Goal: Contribute content: Contribute content

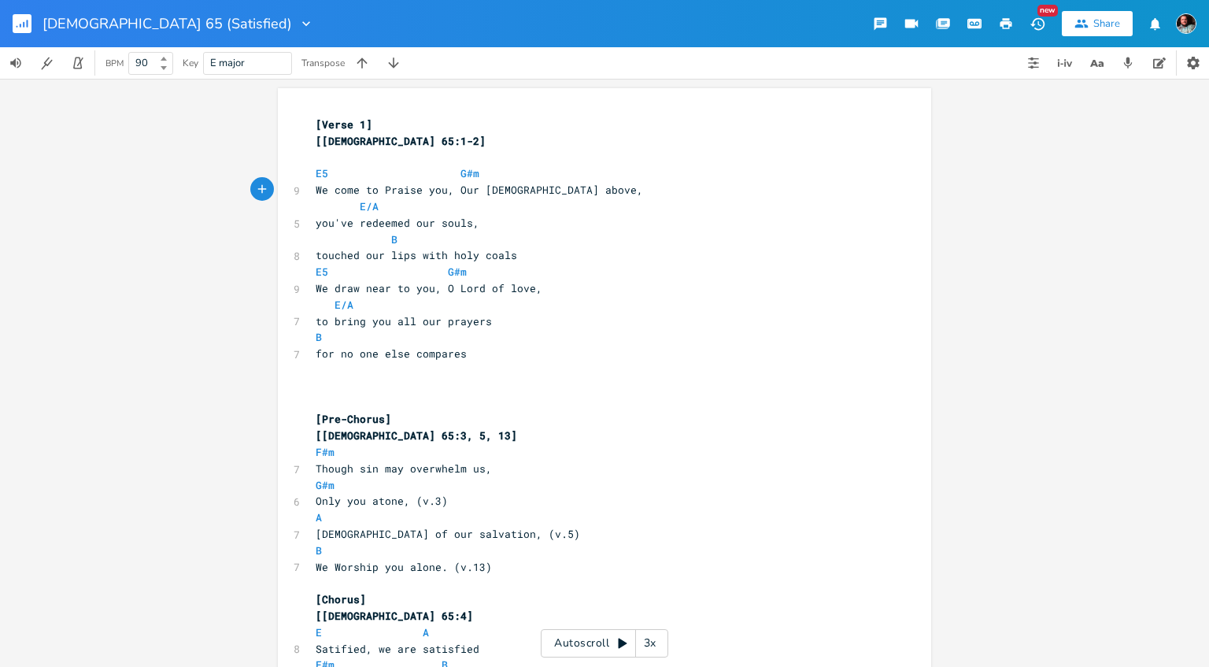
scroll to position [6, 0]
type textarea "\"
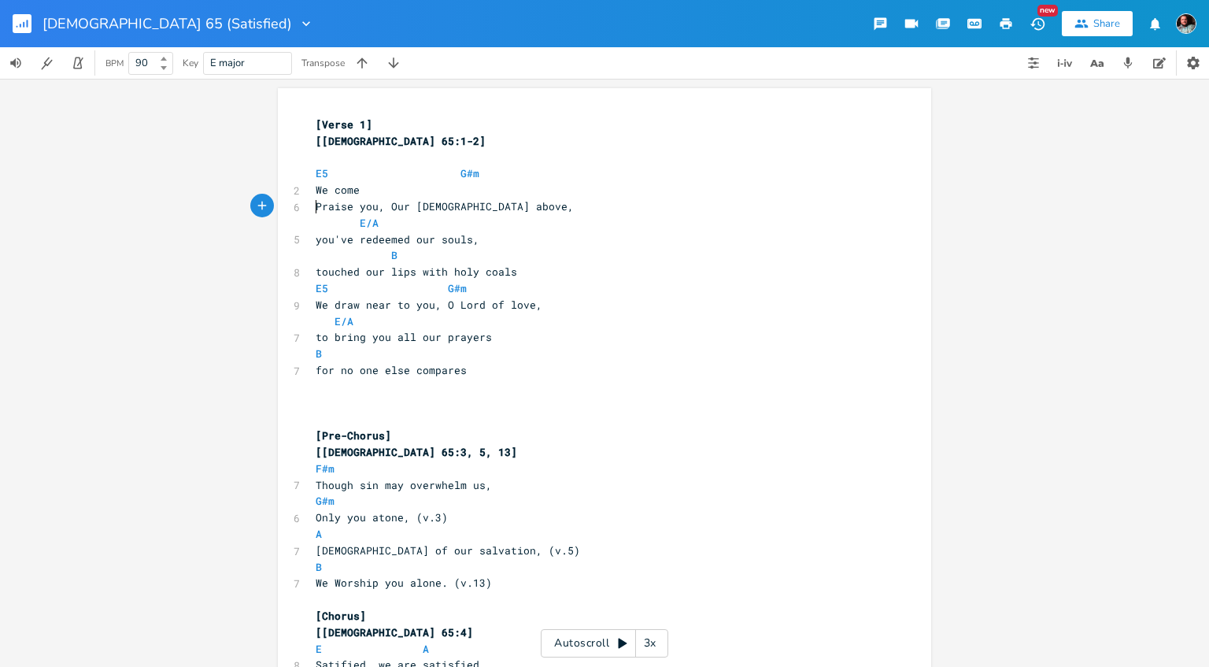
scroll to position [0, 0]
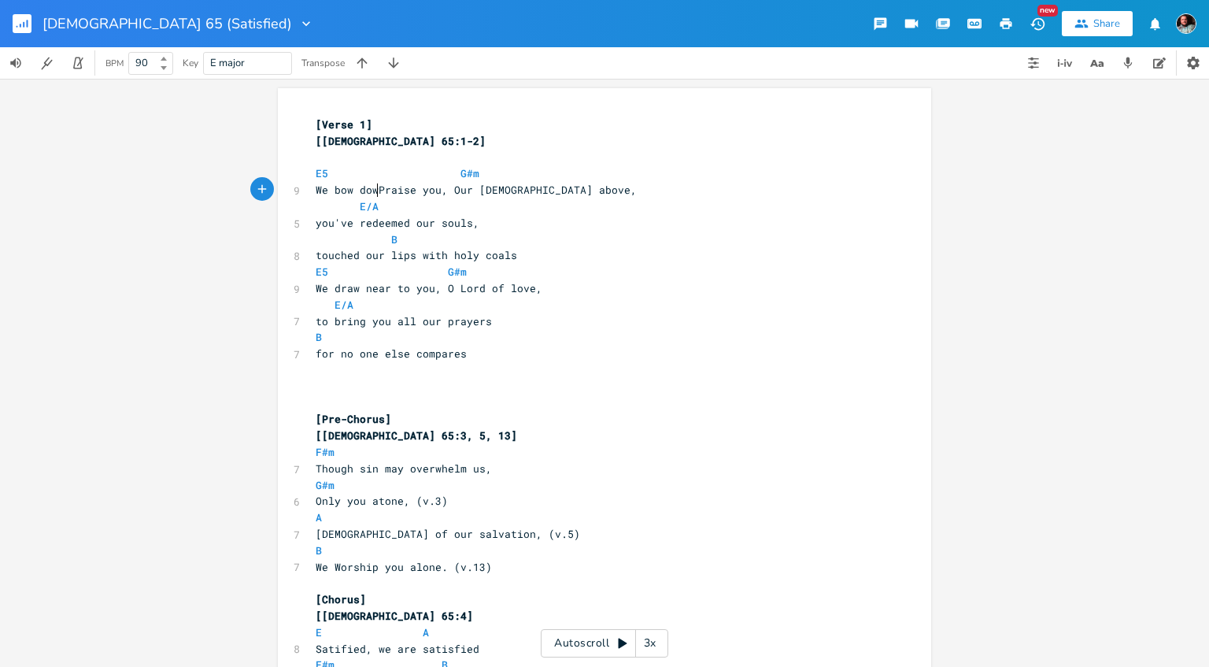
type textarea "bow down"
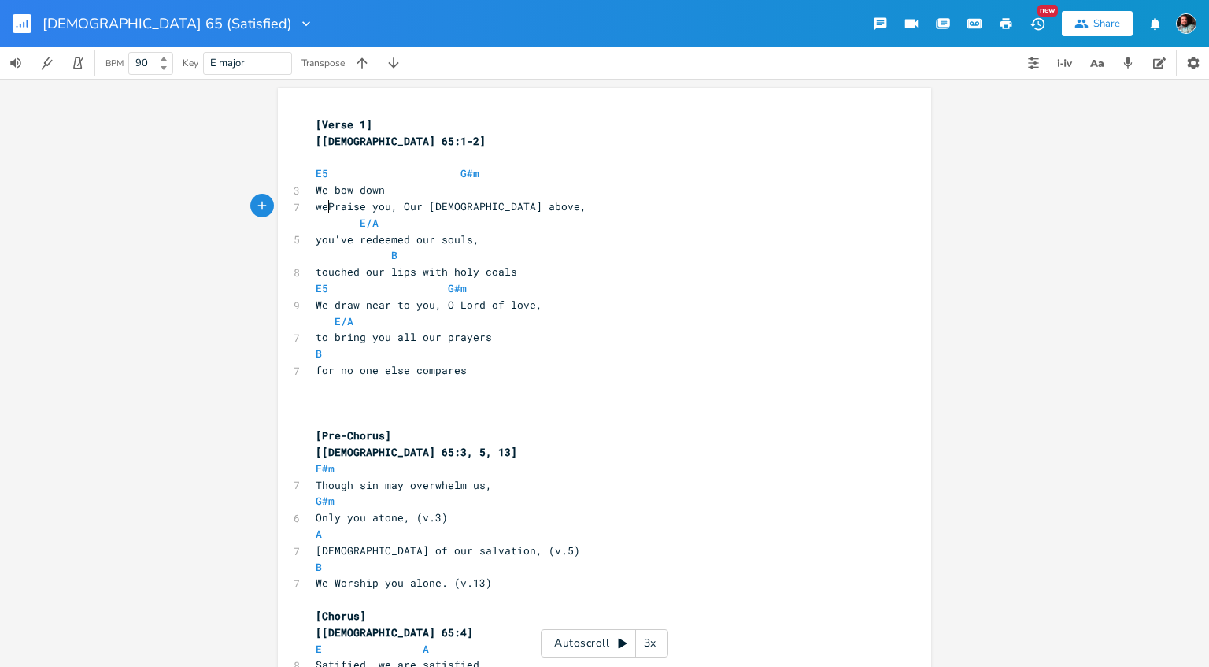
type textarea "we"
type textarea "We"
click at [395, 211] on span "We Praise you, Our [DEMOGRAPHIC_DATA] above," at bounding box center [454, 206] width 277 height 14
type textarea "kn"
type textarea "now"
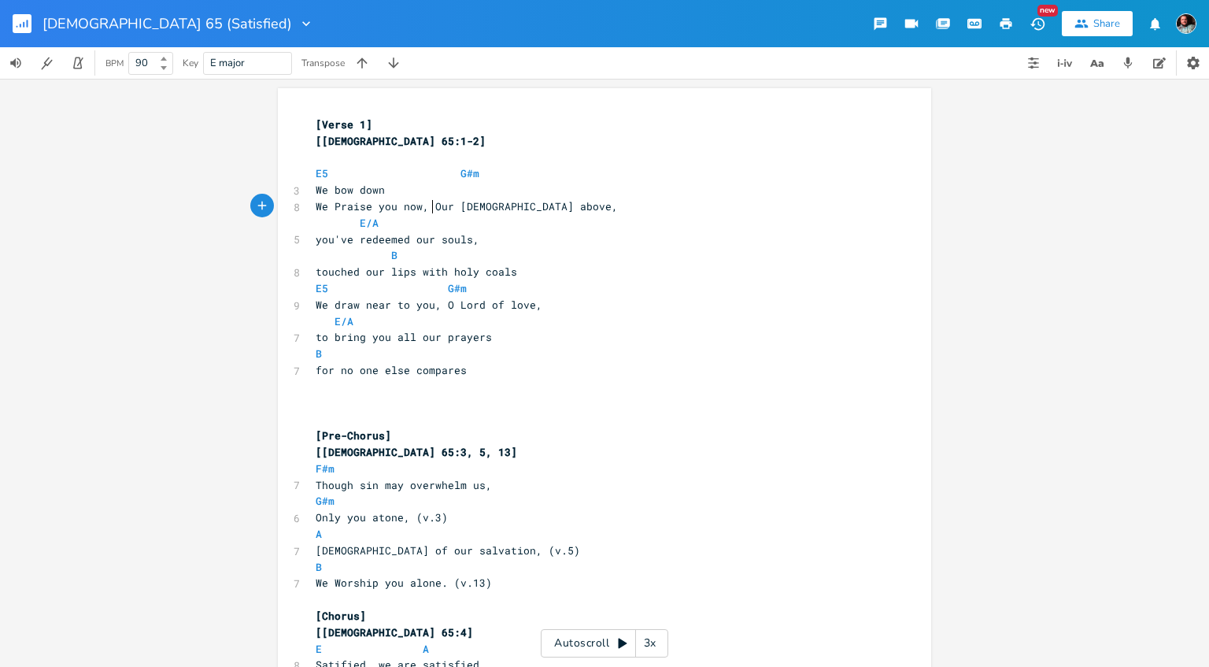
click at [433, 213] on pre "We Praise you now, Our [DEMOGRAPHIC_DATA] above," at bounding box center [597, 206] width 569 height 17
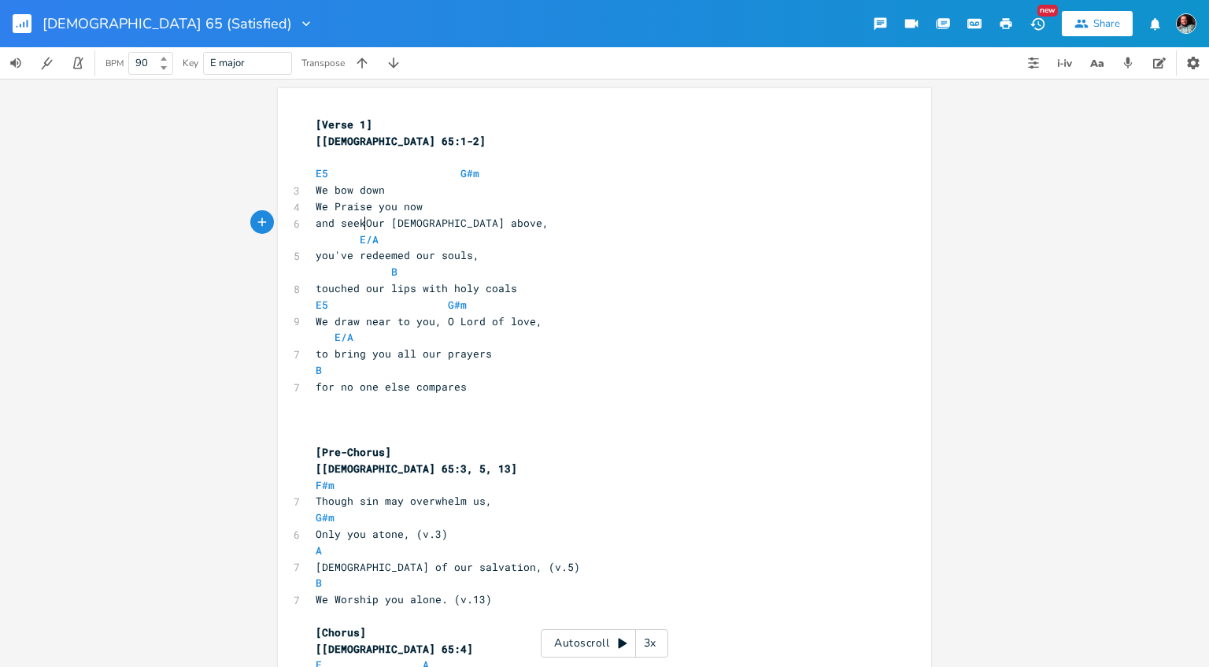
scroll to position [0, 53]
type textarea "and seek o"
click at [314, 294] on pre "touched our lips with holy coals" at bounding box center [597, 288] width 569 height 17
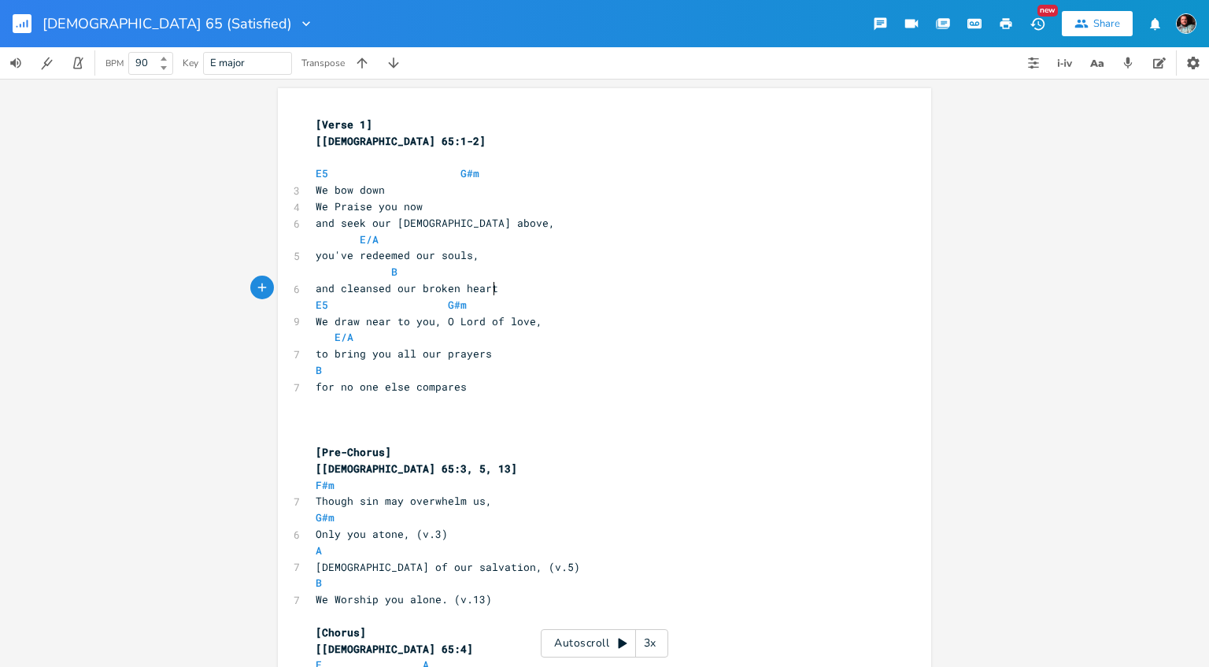
type textarea "and cleansed our broken hearts"
click at [408, 275] on span "B" at bounding box center [413, 272] width 195 height 14
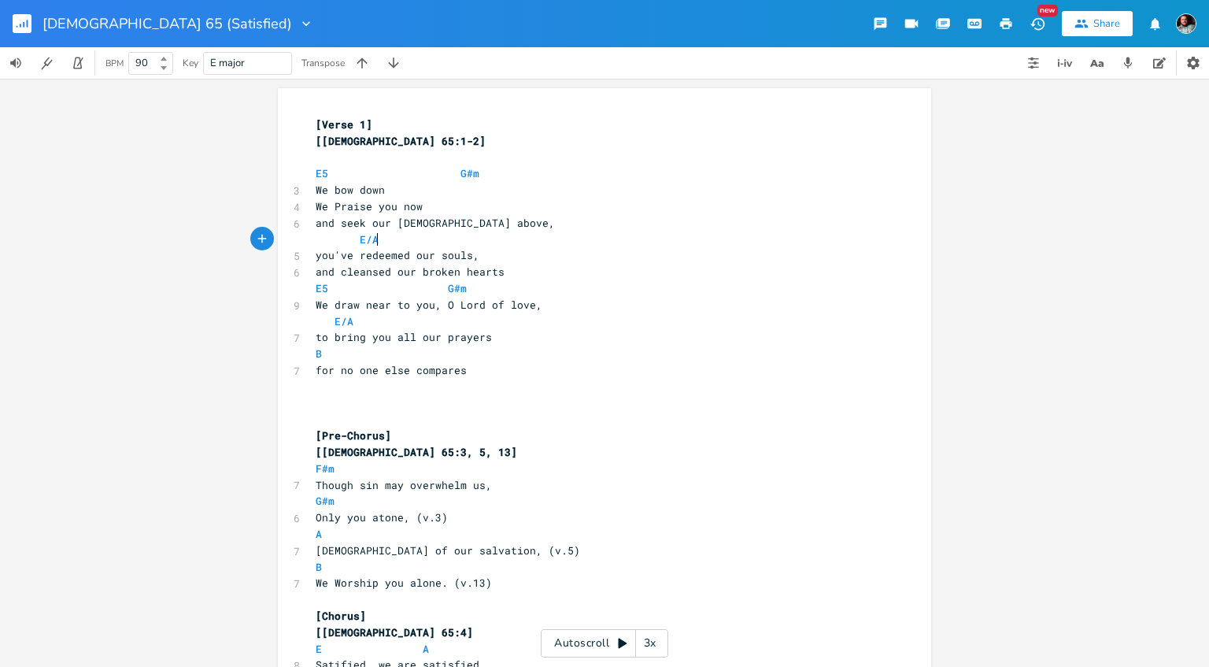
click at [379, 244] on span "E/A" at bounding box center [423, 239] width 214 height 14
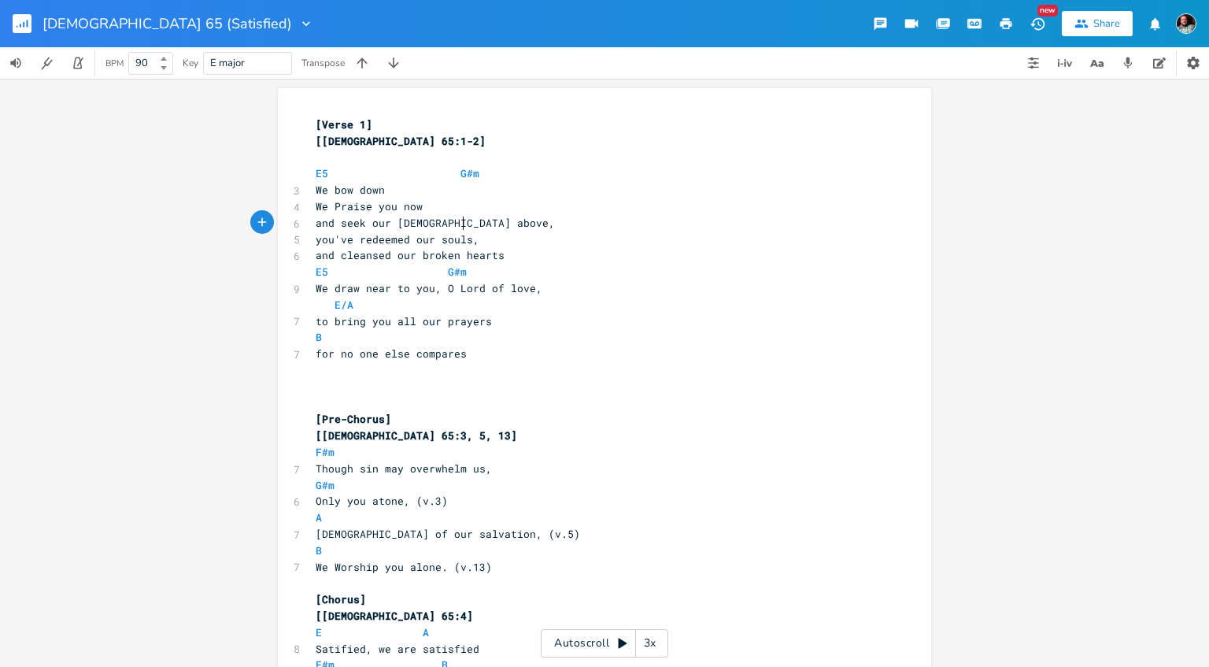
click at [350, 276] on span "E5 G#m" at bounding box center [391, 272] width 151 height 14
type textarea "E5 G#m"
drag, startPoint x: 477, startPoint y: 269, endPoint x: 304, endPoint y: 277, distance: 173.4
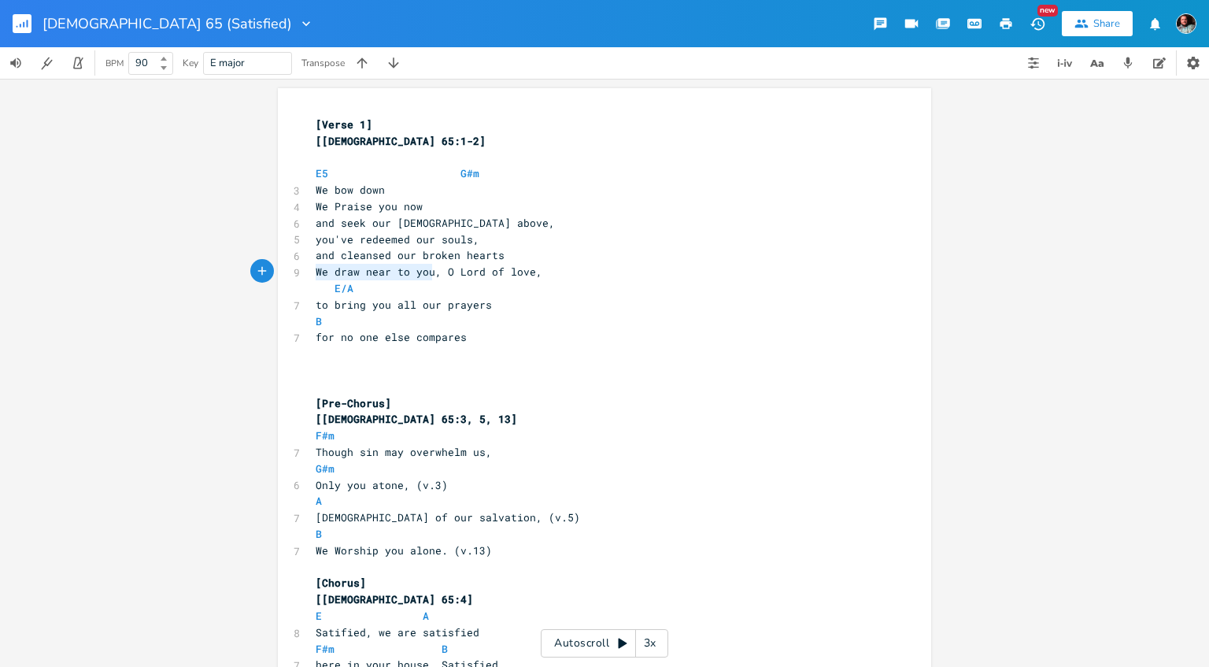
scroll to position [0, 117]
drag, startPoint x: 432, startPoint y: 276, endPoint x: 317, endPoint y: 271, distance: 115.8
click at [317, 271] on span "We draw near to you, O Lord of love," at bounding box center [429, 272] width 227 height 14
type textarea "We want to f"
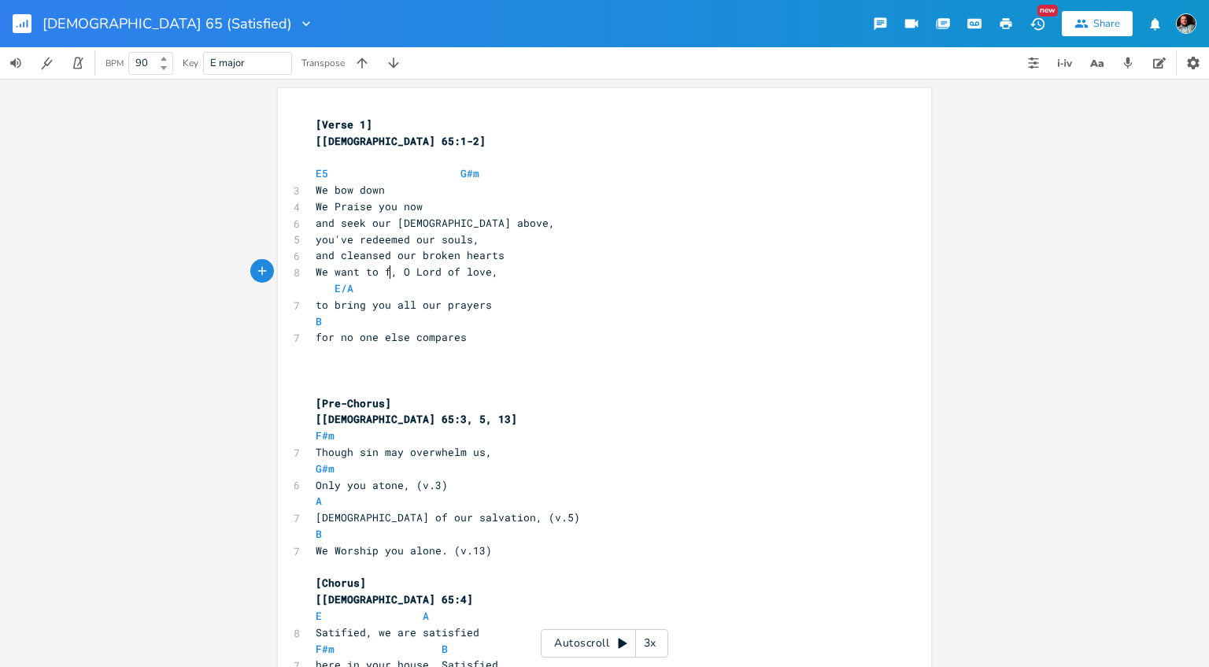
scroll to position [0, 0]
type textarea "give u"
type textarea "you our lif"
type textarea "ves"
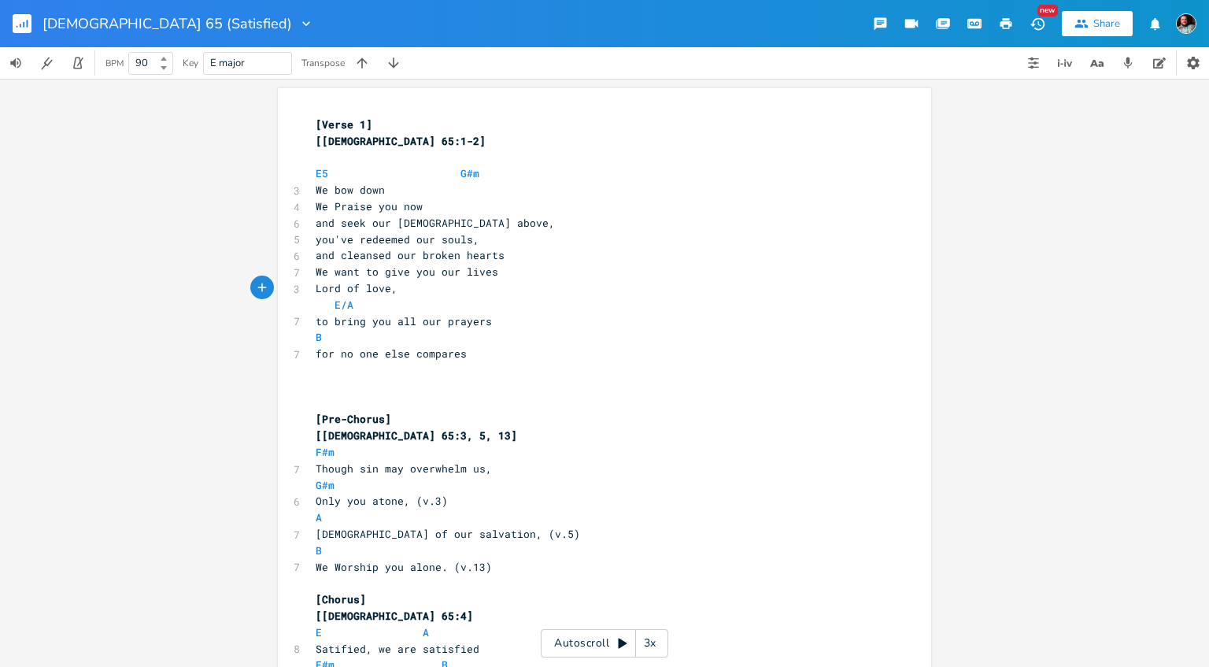
type textarea "O"
click at [364, 306] on span "E/A" at bounding box center [360, 305] width 88 height 14
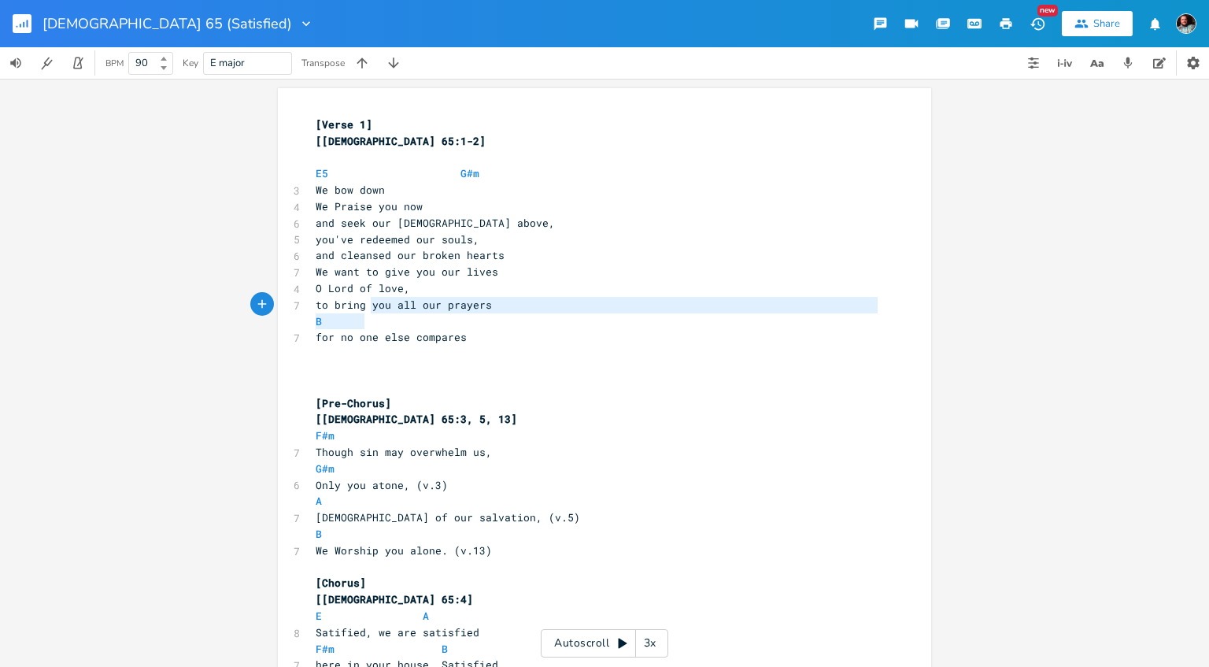
scroll to position [17, 31]
type textarea "g you all our prayers B"
drag, startPoint x: 494, startPoint y: 313, endPoint x: 357, endPoint y: 307, distance: 137.2
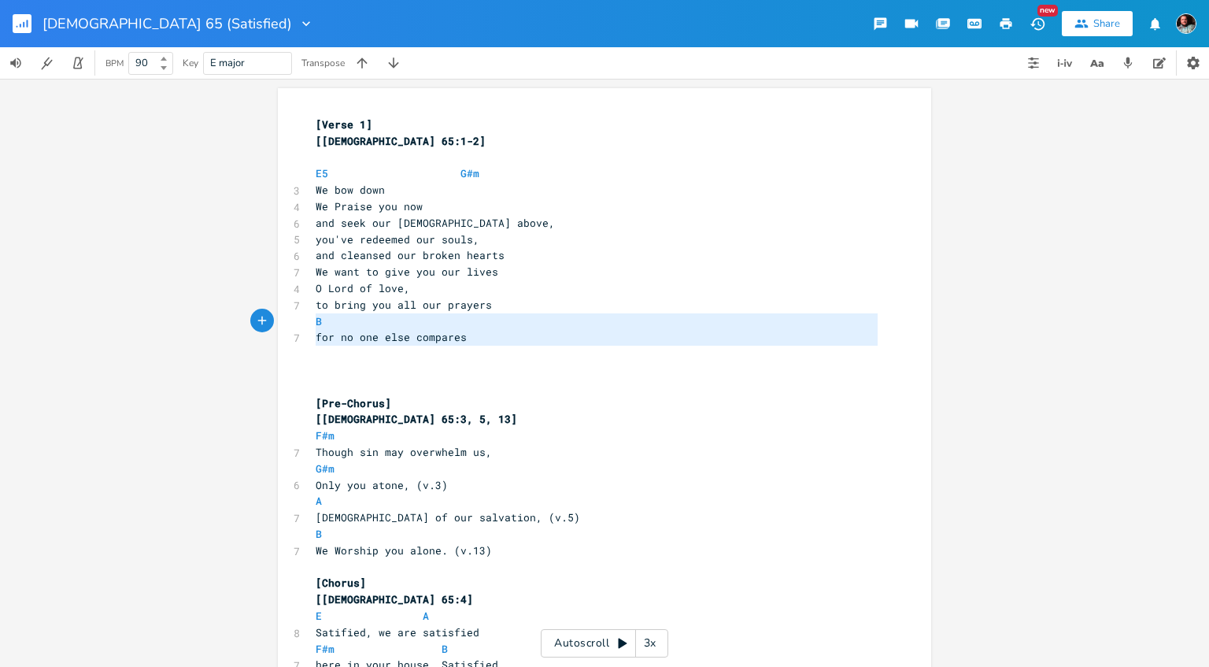
type textarea "to bring you all our prayers B for no one else compares"
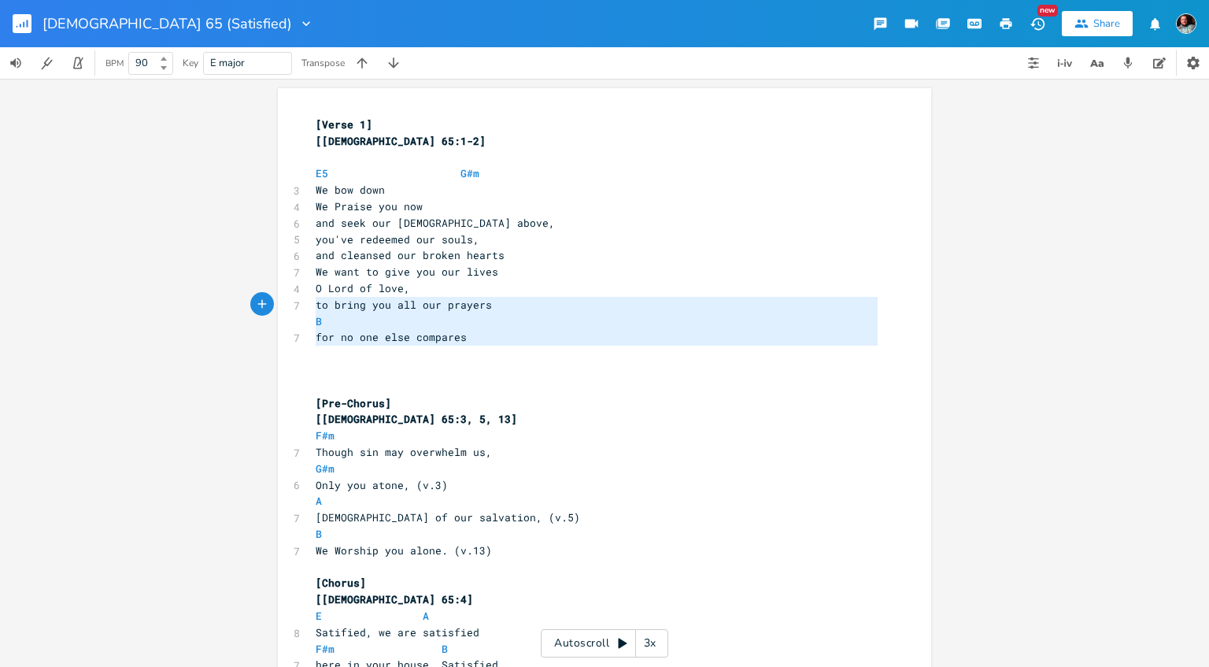
drag, startPoint x: 472, startPoint y: 346, endPoint x: 303, endPoint y: 308, distance: 172.9
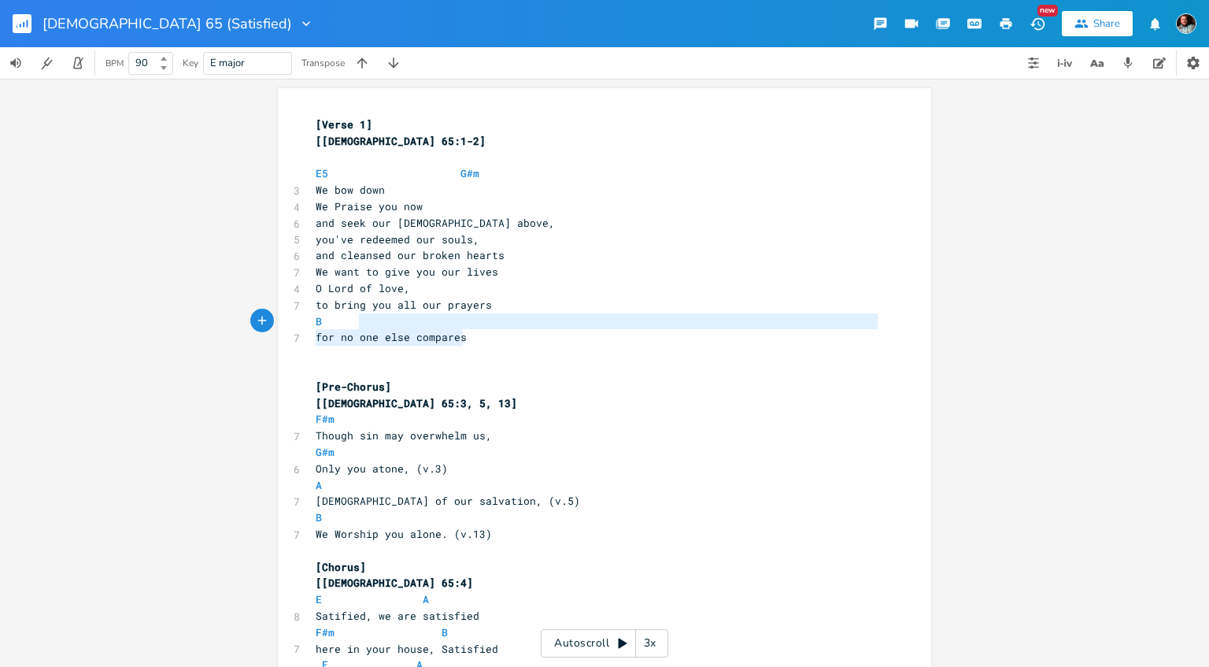
type textarea "to bring you all our prayers B for no one else compares"
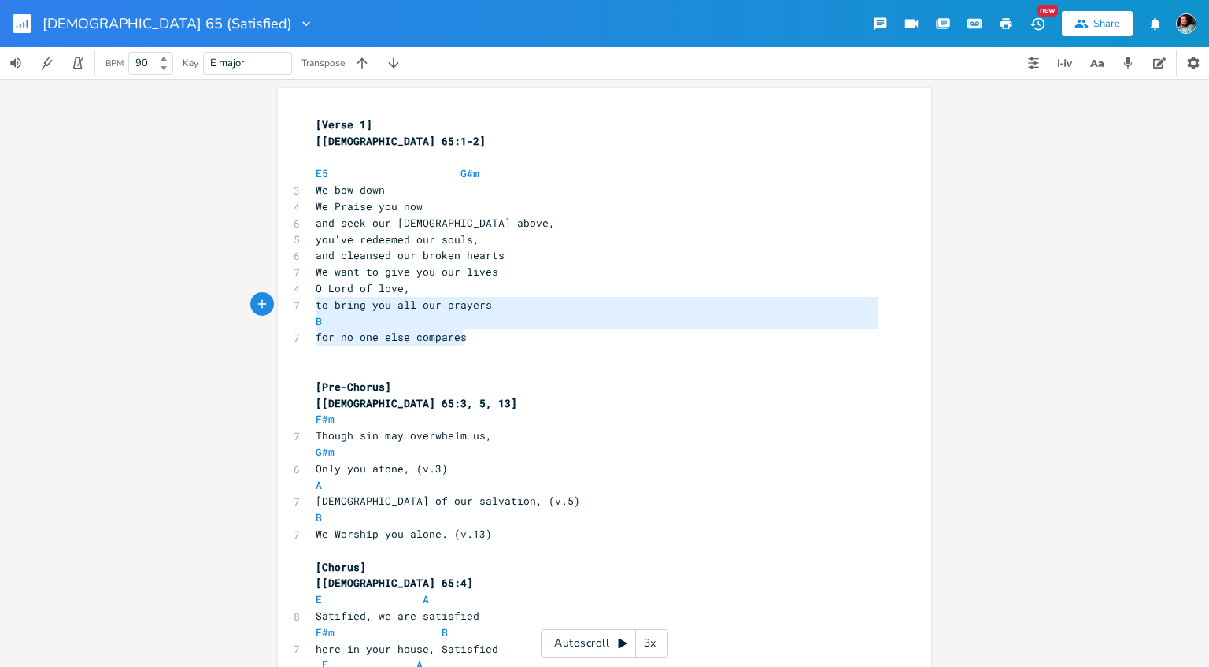
scroll to position [34, 141]
drag, startPoint x: 465, startPoint y: 336, endPoint x: 309, endPoint y: 307, distance: 157.8
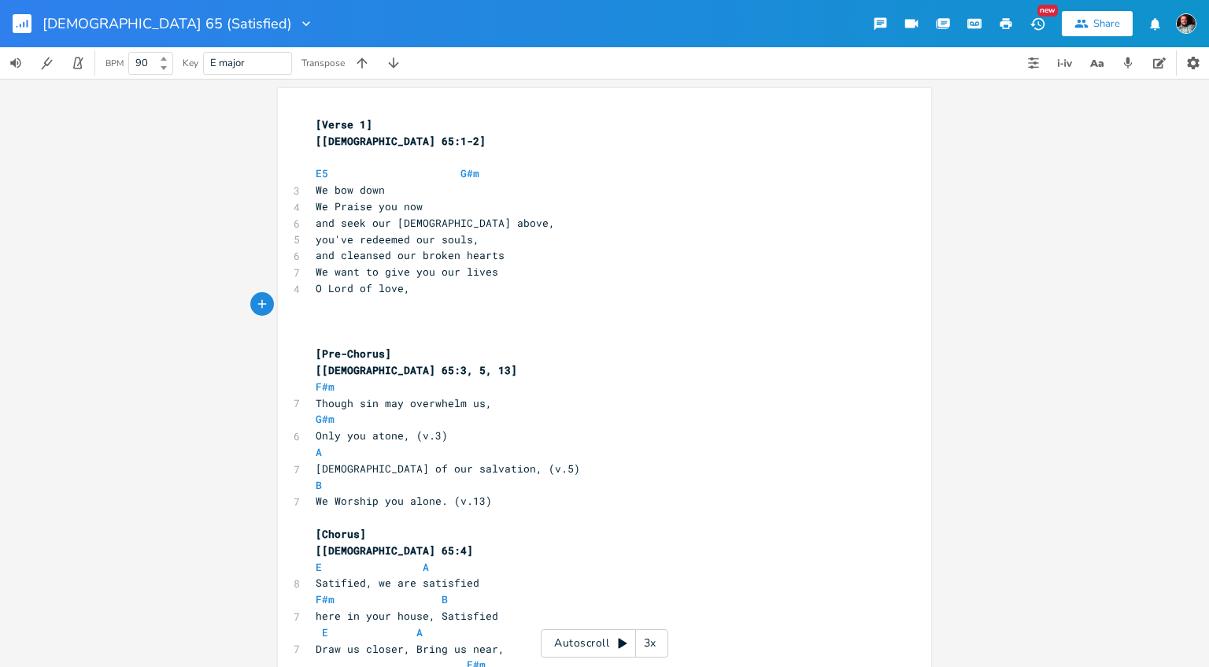
type textarea "o"
type textarea "and give you all our"
type textarea "and seek your kingdom here"
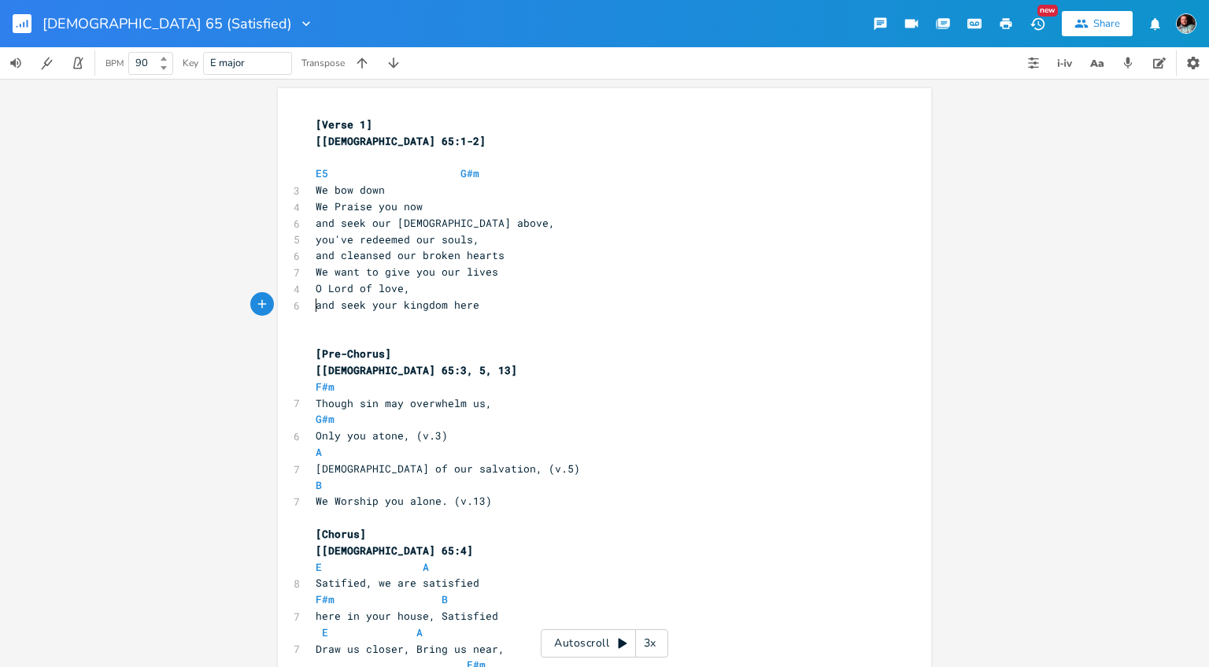
scroll to position [4, 0]
click at [317, 308] on span "and seek your kingdom here" at bounding box center [398, 305] width 164 height 14
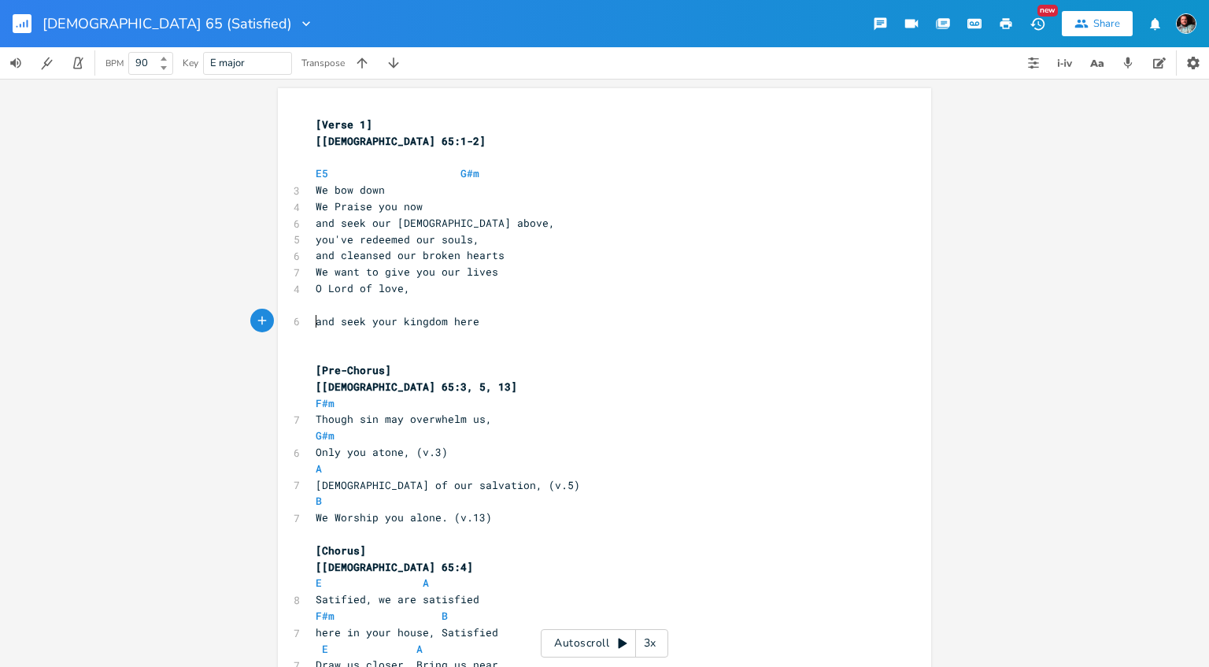
click at [317, 308] on pre "​" at bounding box center [597, 305] width 569 height 17
type textarea "{o"
type textarea "voocal"
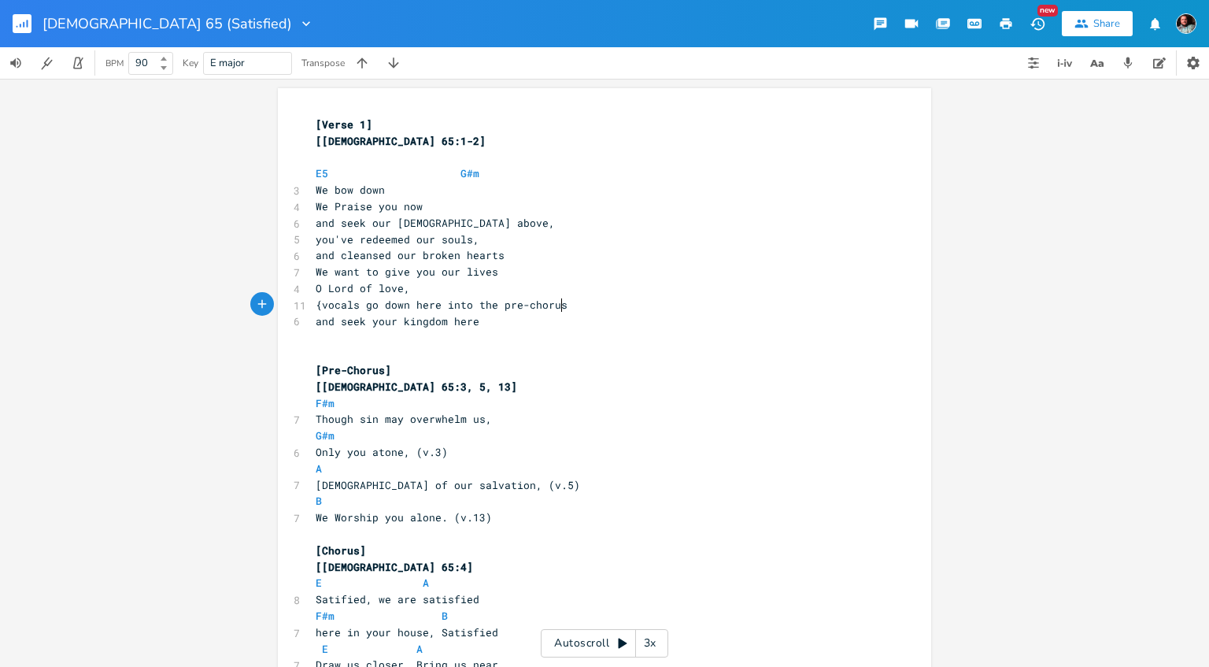
type textarea "cals go down here into the pre-chorus)"
type textarea "}"
click at [351, 411] on pre "Though sin may overwhelm us," at bounding box center [597, 419] width 569 height 17
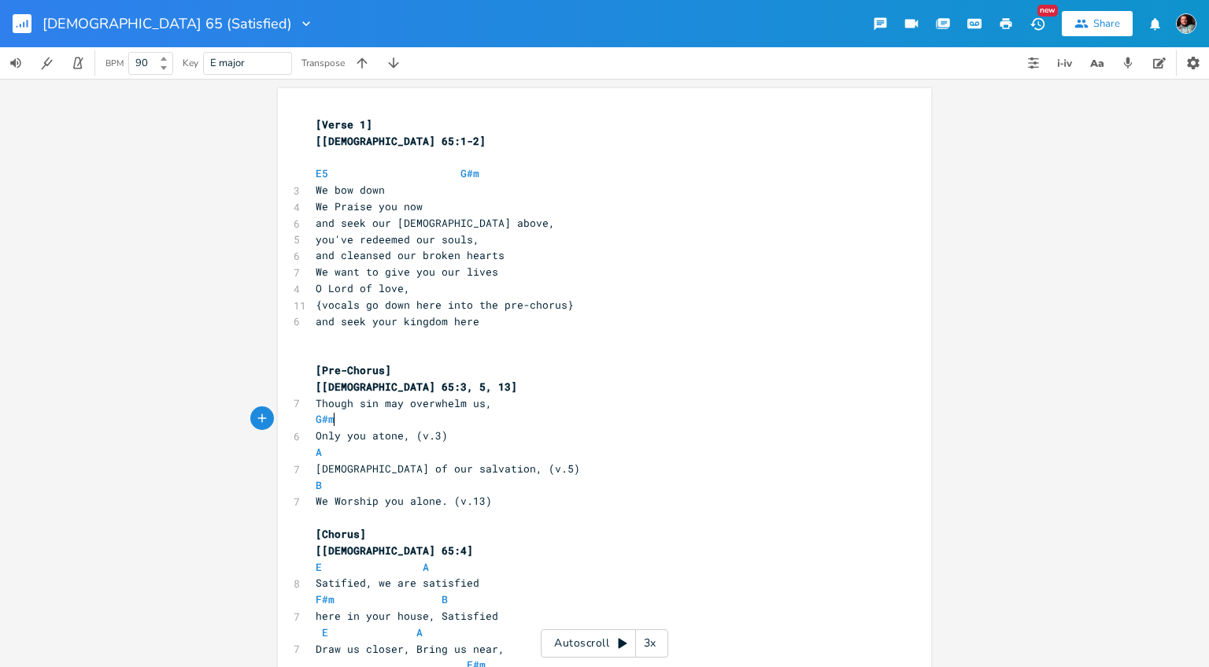
click at [346, 427] on pre "G#m" at bounding box center [597, 419] width 569 height 17
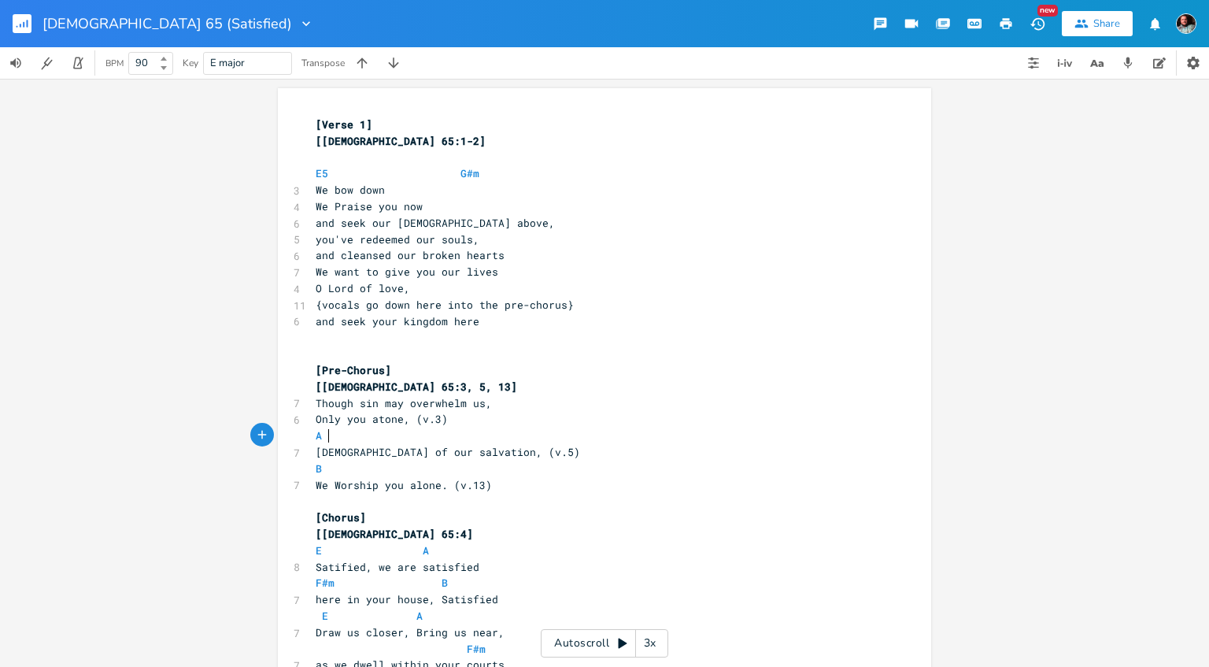
click at [338, 439] on pre "A" at bounding box center [597, 436] width 569 height 17
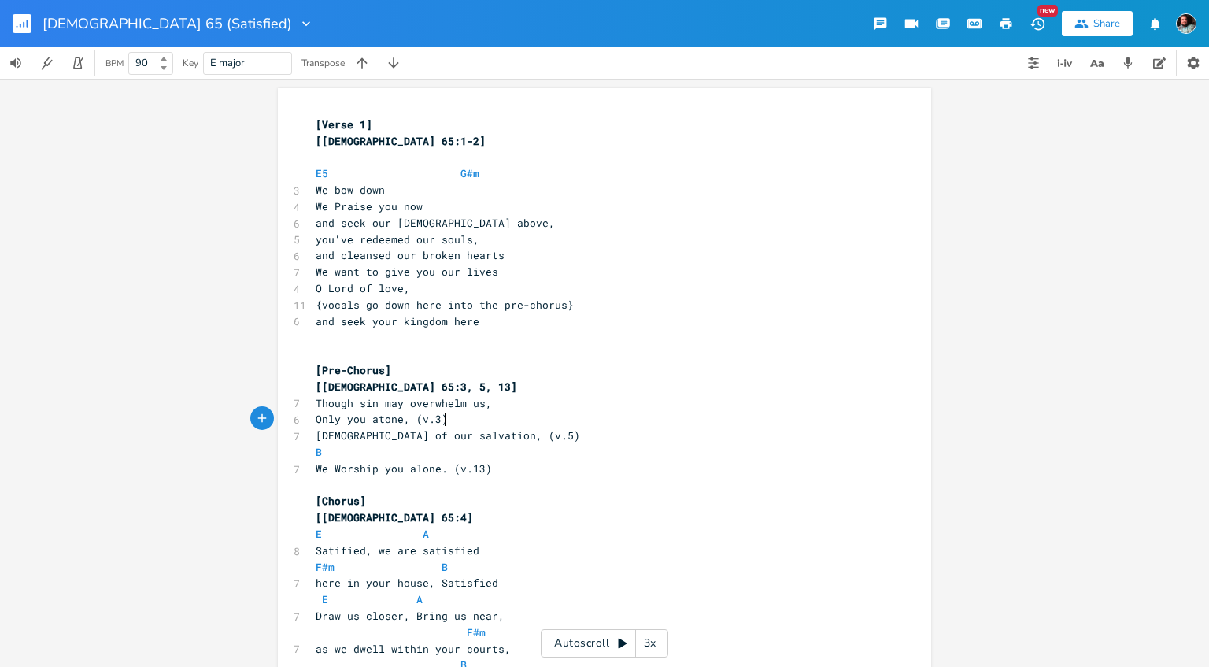
click at [339, 454] on pre "B" at bounding box center [597, 452] width 569 height 17
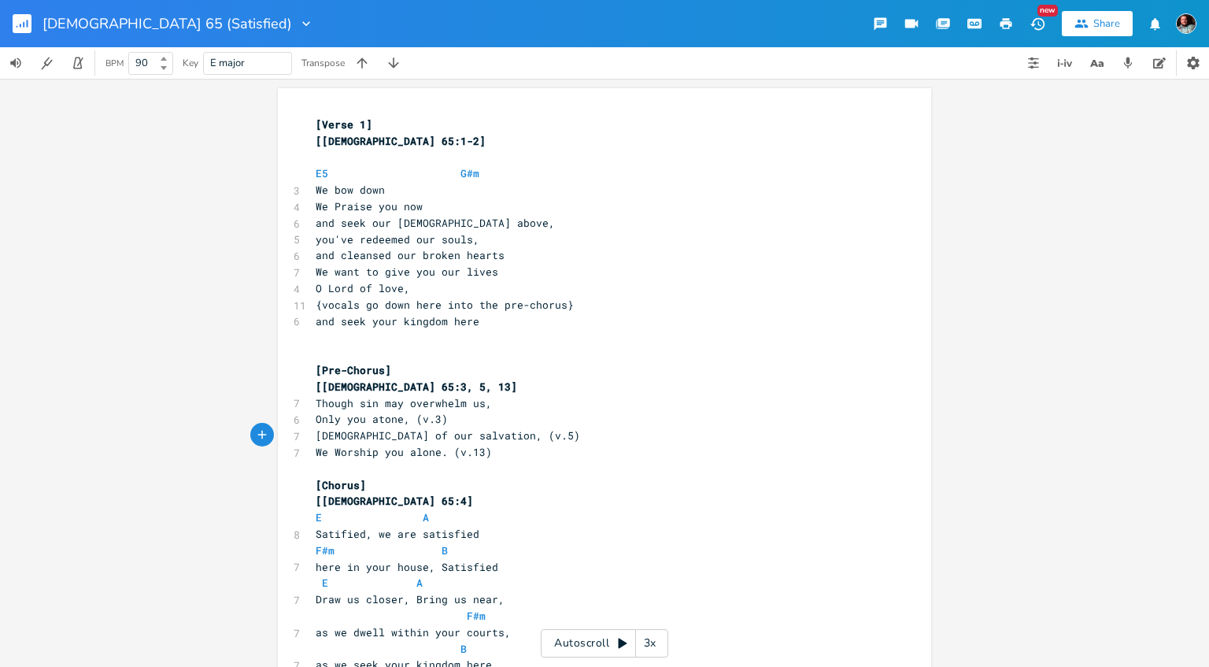
click at [317, 521] on span "E" at bounding box center [319, 517] width 6 height 15
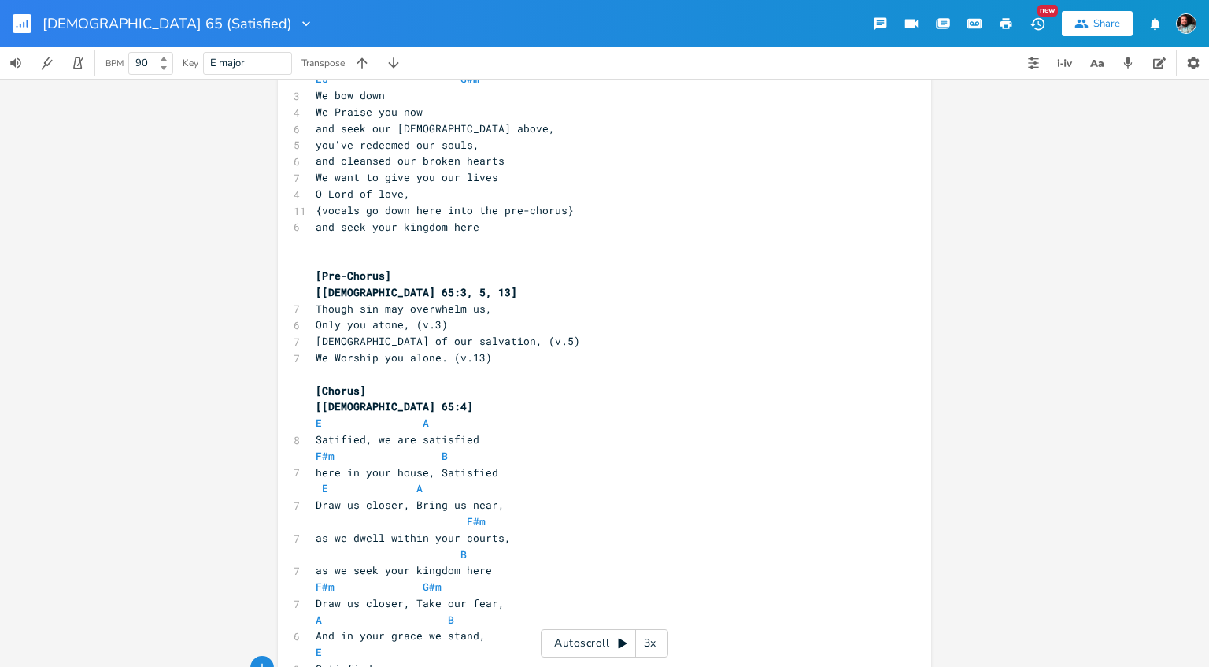
scroll to position [144, 0]
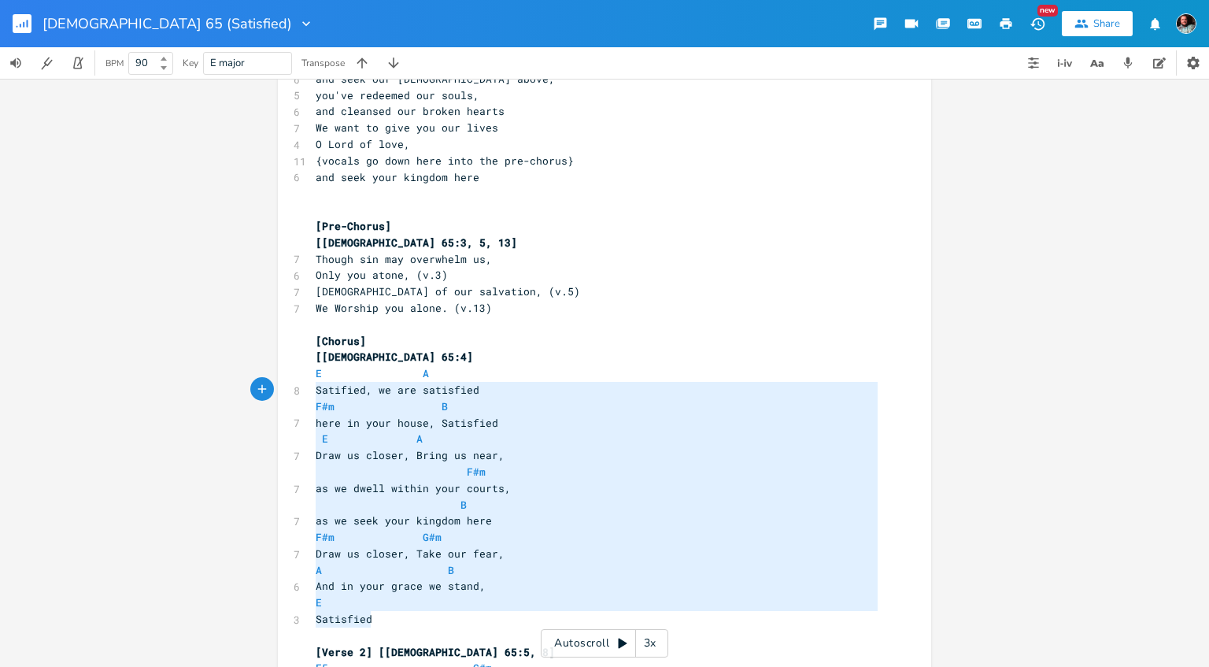
type textarea "Satified, we are satisfied F#m B here in your house, Satisfied E A Draw us clos…"
drag, startPoint x: 392, startPoint y: 623, endPoint x: 285, endPoint y: 384, distance: 261.5
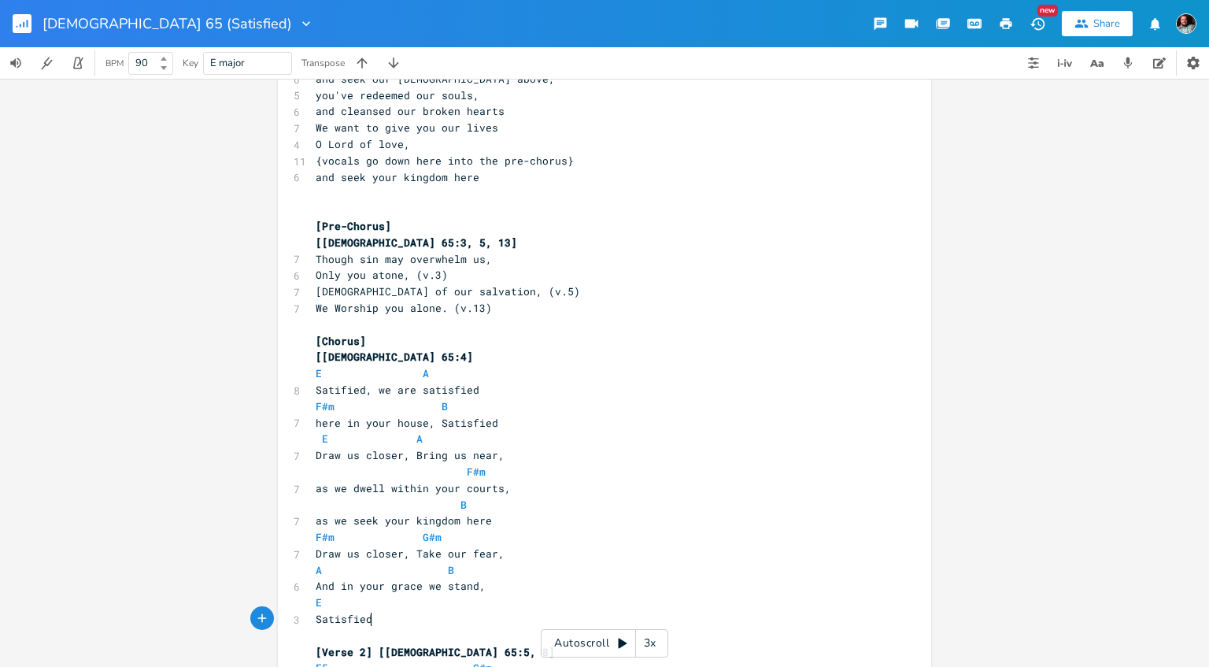
scroll to position [4, 0]
click at [473, 617] on pre "Satisfied" at bounding box center [597, 619] width 569 height 17
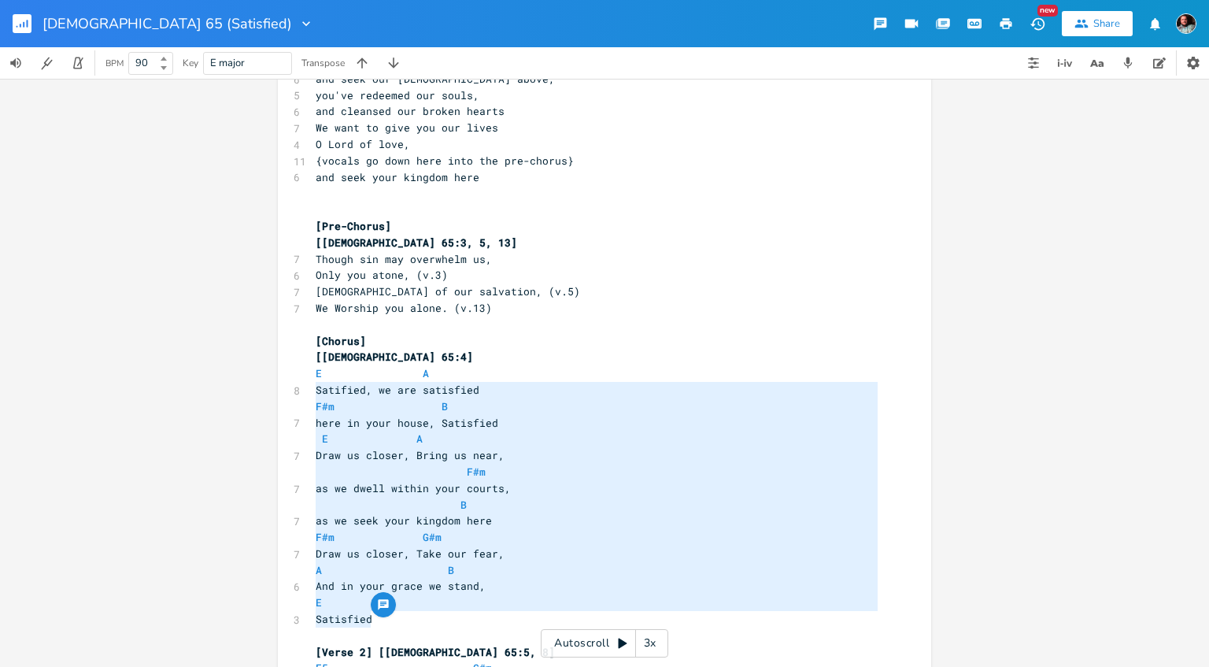
scroll to position [255, 48]
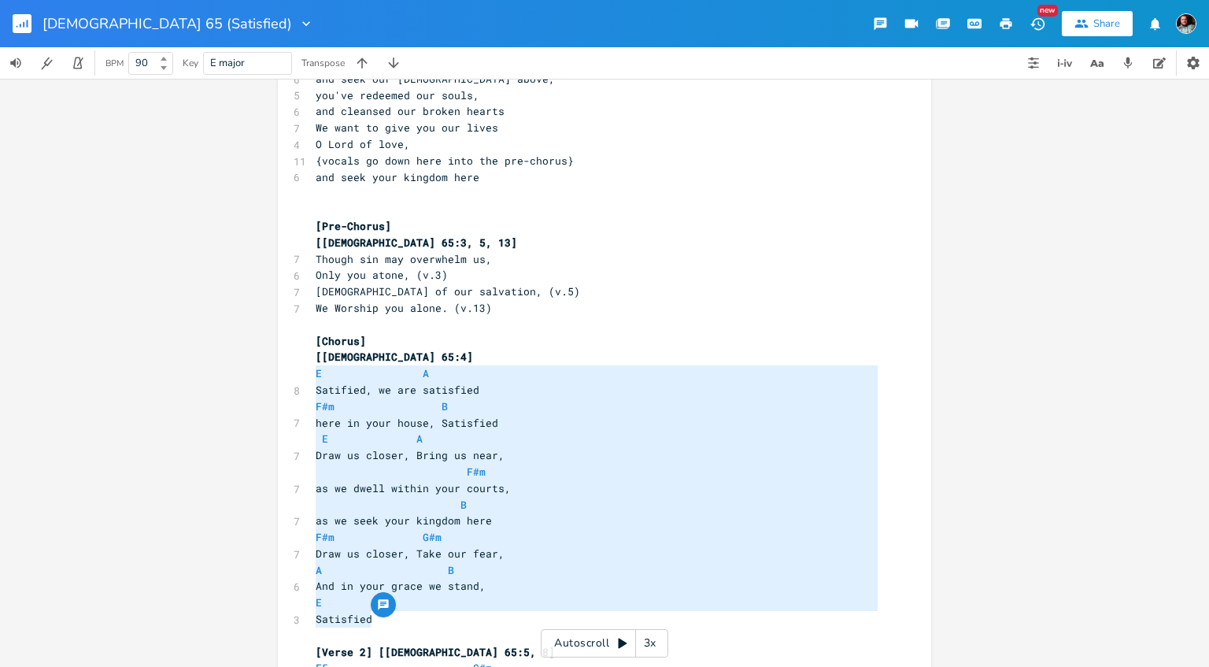
drag, startPoint x: 436, startPoint y: 622, endPoint x: 296, endPoint y: 375, distance: 284.2
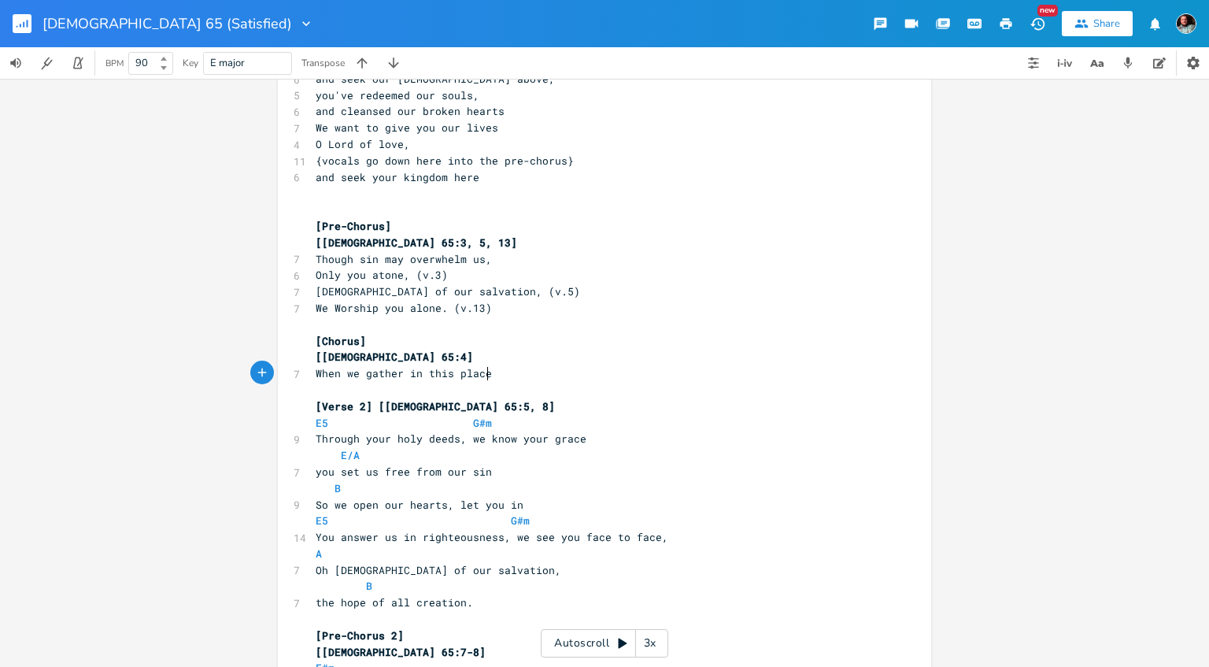
type textarea "When we gather in this place,"
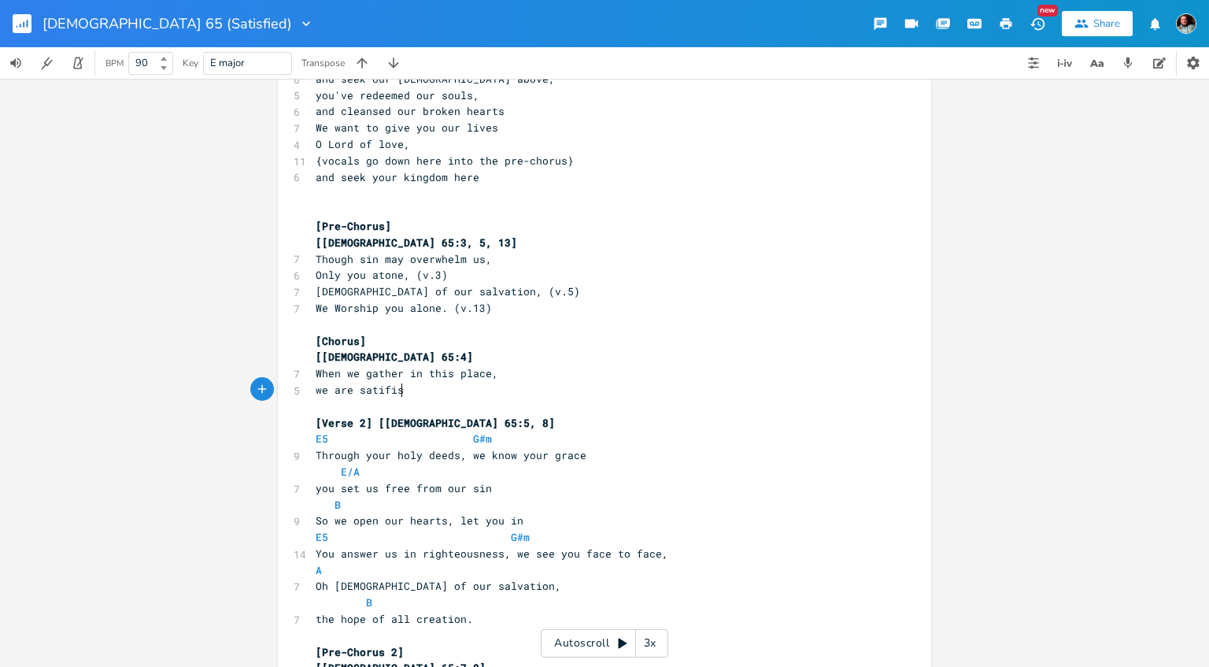
type textarea "we are satifis"
type textarea "ed"
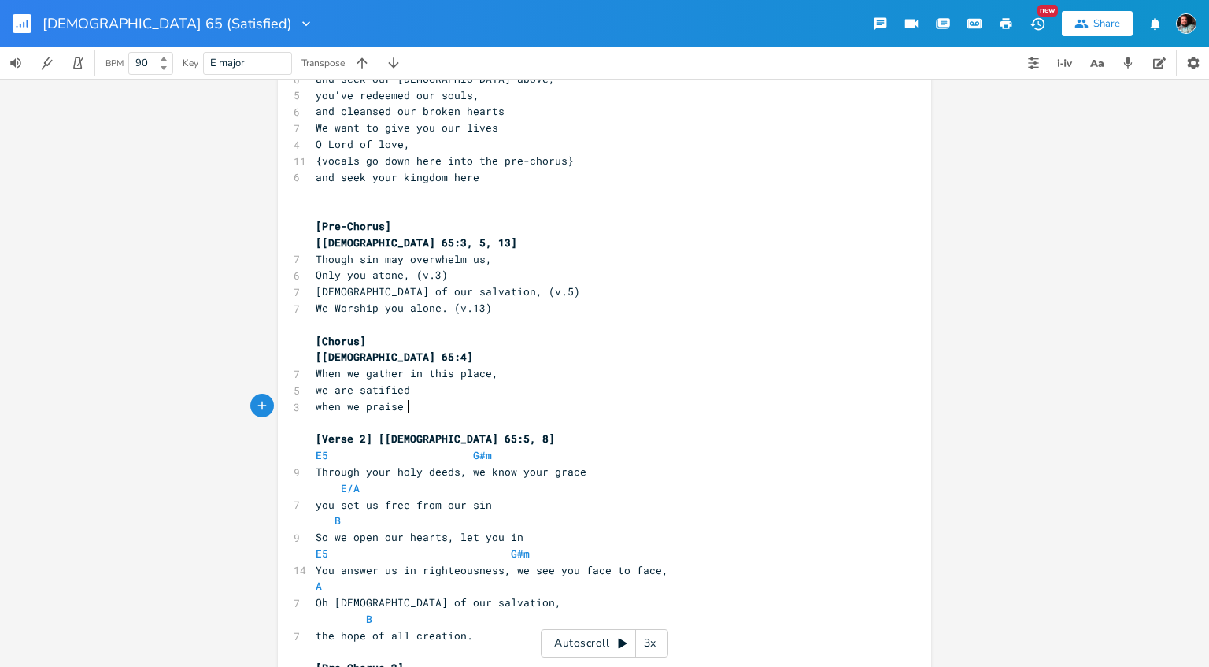
scroll to position [4, 91]
type textarea "when we praise your holy name"
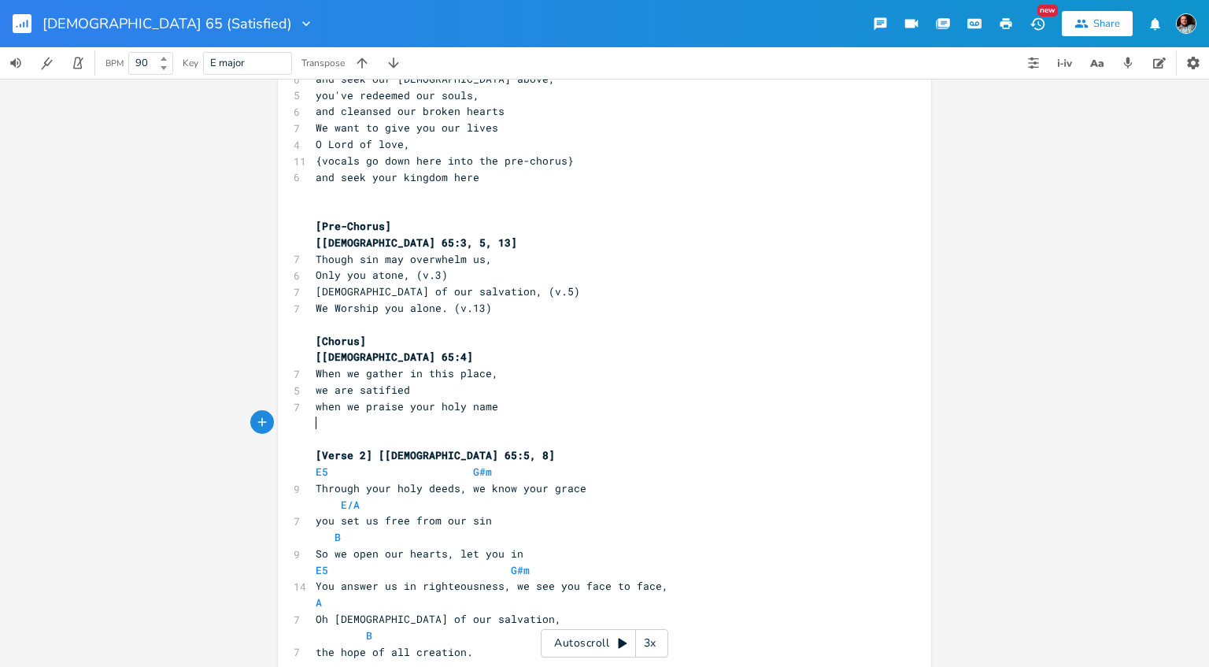
scroll to position [4, 0]
type textarea "we are satisfied"
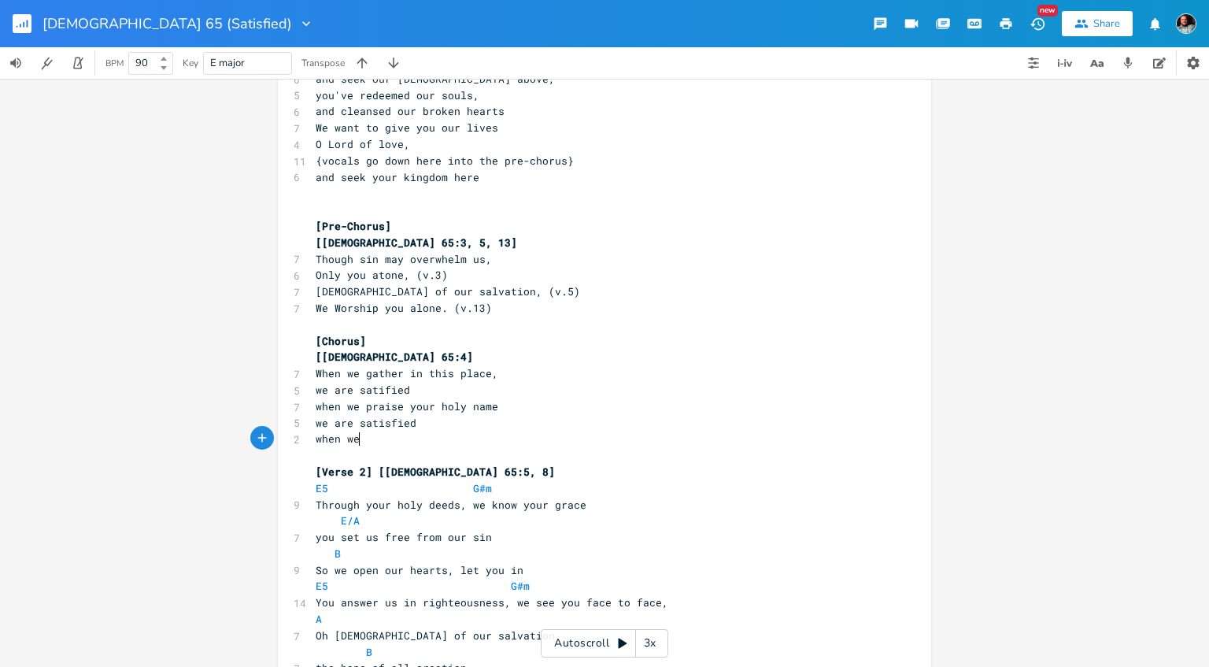
scroll to position [4, 54]
type textarea "when we give you all we are"
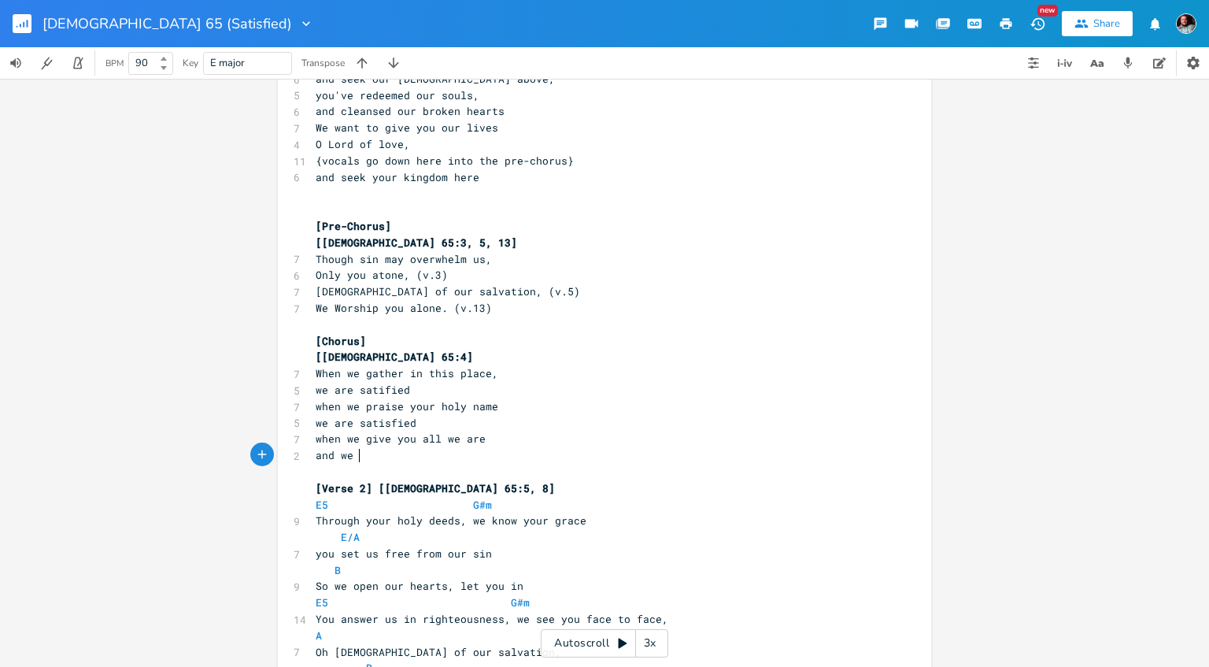
scroll to position [4, 44]
type textarea "and we leave this world behind"
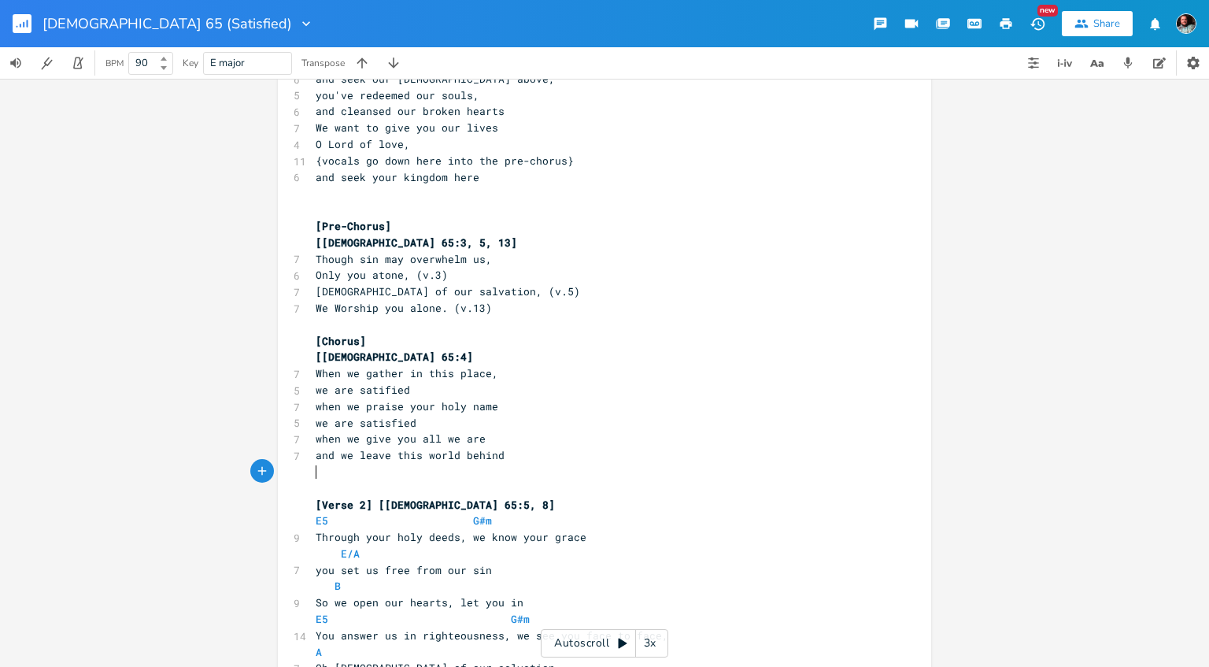
scroll to position [4, 0]
type textarea "in all of these things"
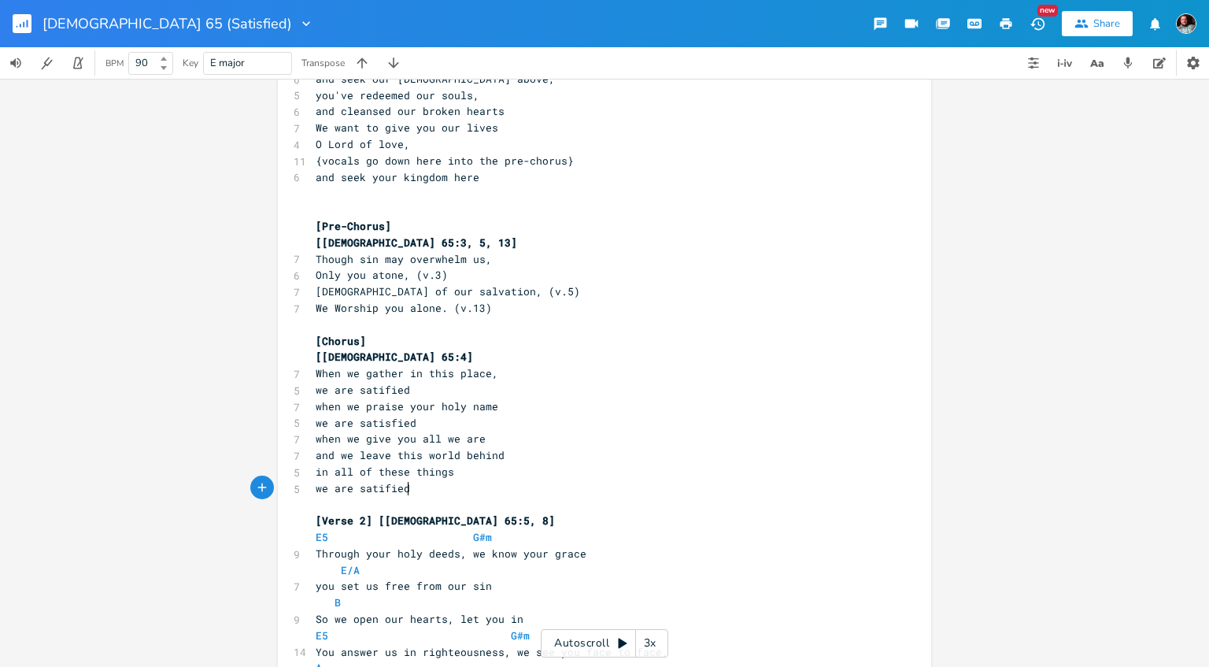
type textarea "we are satified."
type textarea "isfied."
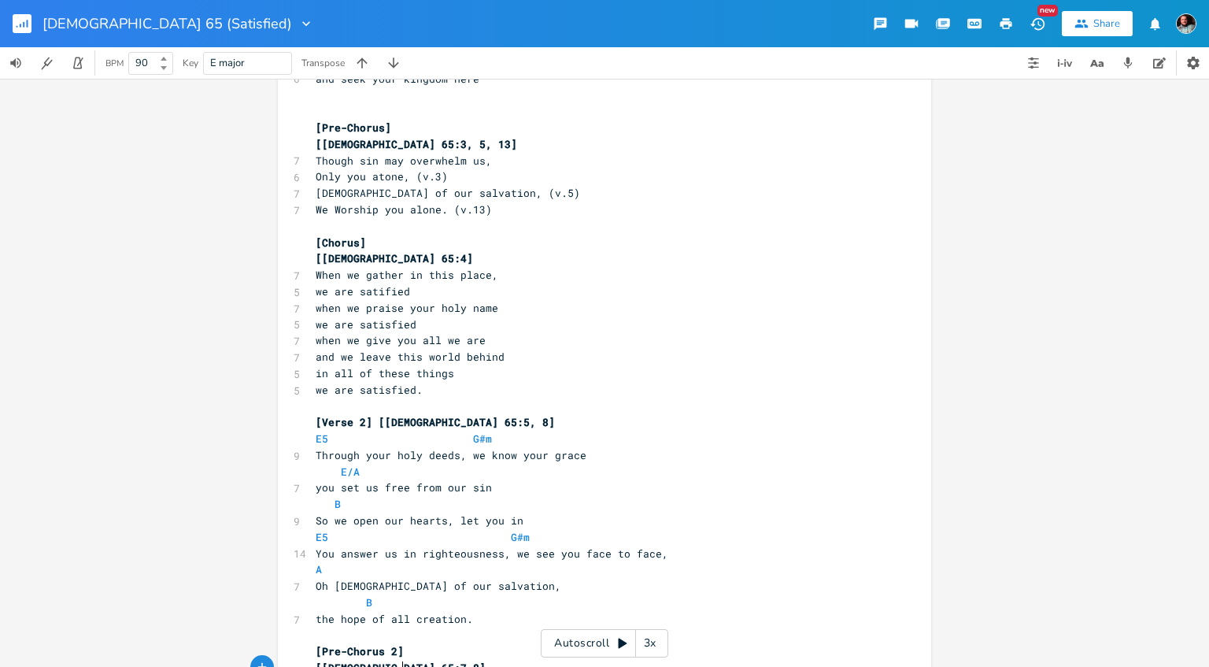
scroll to position [340, 0]
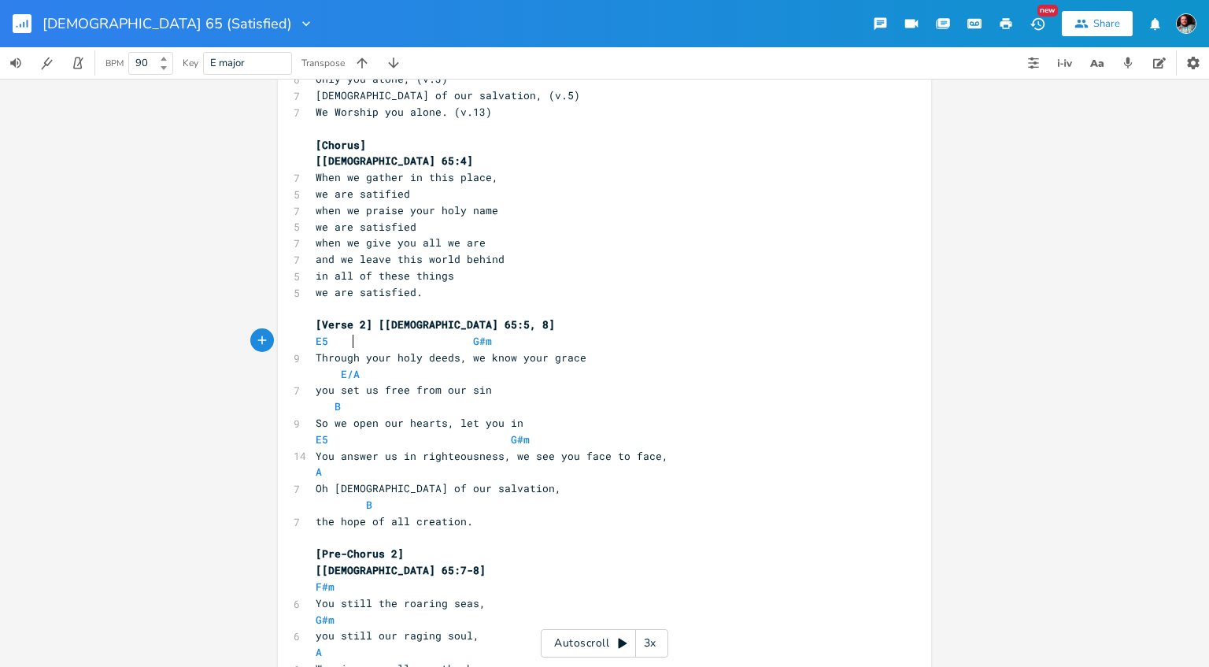
click at [351, 343] on span "E5 G#m" at bounding box center [404, 341] width 176 height 14
type textarea "E5 G#m"
drag, startPoint x: 480, startPoint y: 340, endPoint x: 317, endPoint y: 345, distance: 163.8
click at [317, 345] on pre "E5 G#m" at bounding box center [597, 341] width 569 height 17
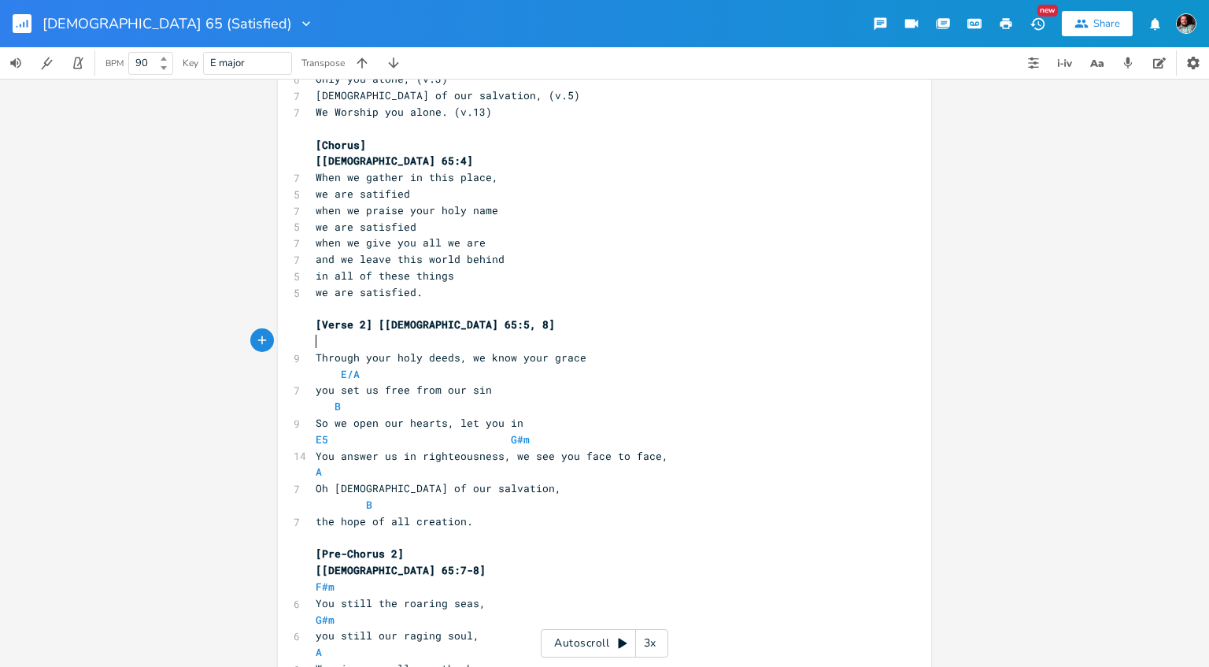
scroll to position [4, 0]
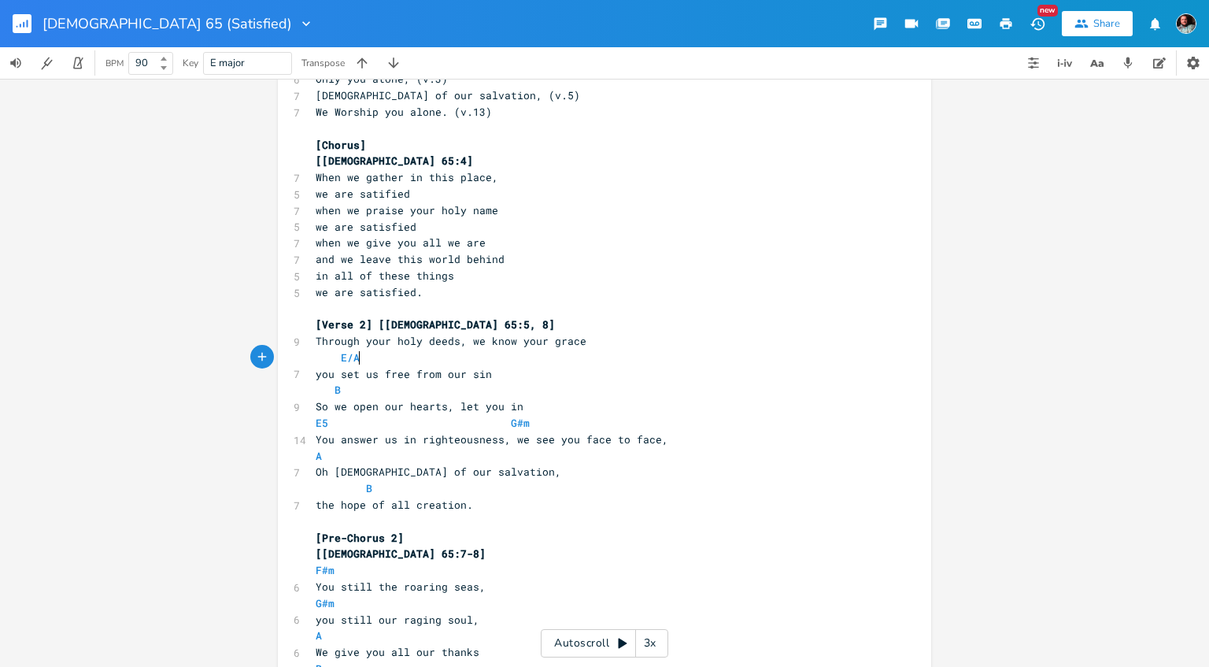
click at [380, 361] on pre "E/A" at bounding box center [597, 358] width 569 height 17
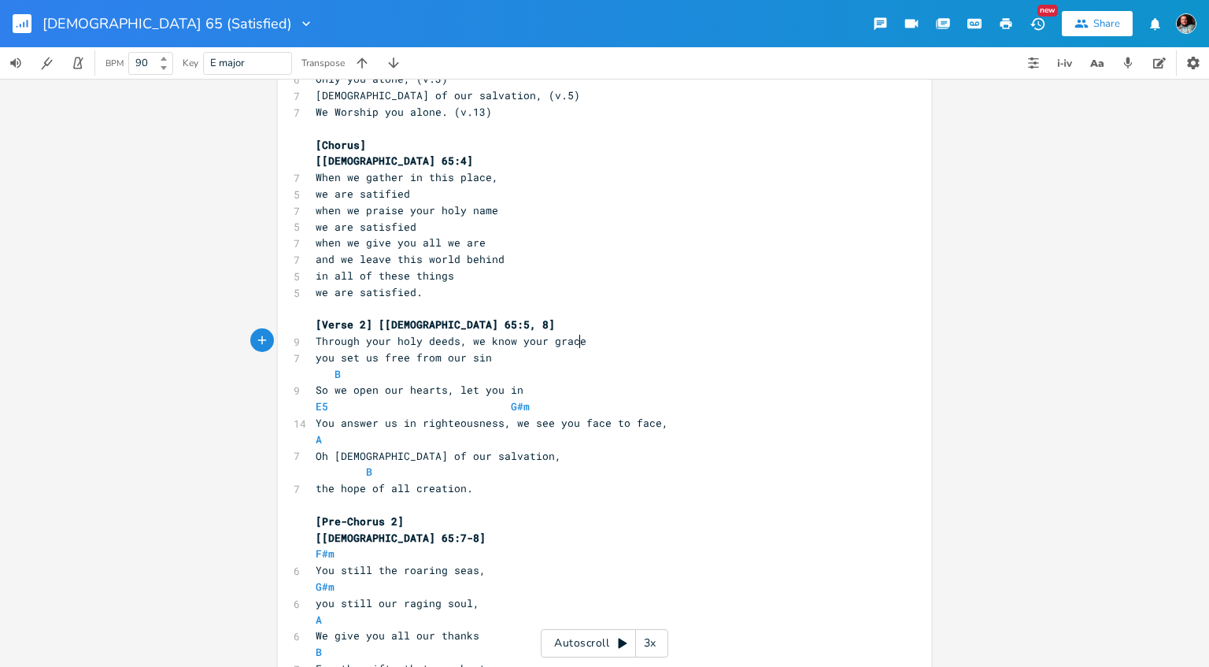
click at [359, 380] on pre "B" at bounding box center [597, 374] width 569 height 17
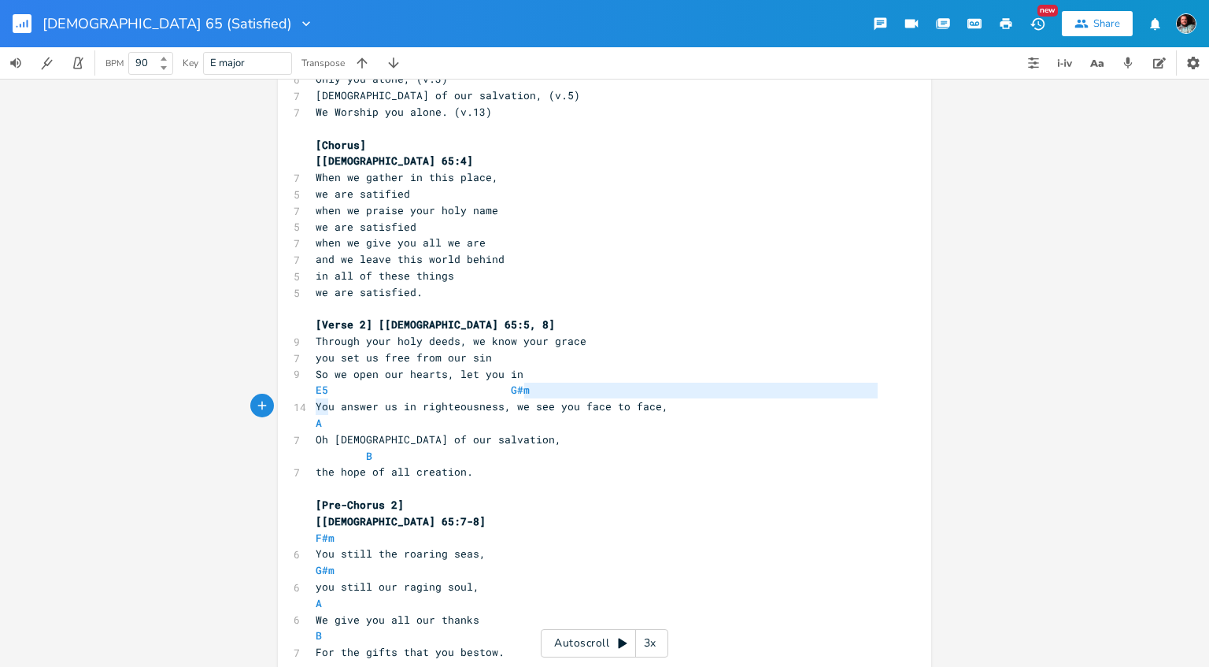
type textarea "Y"
type textarea "E5 G#m"
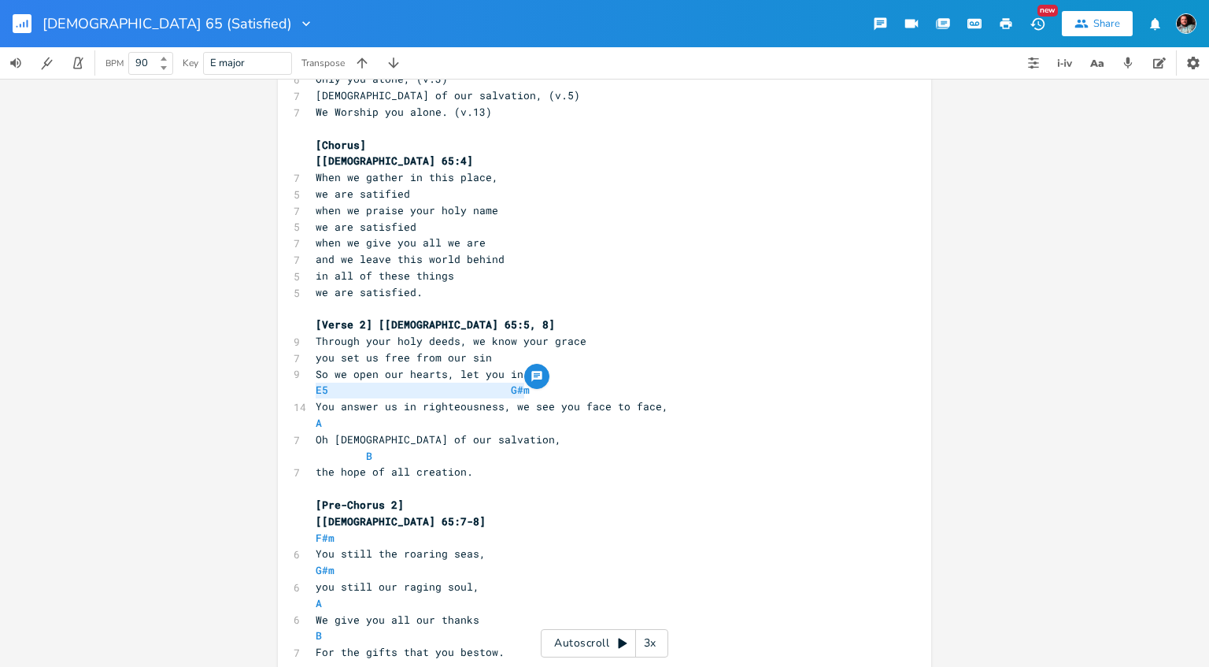
drag, startPoint x: 539, startPoint y: 395, endPoint x: 307, endPoint y: 392, distance: 231.5
click at [307, 392] on div "E5 G#m x [Verse 1] [Psalms 65:1-2] ​ E5 G#m 3 We bow down 4 We Praise you now 6…" at bounding box center [605, 674] width 654 height 1852
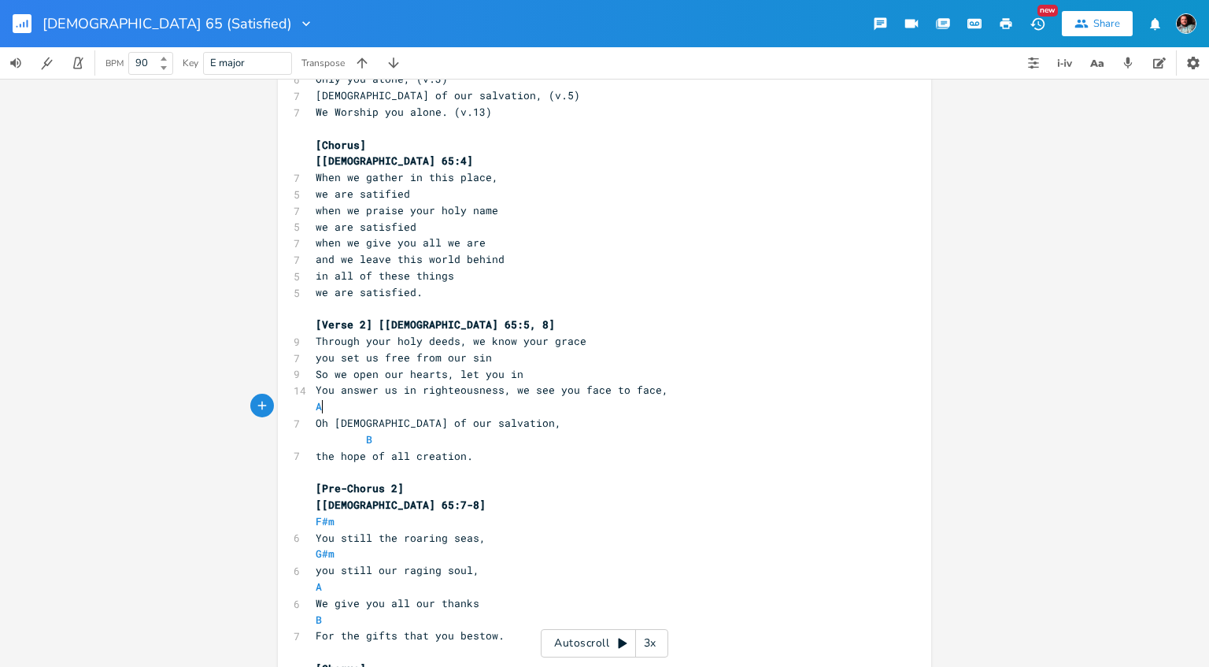
click at [344, 410] on pre "A" at bounding box center [597, 406] width 569 height 17
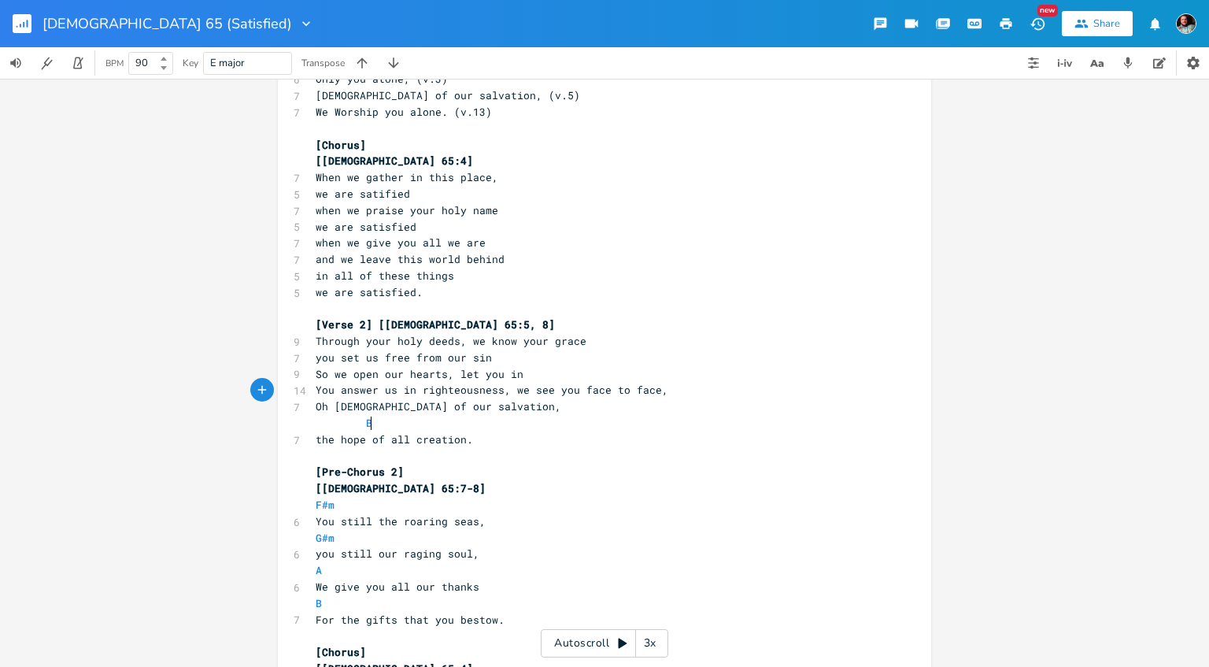
click at [389, 420] on pre "B" at bounding box center [597, 423] width 569 height 17
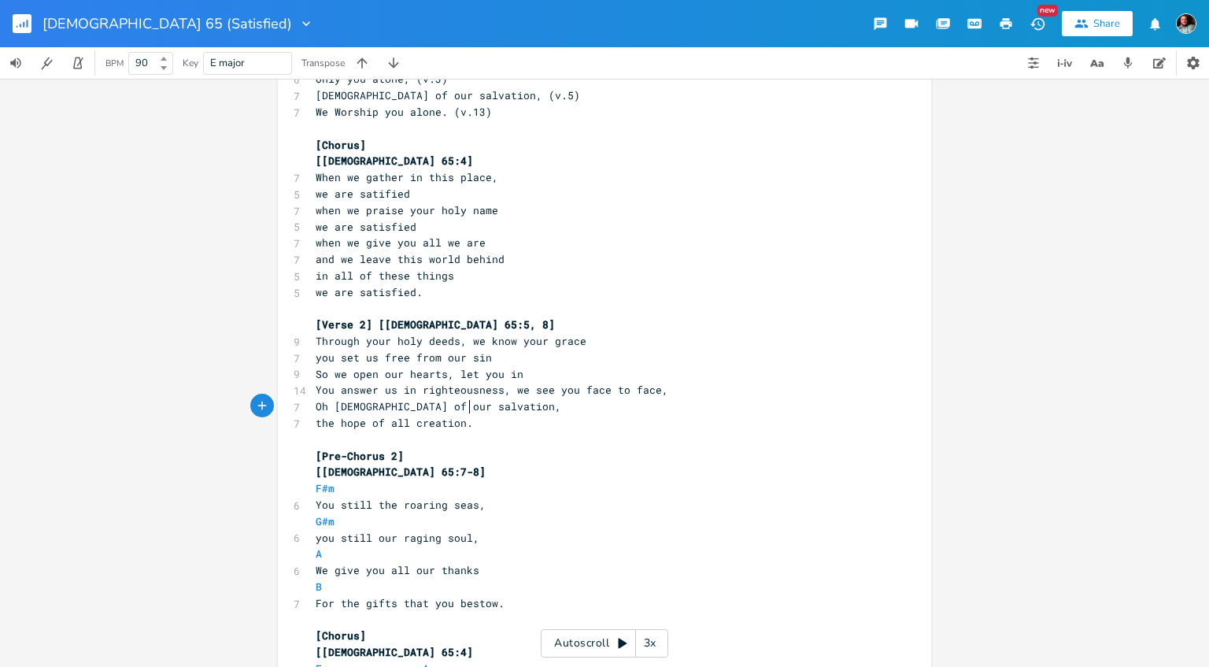
click at [457, 351] on span "you set us free from our sin" at bounding box center [404, 357] width 176 height 14
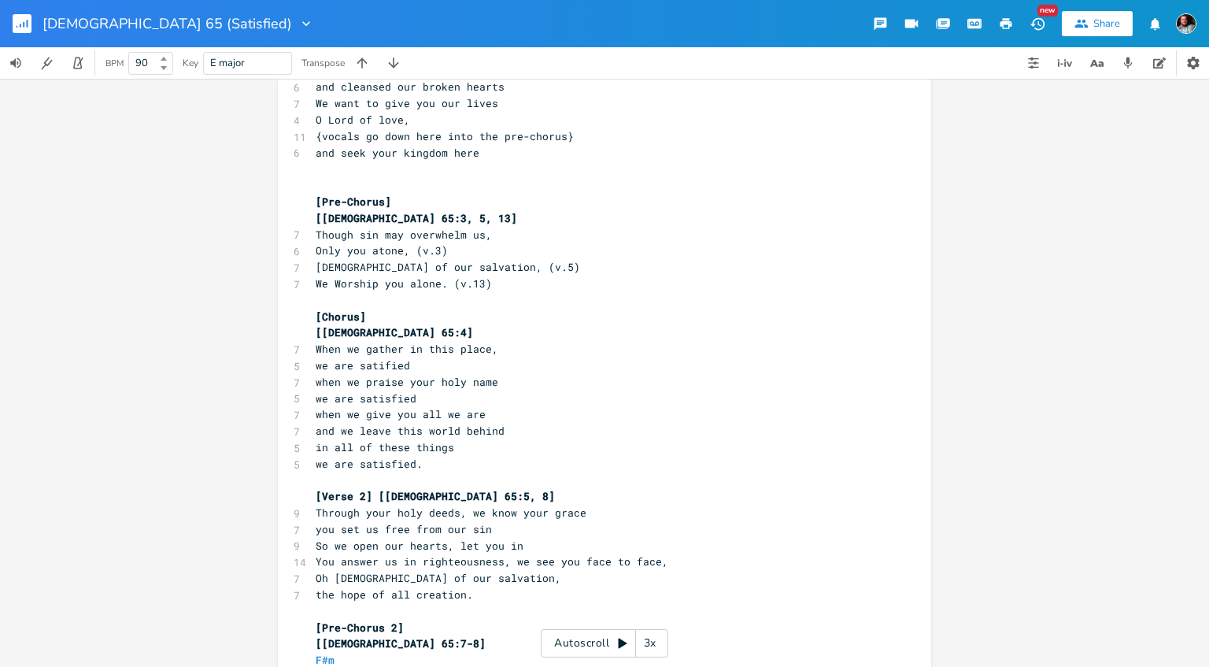
scroll to position [87, 0]
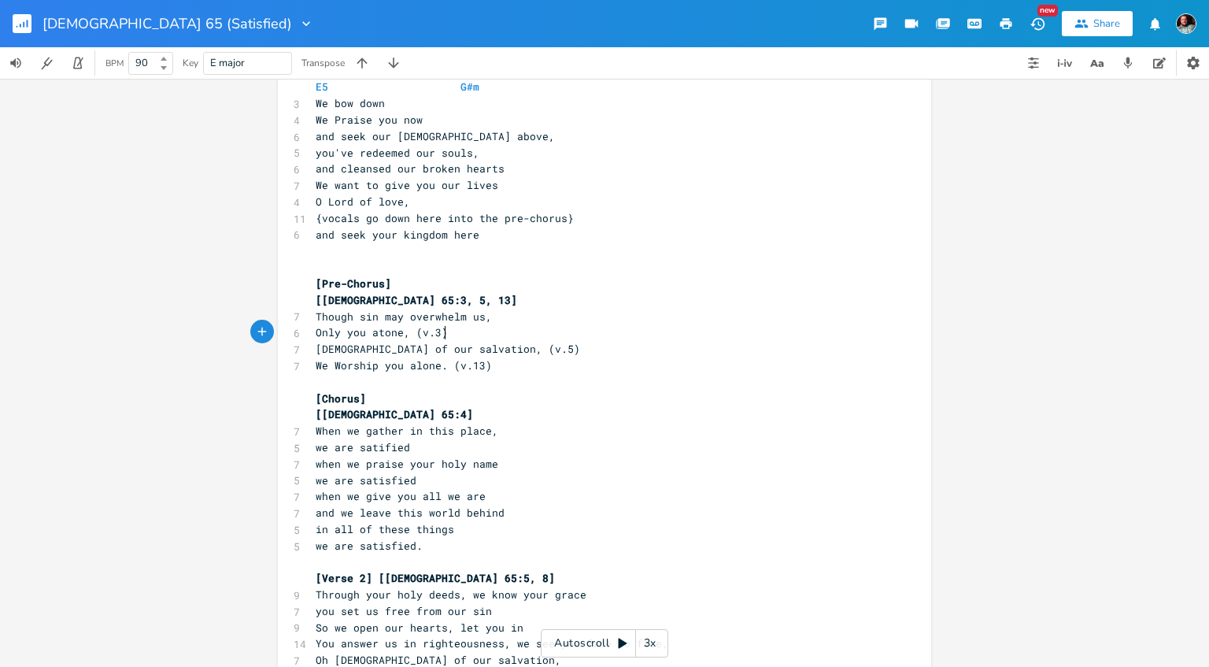
click at [457, 351] on span "[DEMOGRAPHIC_DATA] of our salvation, (v.5)" at bounding box center [448, 349] width 265 height 14
type textarea "("
click at [457, 351] on span "[DEMOGRAPHIC_DATA] of our salvation, (v.5)" at bounding box center [448, 349] width 265 height 14
drag, startPoint x: 195, startPoint y: 506, endPoint x: 242, endPoint y: 521, distance: 48.8
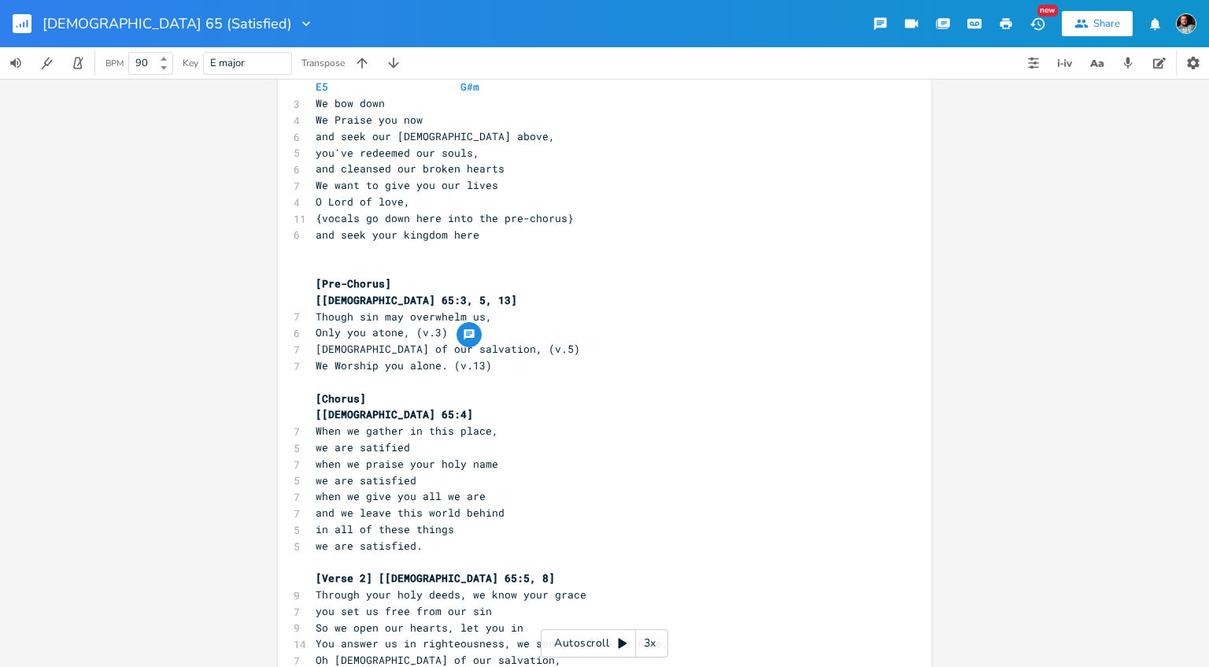
click at [242, 521] on div "x [Verse 1] [Psalms 65:1-2] ​ E5 G#m 3 We bow down 4 We Praise you now 6 and se…" at bounding box center [604, 373] width 1209 height 588
click at [387, 101] on pre "We bow down" at bounding box center [597, 103] width 569 height 17
type textarea ","
click at [315, 121] on pre "We Praise you now" at bounding box center [597, 120] width 569 height 17
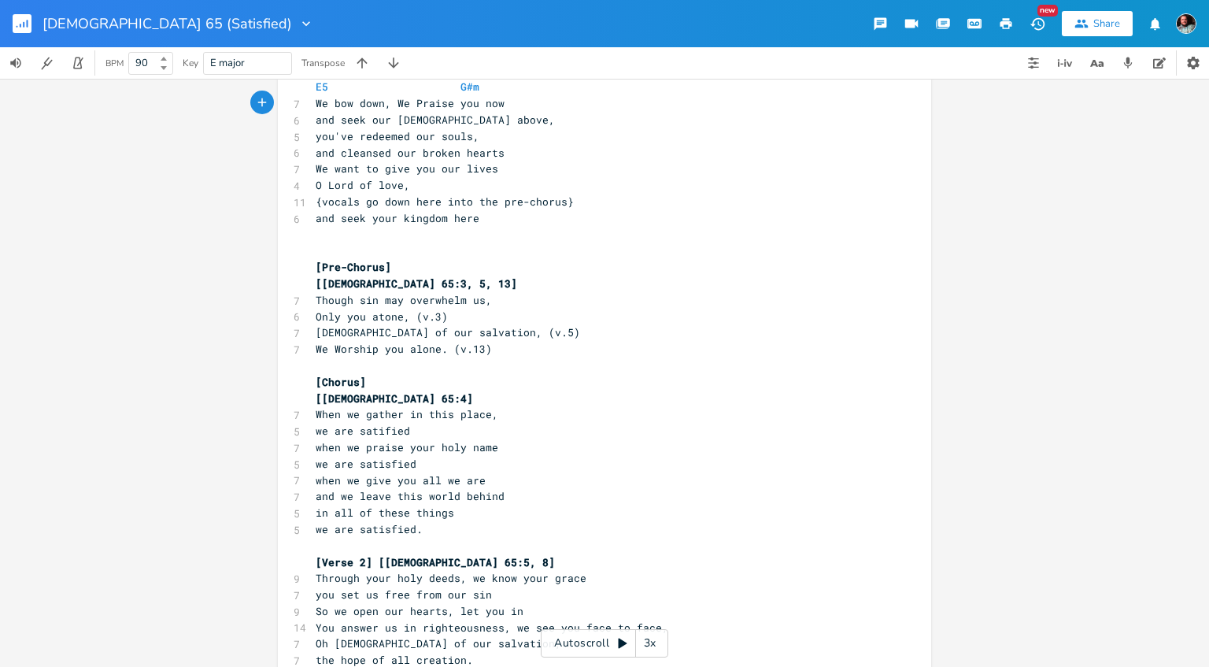
click at [351, 136] on span "you've redeemed our souls," at bounding box center [398, 136] width 164 height 14
type textarea "depite our sin"
type textarea "Redeemer of our souls"
click at [335, 156] on span "and cleansed our broken hearts" at bounding box center [410, 153] width 189 height 14
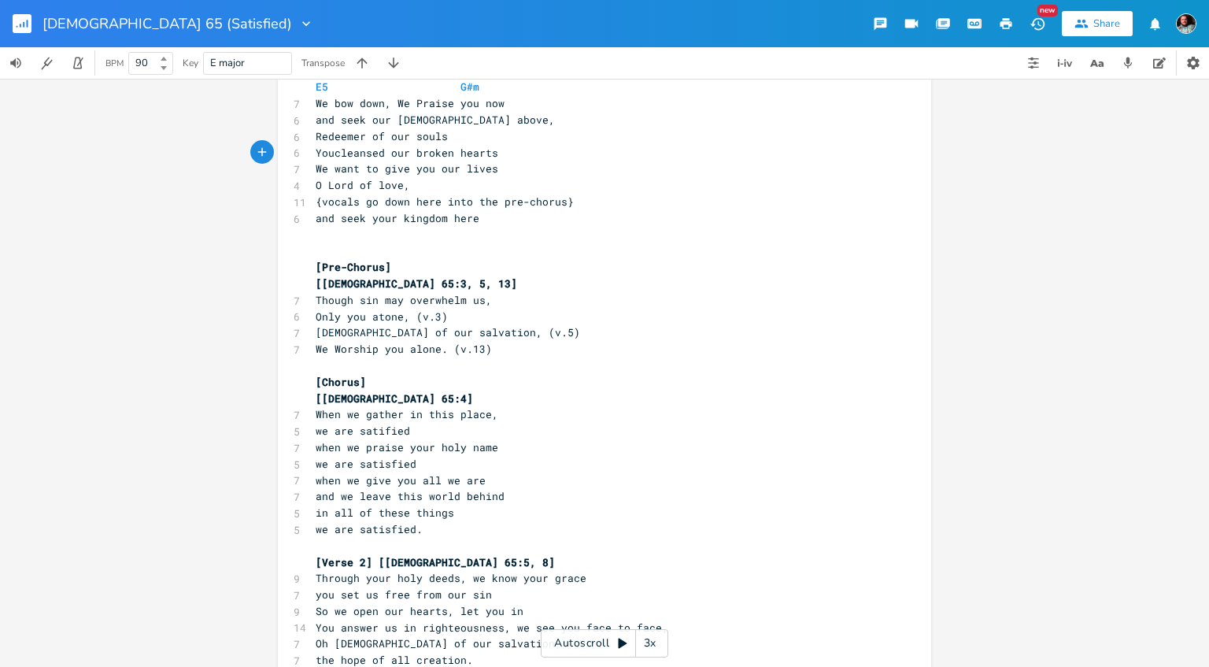
type textarea "You"
click at [386, 335] on span "[DEMOGRAPHIC_DATA] of our salvation, (v.5)" at bounding box center [448, 332] width 265 height 14
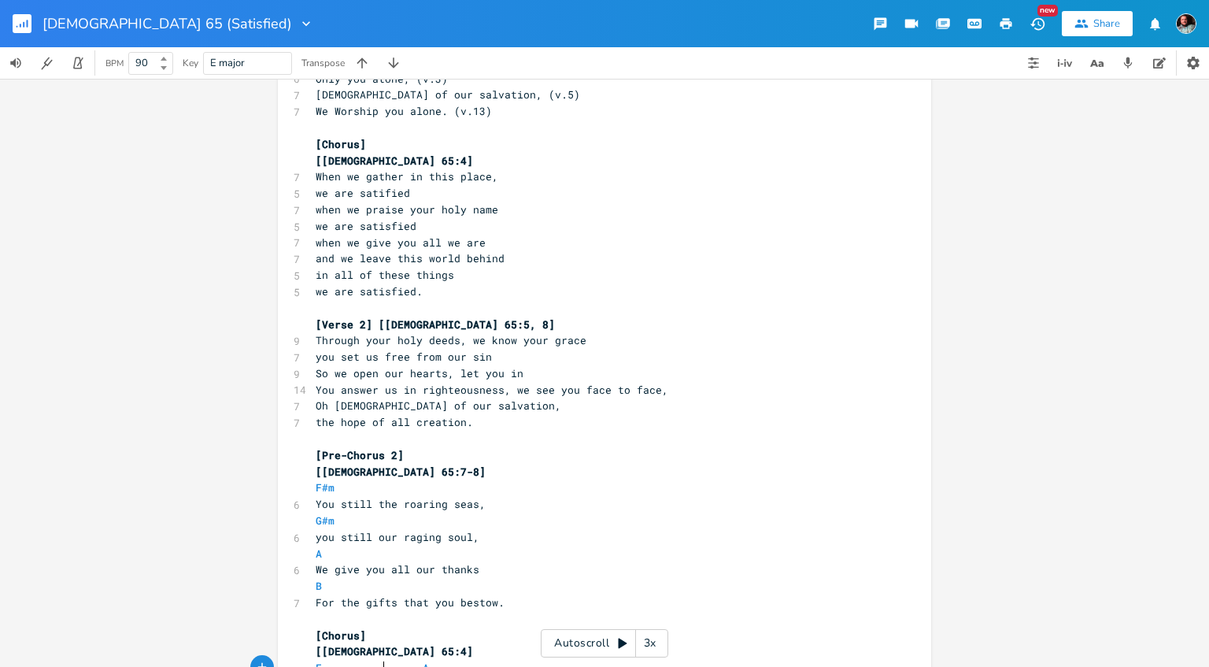
scroll to position [373, 0]
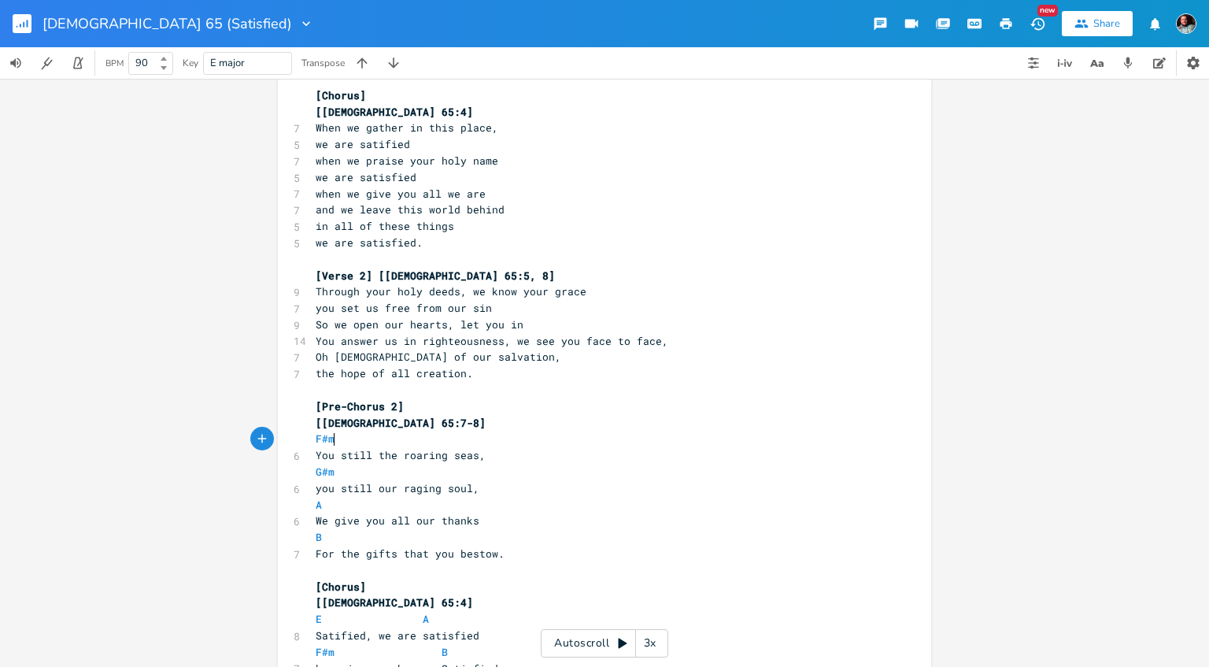
click at [346, 442] on pre "F#m" at bounding box center [597, 439] width 569 height 17
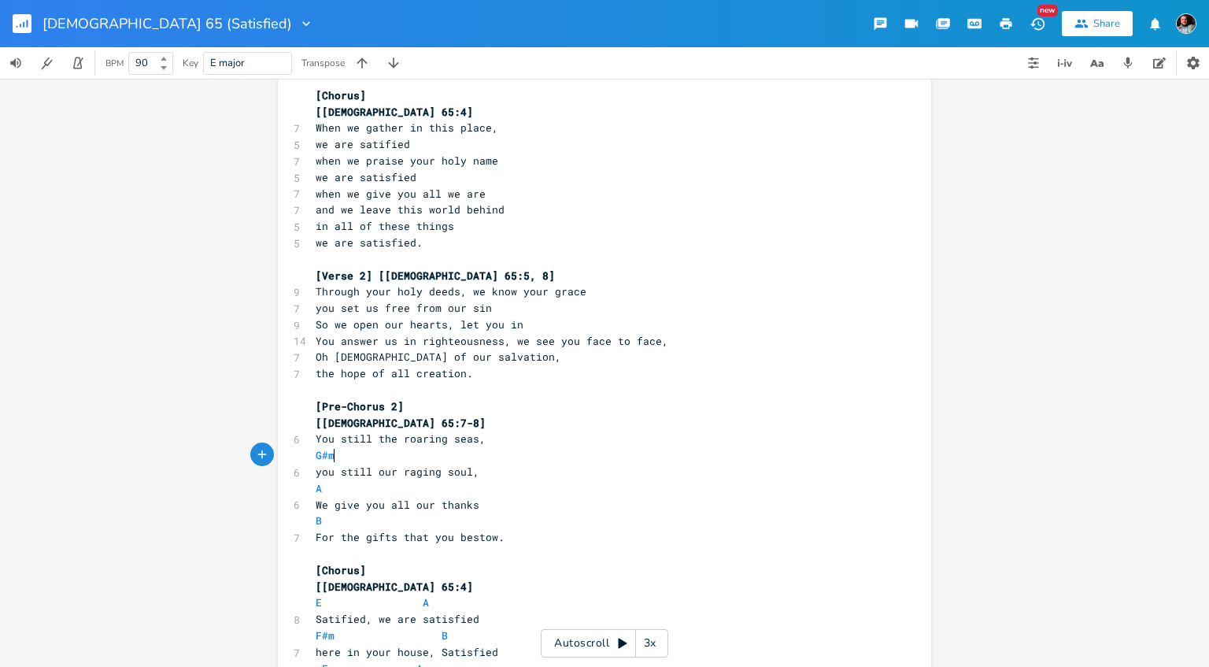
click at [346, 459] on pre "G#m" at bounding box center [597, 455] width 569 height 17
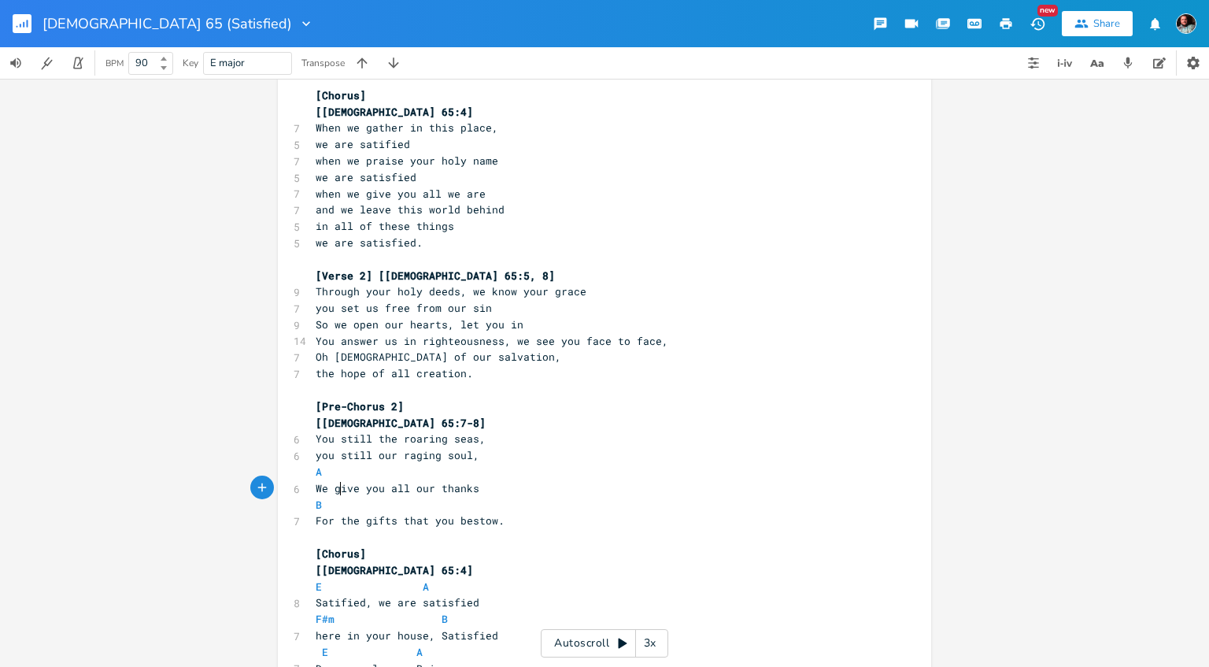
click at [342, 487] on span "We give you all our thanks" at bounding box center [398, 488] width 164 height 14
click at [357, 472] on pre "A" at bounding box center [597, 472] width 569 height 17
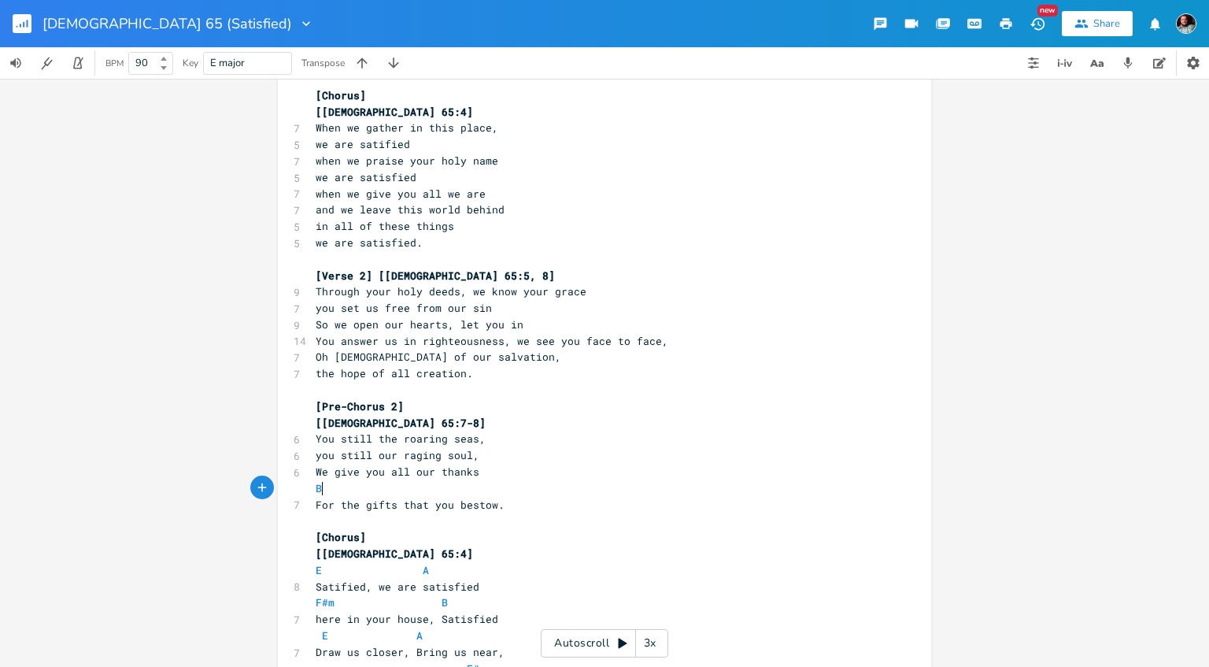
click at [345, 490] on pre "B" at bounding box center [597, 488] width 569 height 17
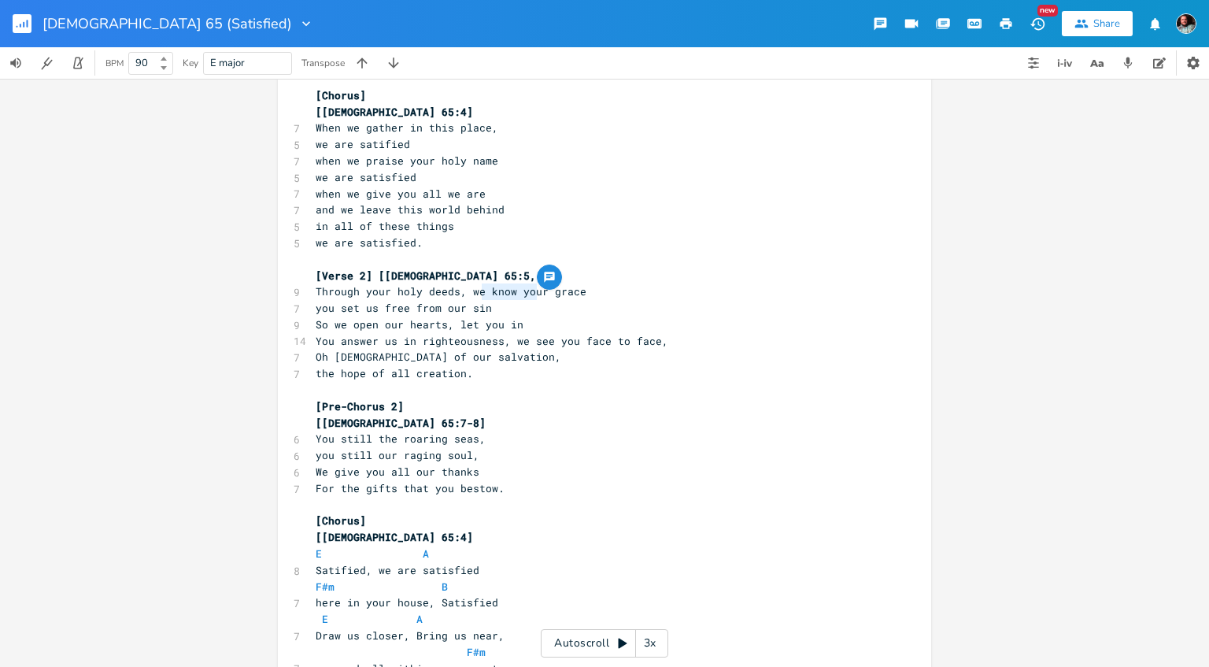
type textarea "know you"
drag, startPoint x: 537, startPoint y: 294, endPoint x: 488, endPoint y: 292, distance: 48.9
click at [488, 292] on span "Through your holy deeds, we know your grace" at bounding box center [451, 291] width 271 height 14
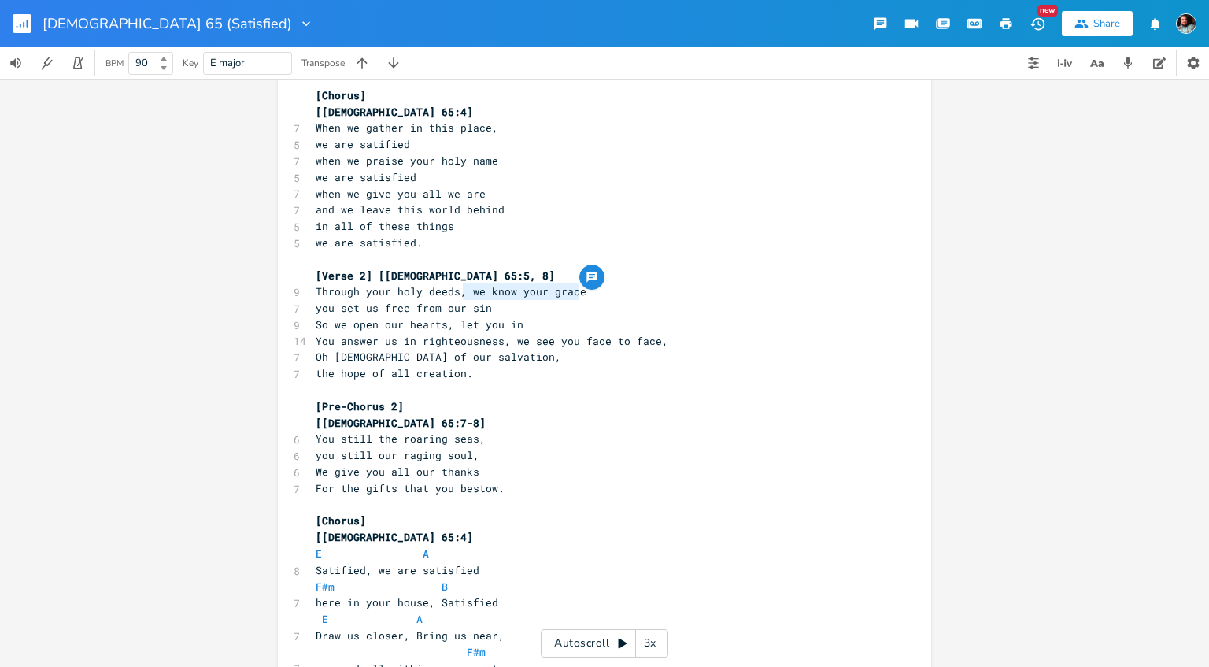
type textarea ", we know your grace"
drag, startPoint x: 587, startPoint y: 299, endPoint x: 458, endPoint y: 298, distance: 129.1
click at [458, 298] on pre "Through your holy deeds, we know your grace" at bounding box center [597, 291] width 569 height 17
type textarea "you give us grace"
type textarea ", we are free"
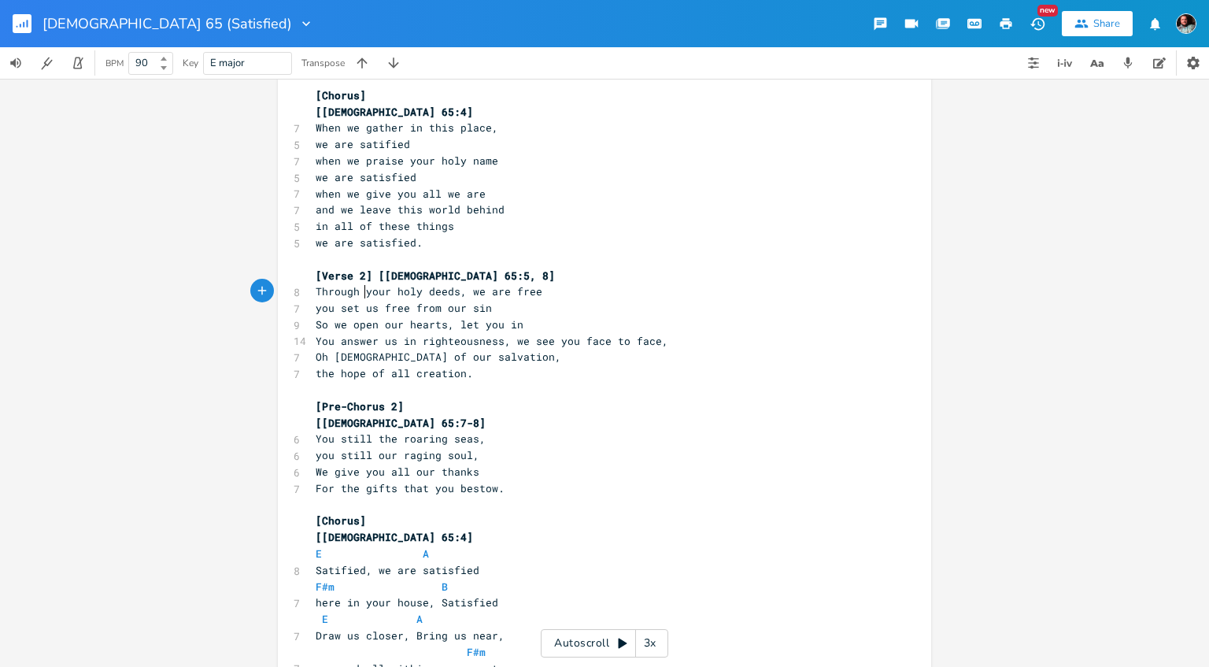
click at [364, 294] on span "Through your holy deeds, we are free" at bounding box center [429, 291] width 227 height 14
type textarea "With we"
click at [494, 304] on pre "you set us free from our sin" at bounding box center [597, 308] width 569 height 17
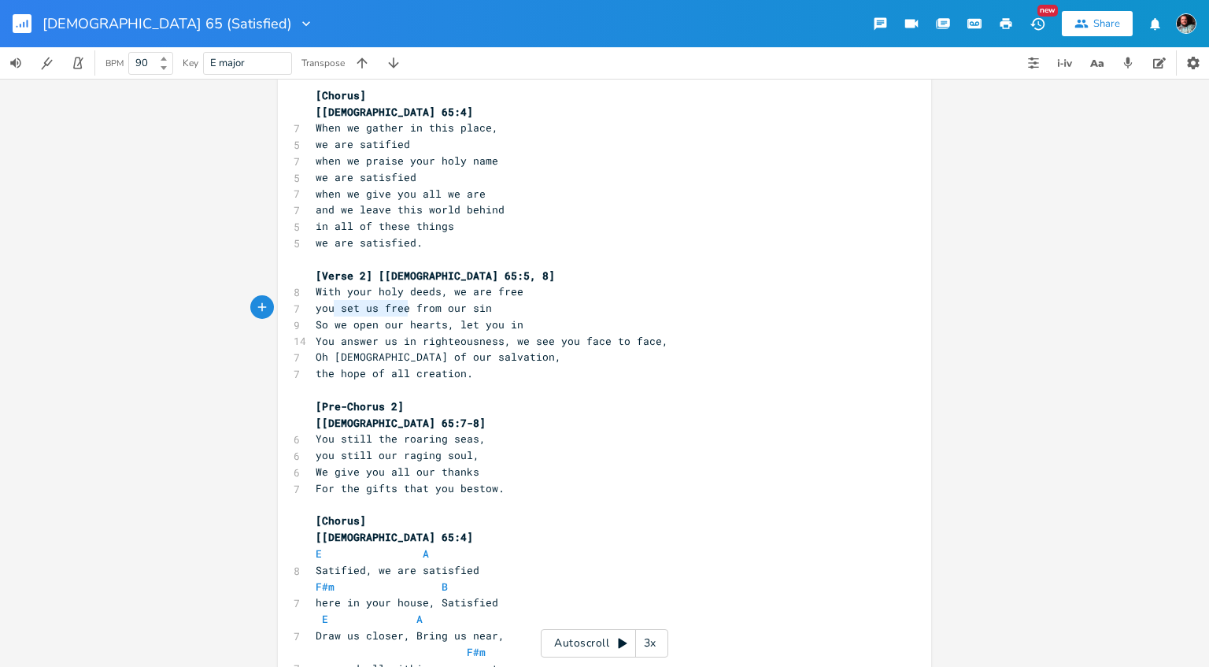
type textarea "u set us free"
drag, startPoint x: 409, startPoint y: 310, endPoint x: 327, endPoint y: 309, distance: 82.7
click at [327, 309] on span "you set us free from our sin" at bounding box center [404, 308] width 176 height 14
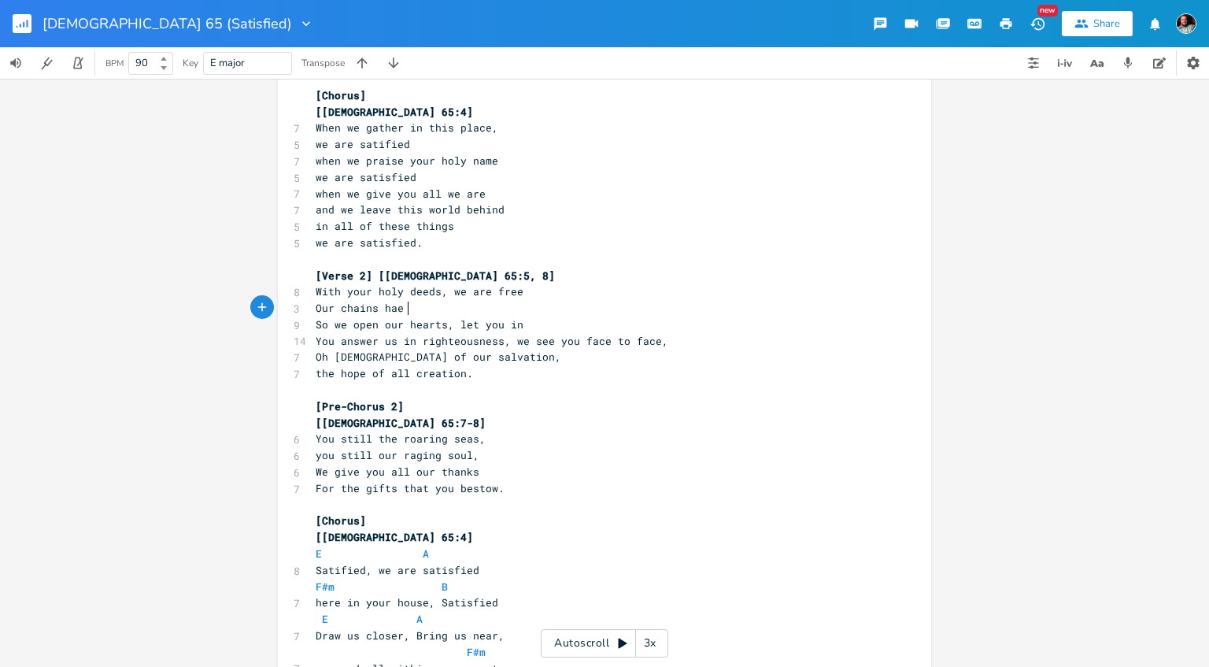
type textarea "Our chains hae b"
type textarea "ve been broken"
click at [457, 331] on span "So we open our hearts, let you in" at bounding box center [420, 324] width 208 height 14
type textarea "s and"
click at [513, 345] on span "You answer us in righteousness, we see you face to face," at bounding box center [492, 341] width 353 height 14
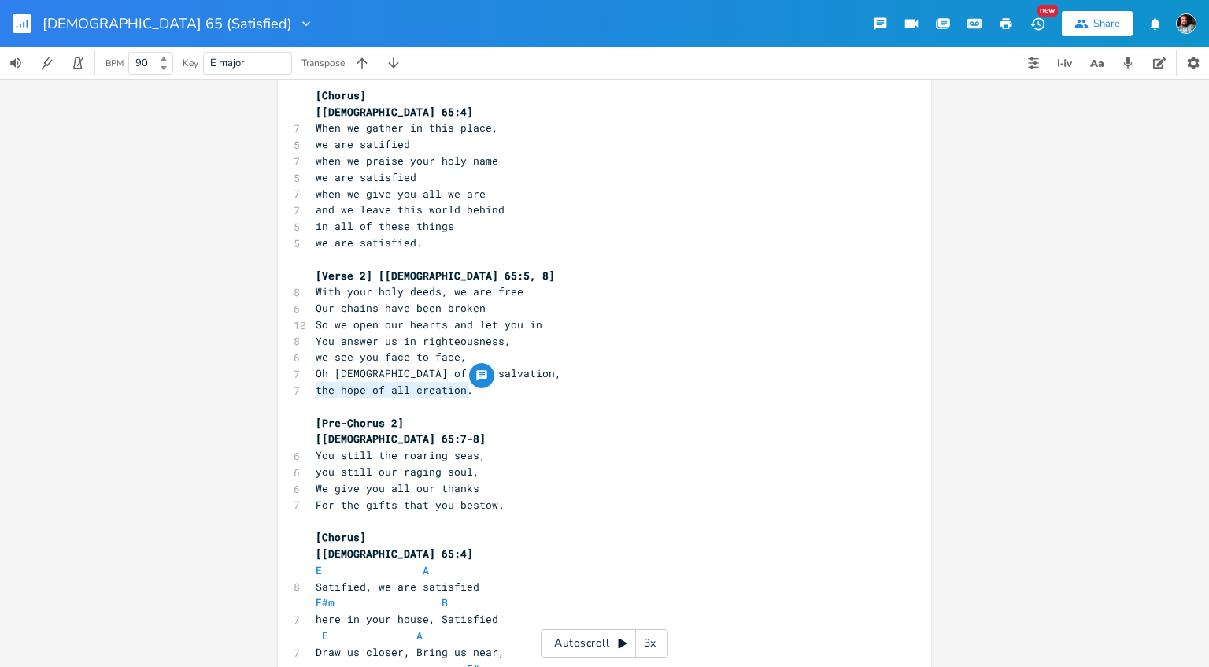
scroll to position [4, 131]
drag, startPoint x: 465, startPoint y: 393, endPoint x: 318, endPoint y: 392, distance: 146.5
click at [318, 392] on span "the hope of all creation." at bounding box center [394, 390] width 157 height 14
type textarea "we are satisfied. and,"
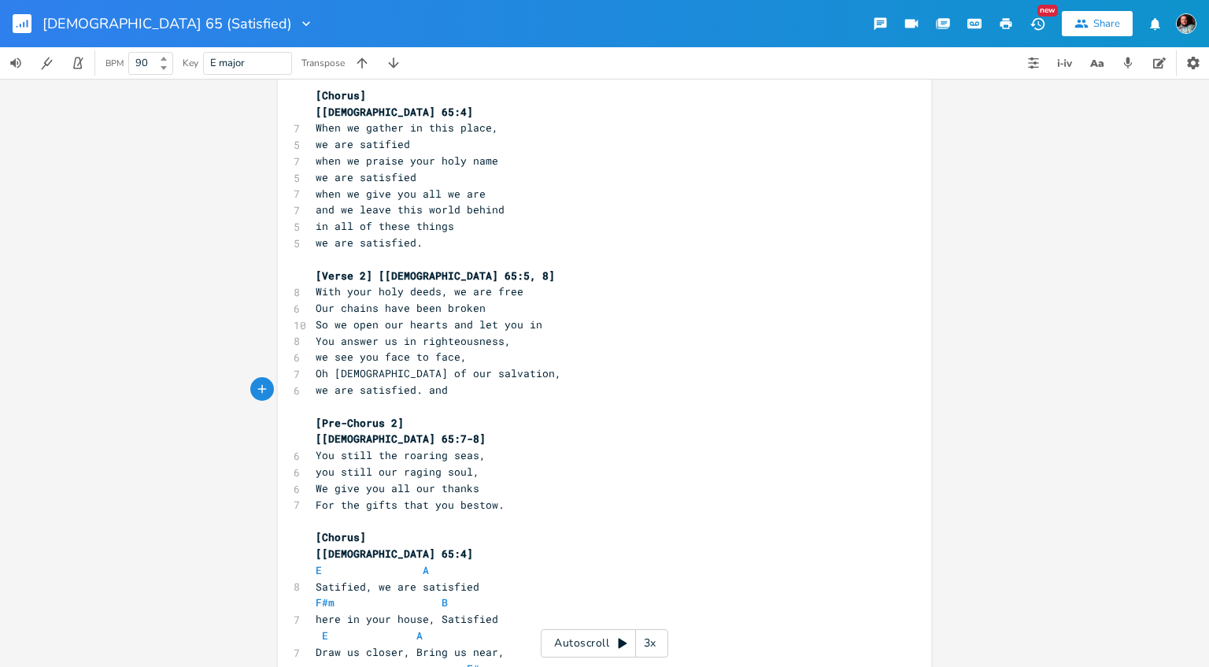
scroll to position [4, 118]
click at [375, 488] on span "We give you all our thanks" at bounding box center [398, 488] width 164 height 14
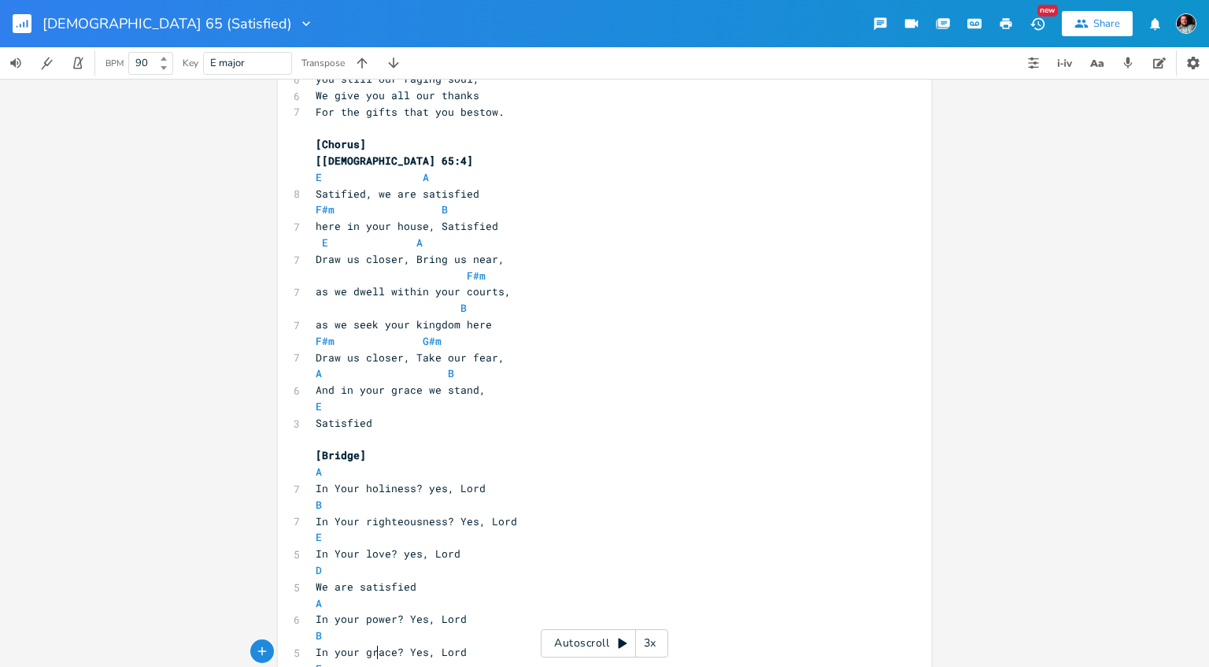
scroll to position [816, 0]
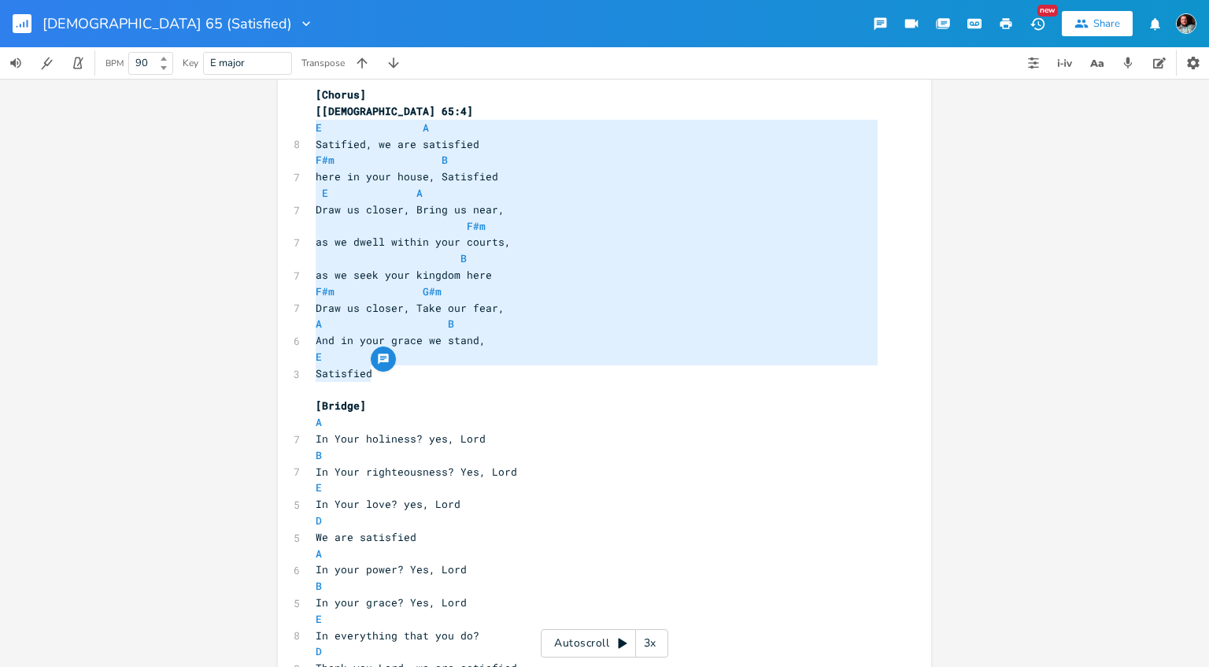
type textarea "Satified, we are satisfied F#m B here in your house, Satisfied E A Draw us clos…"
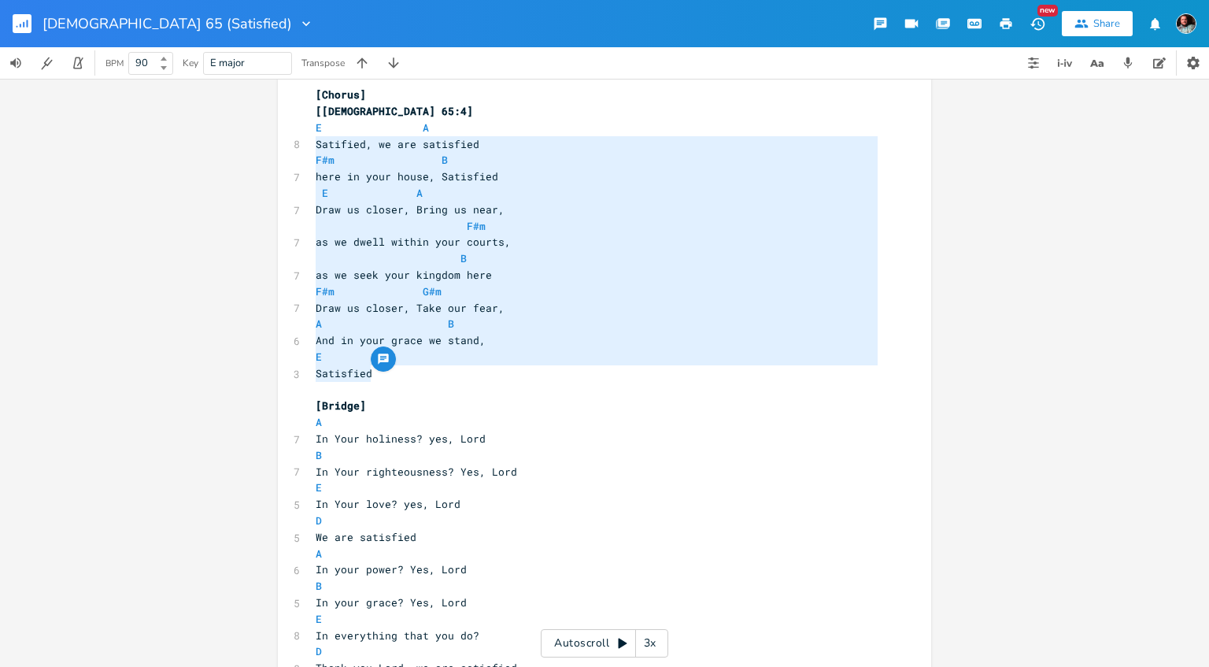
drag, startPoint x: 376, startPoint y: 373, endPoint x: 313, endPoint y: 137, distance: 244.5
click at [313, 137] on div "[Verse 1] [[DEMOGRAPHIC_DATA] 65:1-2] ​ E5 G#m 7 We bow down, We Praise you now…" at bounding box center [597, 144] width 569 height 1687
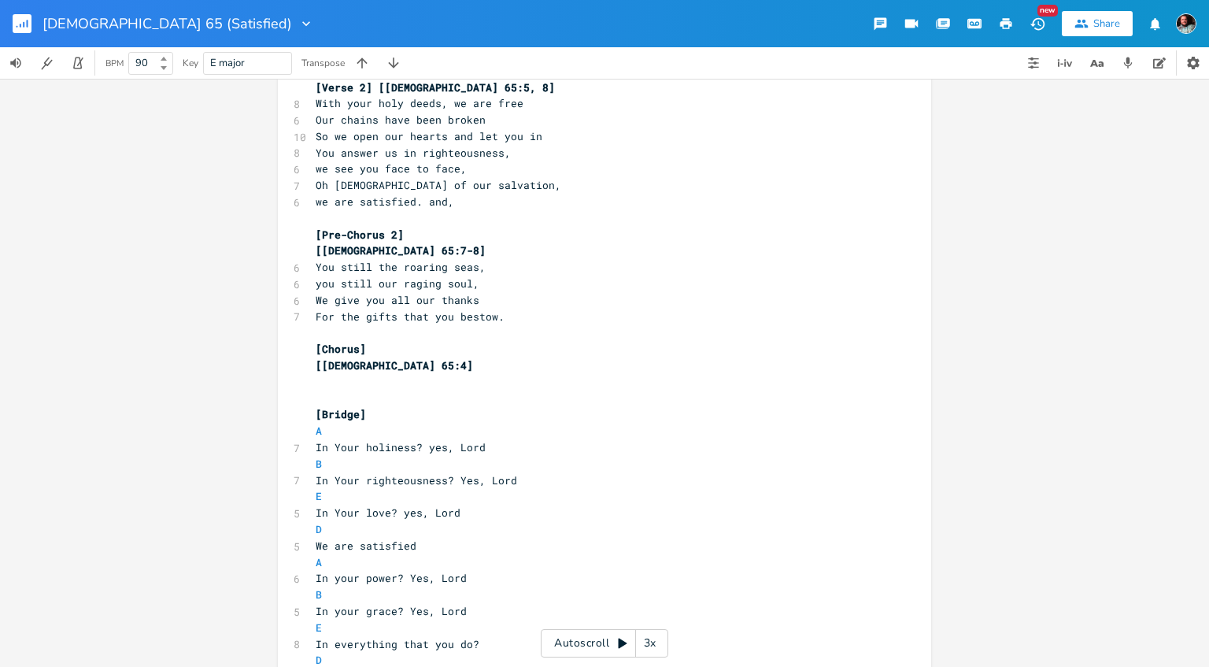
scroll to position [480, 0]
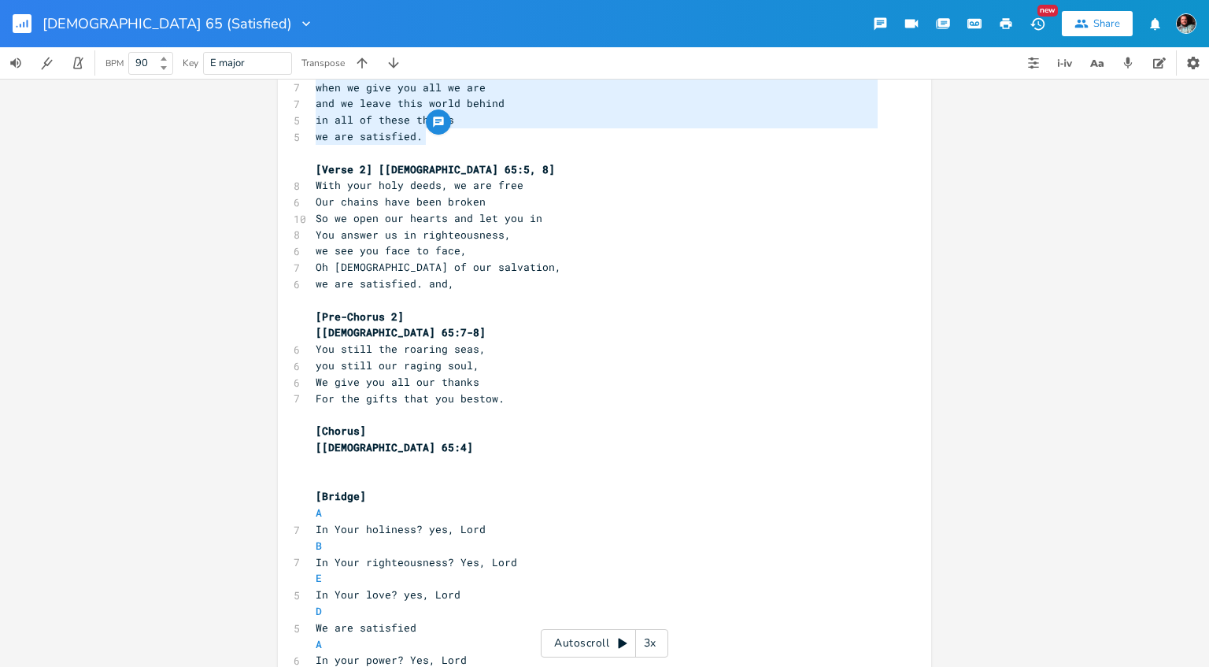
type textarea "when we praise your holy name we are satisfied when we give you all we are and …"
drag, startPoint x: 427, startPoint y: 144, endPoint x: 310, endPoint y: 61, distance: 142.9
click at [310, 61] on div "[DEMOGRAPHIC_DATA] 65 (Satisfied) New Share BPM 90 Key E major Transpose when w…" at bounding box center [604, 333] width 1209 height 667
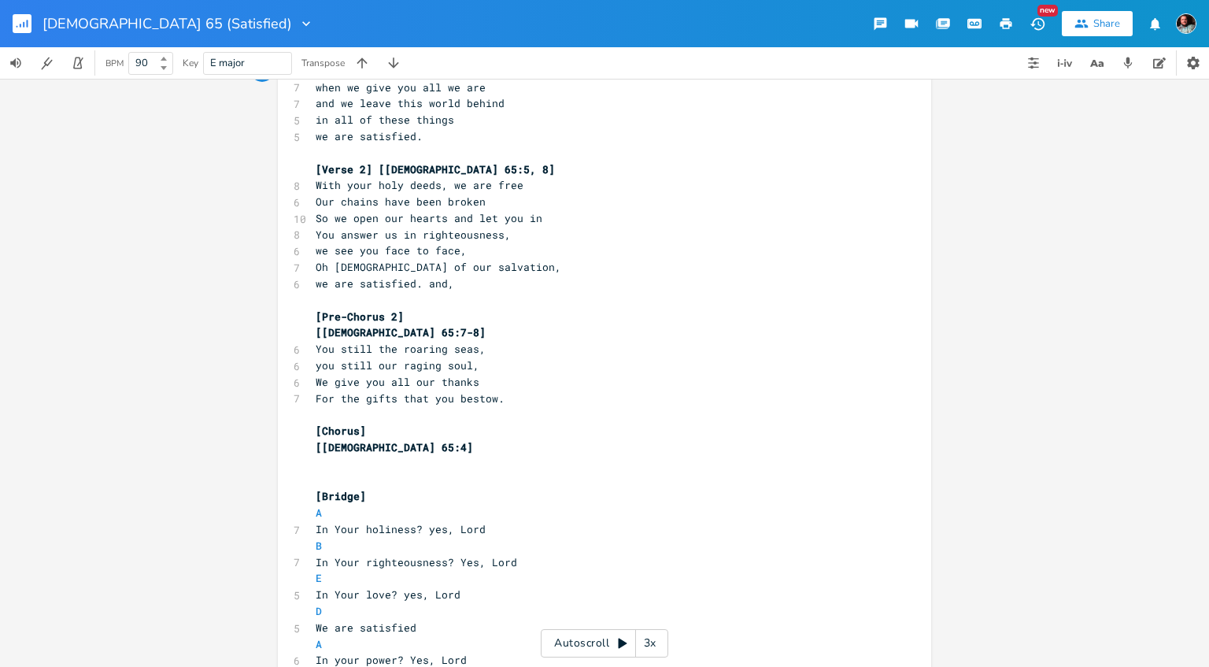
scroll to position [398, 0]
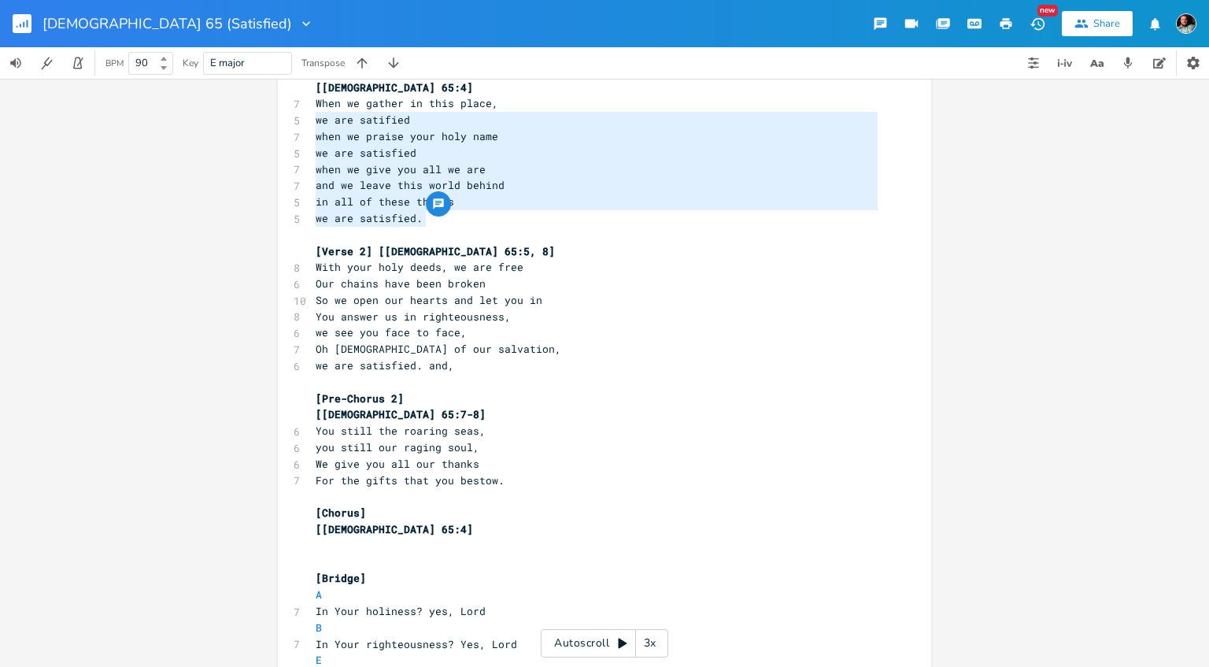
type textarea "When we gather in this place, we are satified when we praise your holy name we …"
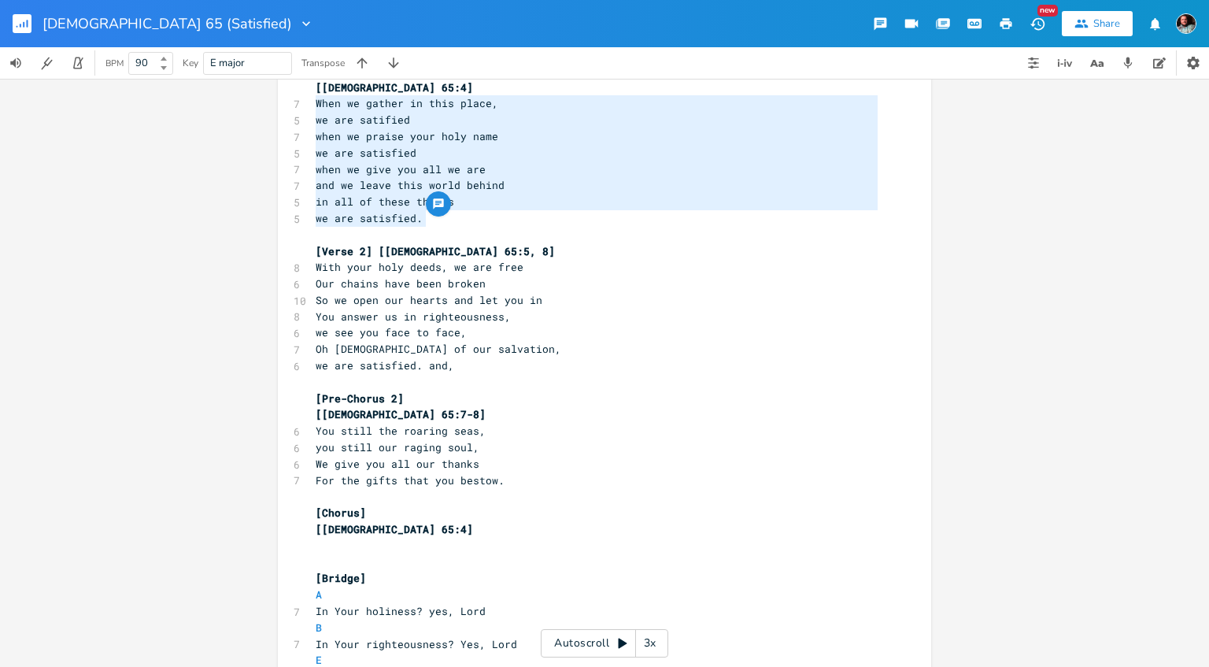
drag, startPoint x: 432, startPoint y: 217, endPoint x: 317, endPoint y: 106, distance: 159.8
click at [317, 106] on div "[Verse 1] [[DEMOGRAPHIC_DATA] 65:1-2] ​ E5 G#m 7 We bow down, We Praise you now…" at bounding box center [597, 439] width 569 height 1441
click at [394, 525] on pre "[[DEMOGRAPHIC_DATA] 65:4]" at bounding box center [597, 529] width 569 height 17
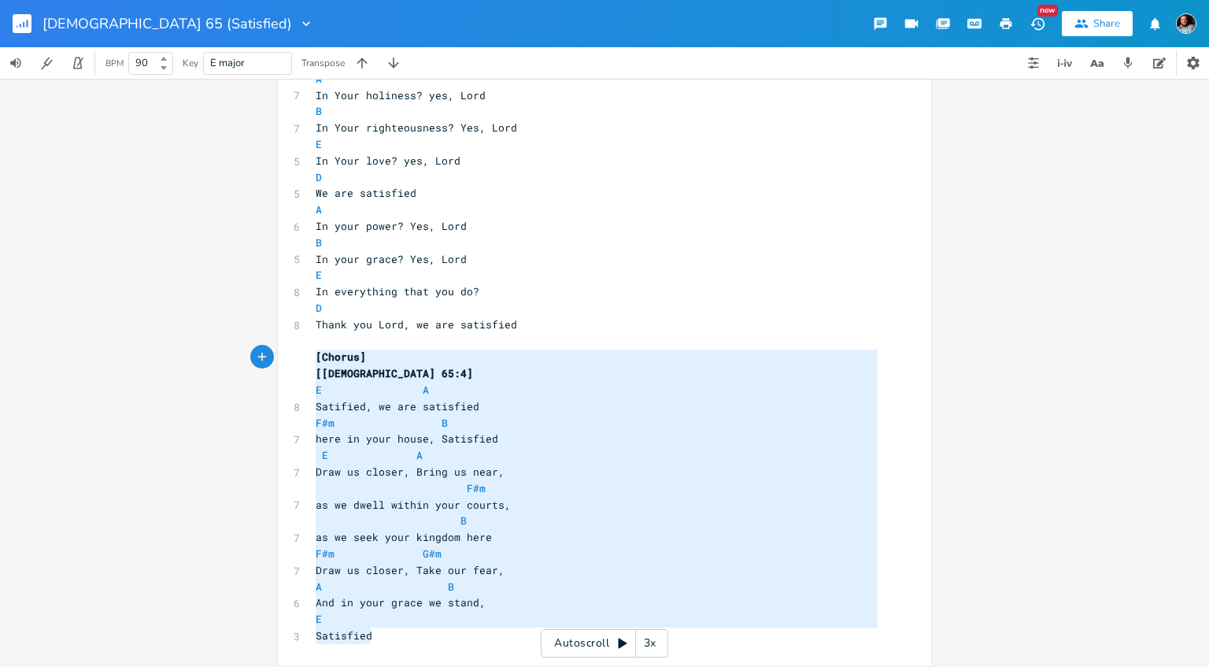
scroll to position [289, 48]
drag, startPoint x: 386, startPoint y: 639, endPoint x: 307, endPoint y: 354, distance: 295.7
type textarea "[Chorus] [[DEMOGRAPHIC_DATA] 65:4] E A Satified, we are satisfied F#m B here in…"
click at [532, 513] on pre "B" at bounding box center [597, 521] width 569 height 17
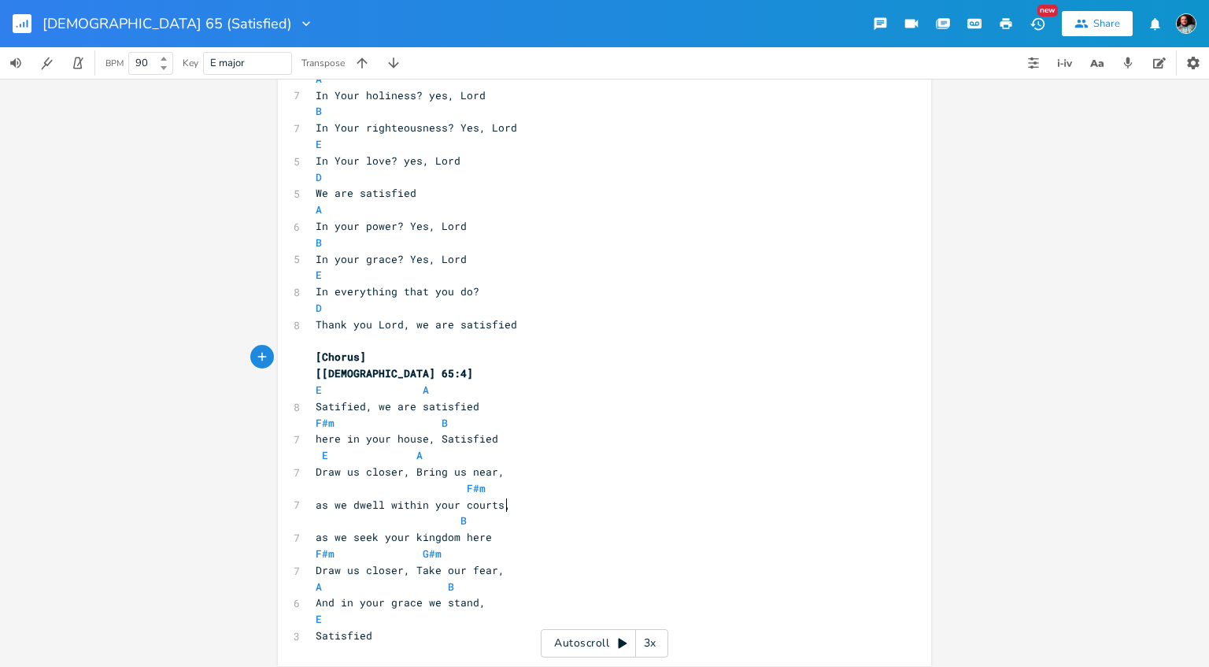
scroll to position [4, 0]
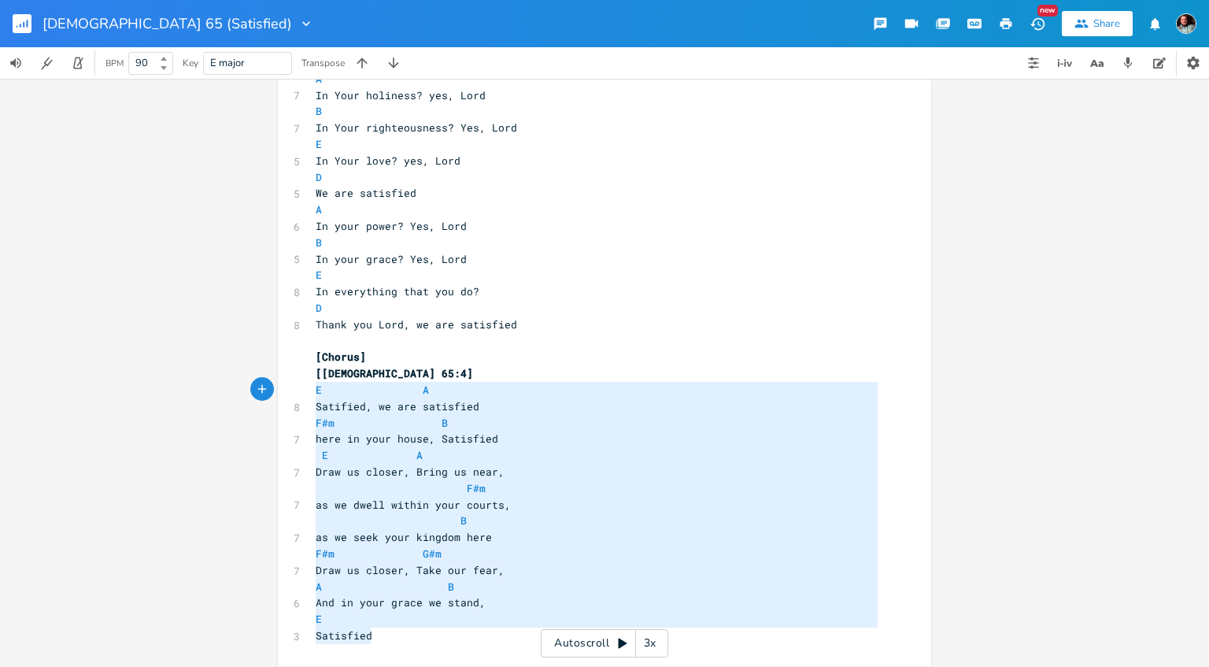
type textarea "[[DEMOGRAPHIC_DATA] 65:4] E A Satified, we are satisfied F#m B here in your hou…"
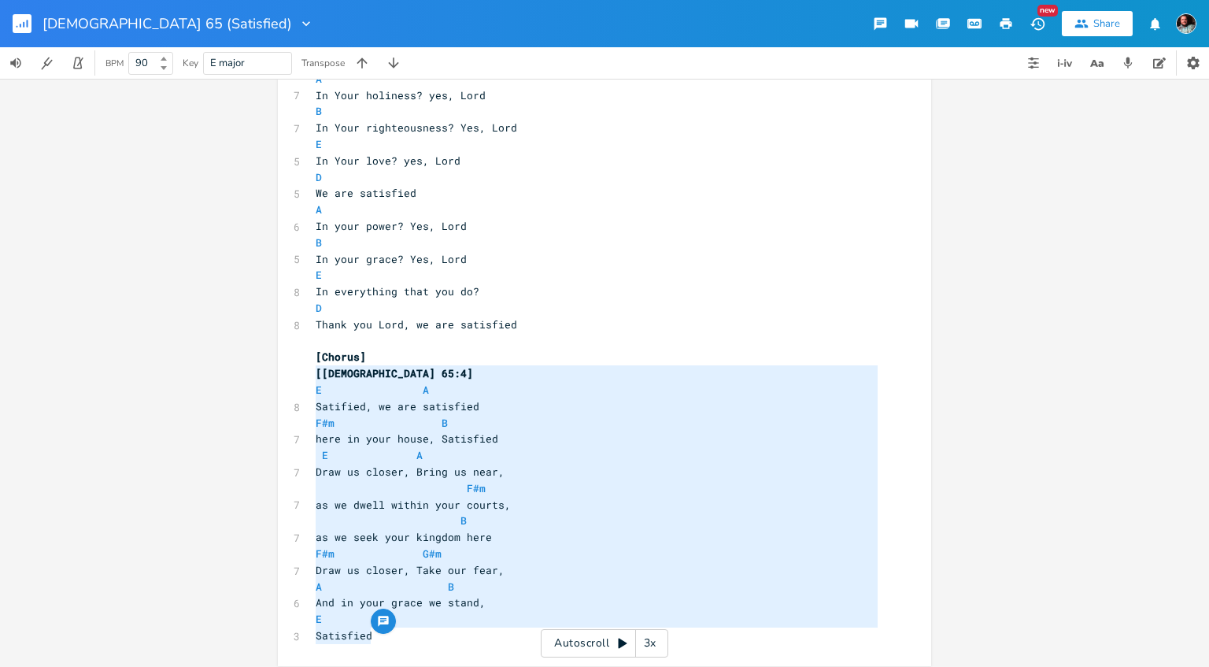
drag, startPoint x: 401, startPoint y: 639, endPoint x: 310, endPoint y: 380, distance: 274.4
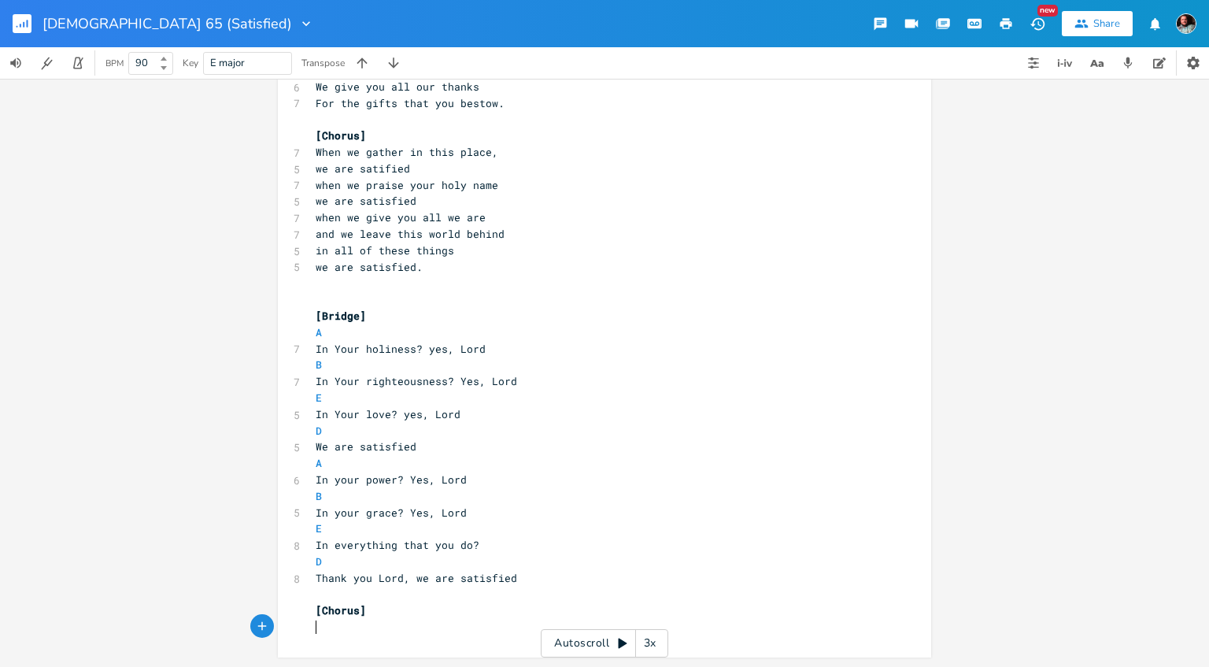
scroll to position [889, 0]
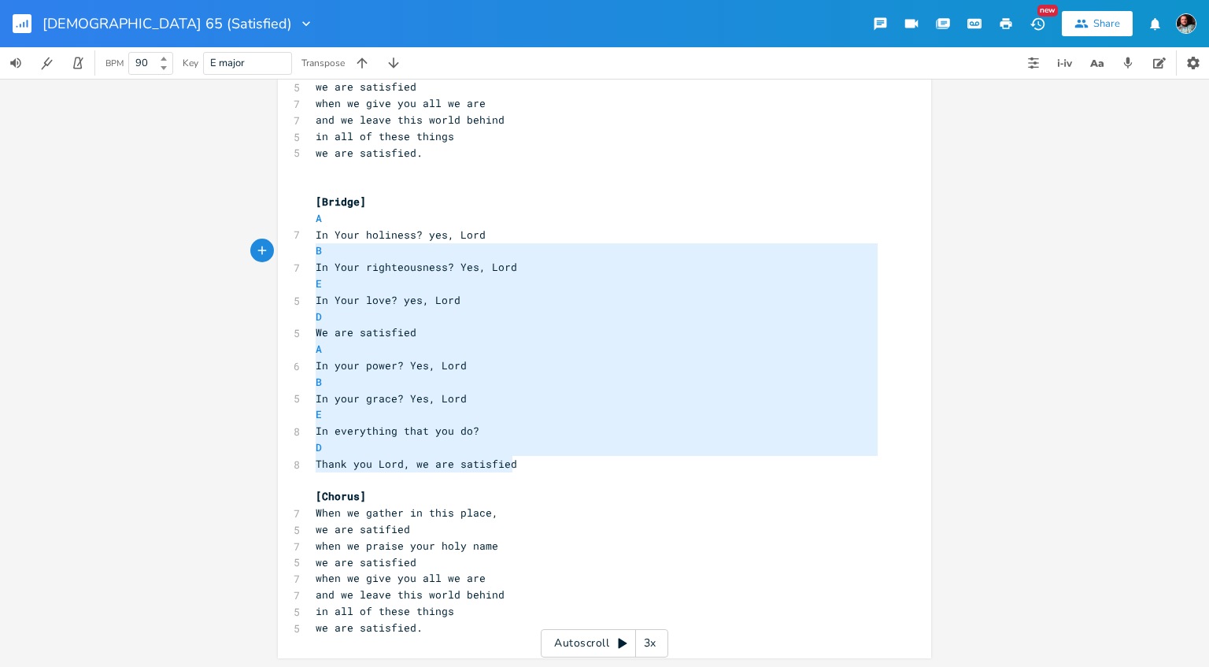
type textarea "A In Your holiness? yes, Lord B In Your righteousness? Yes, Lord E In Your love…"
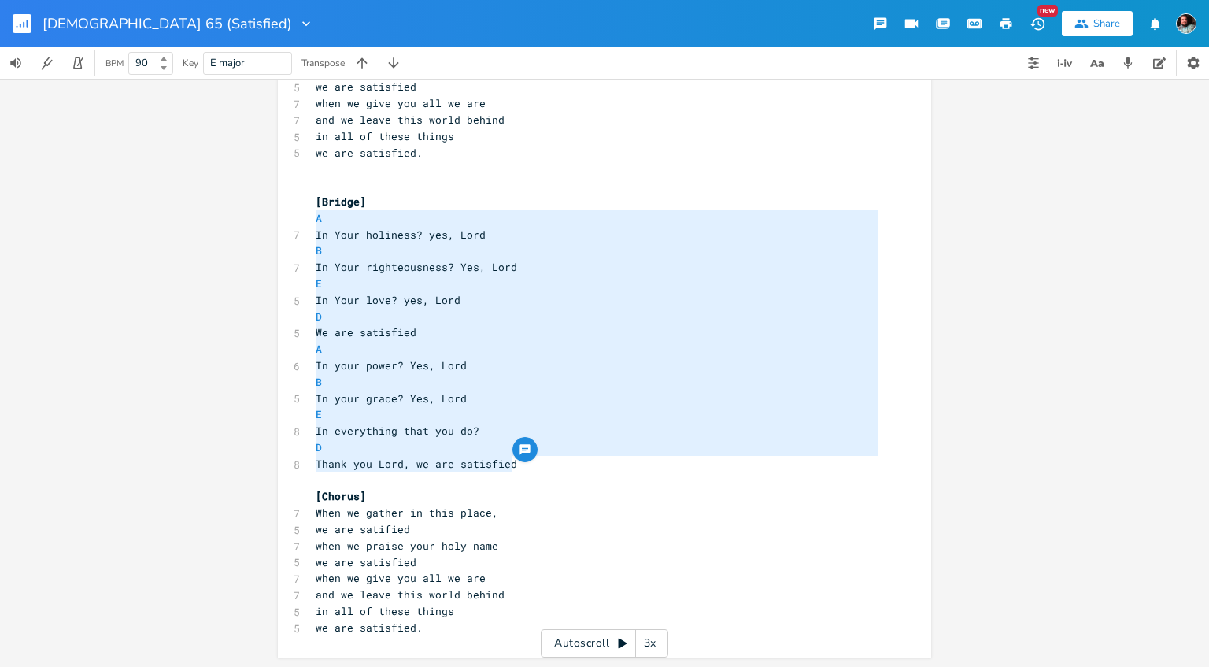
drag, startPoint x: 531, startPoint y: 463, endPoint x: 312, endPoint y: 222, distance: 325.5
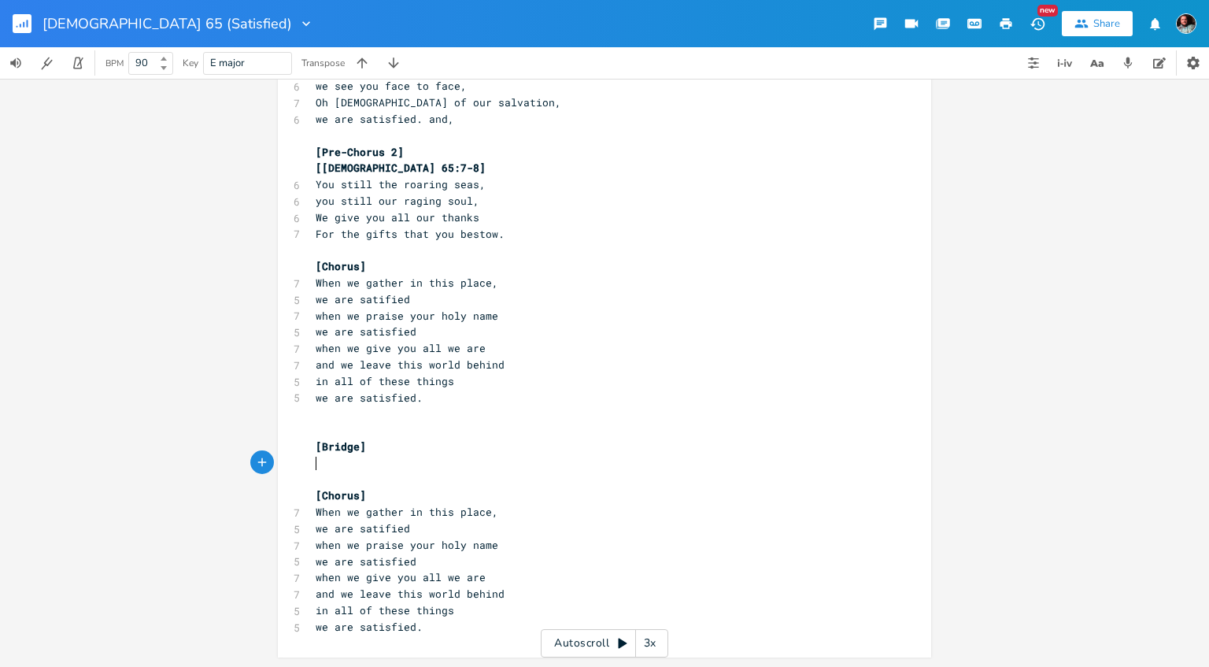
scroll to position [4, 0]
click at [439, 425] on pre "​" at bounding box center [597, 431] width 569 height 17
click at [419, 359] on span "and we leave this world behind" at bounding box center [410, 365] width 189 height 14
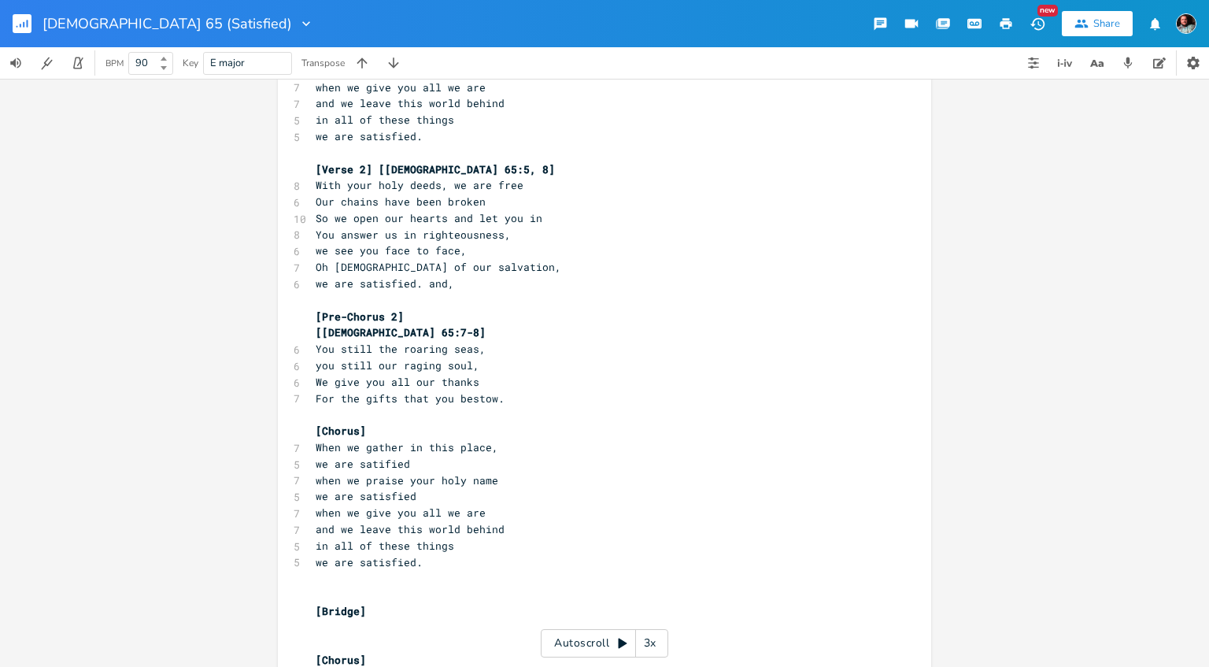
scroll to position [398, 0]
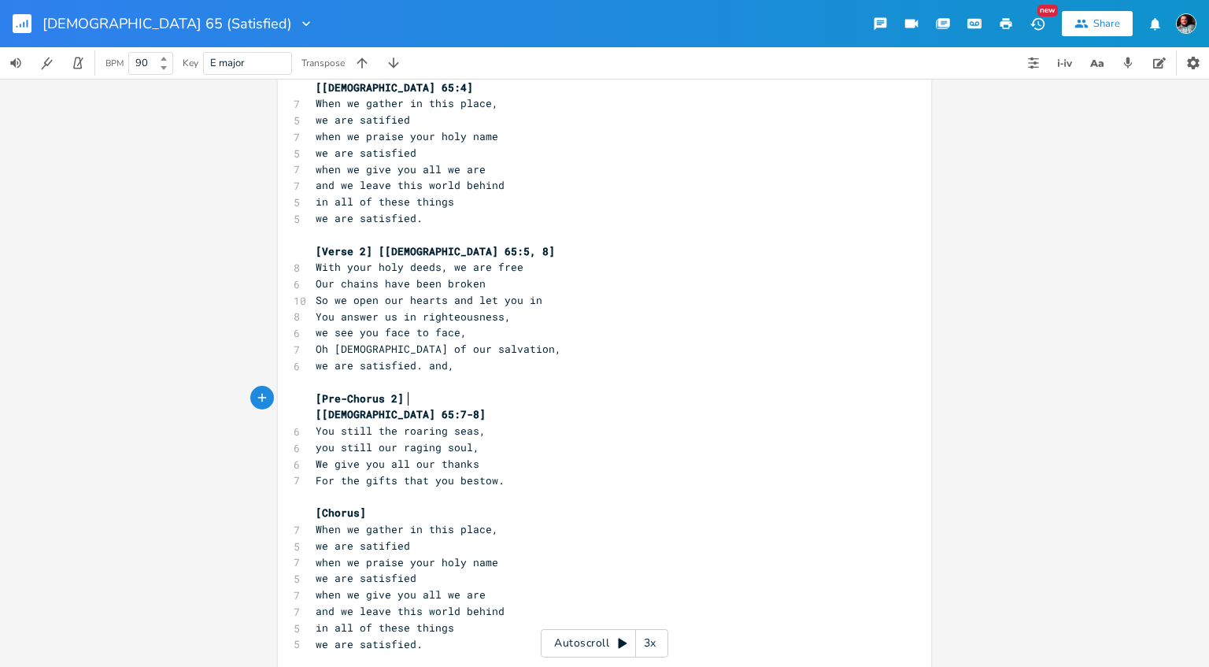
click at [526, 402] on pre "[Pre-Chorus 2]" at bounding box center [597, 399] width 569 height 17
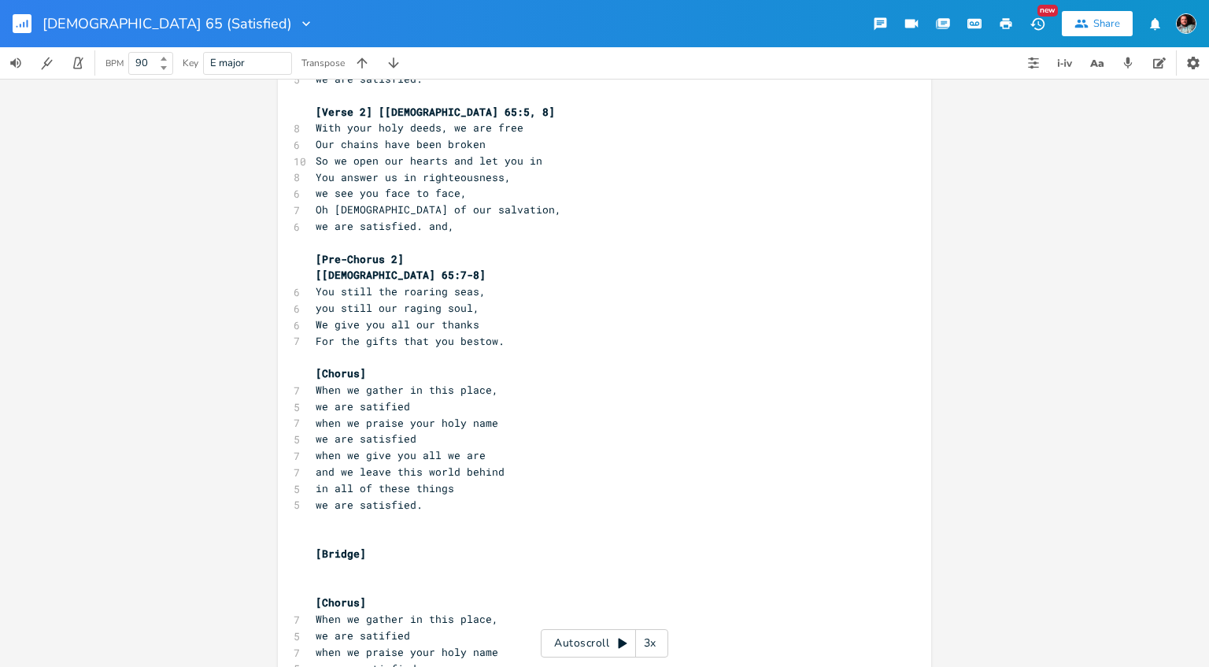
scroll to position [635, 0]
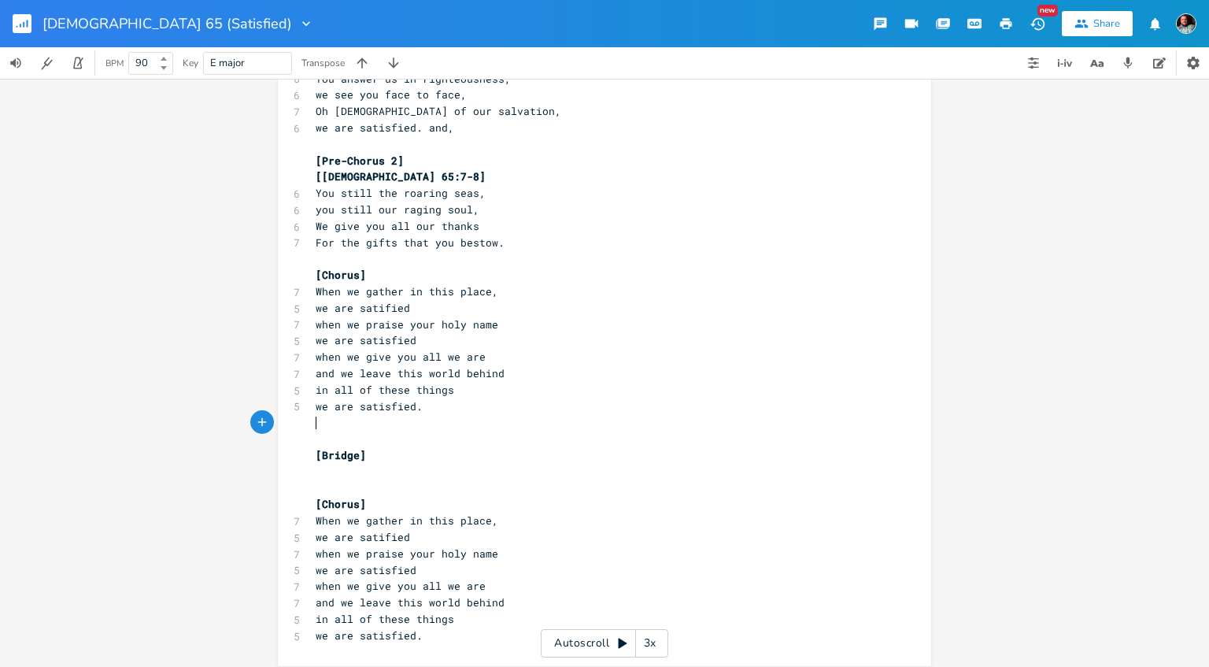
click at [526, 402] on pre "we are satisfied." at bounding box center [597, 406] width 569 height 17
click at [339, 483] on pre "​" at bounding box center [597, 488] width 569 height 17
click at [335, 476] on pre "​" at bounding box center [597, 472] width 569 height 17
type textarea "In you Lord, we find our peace"
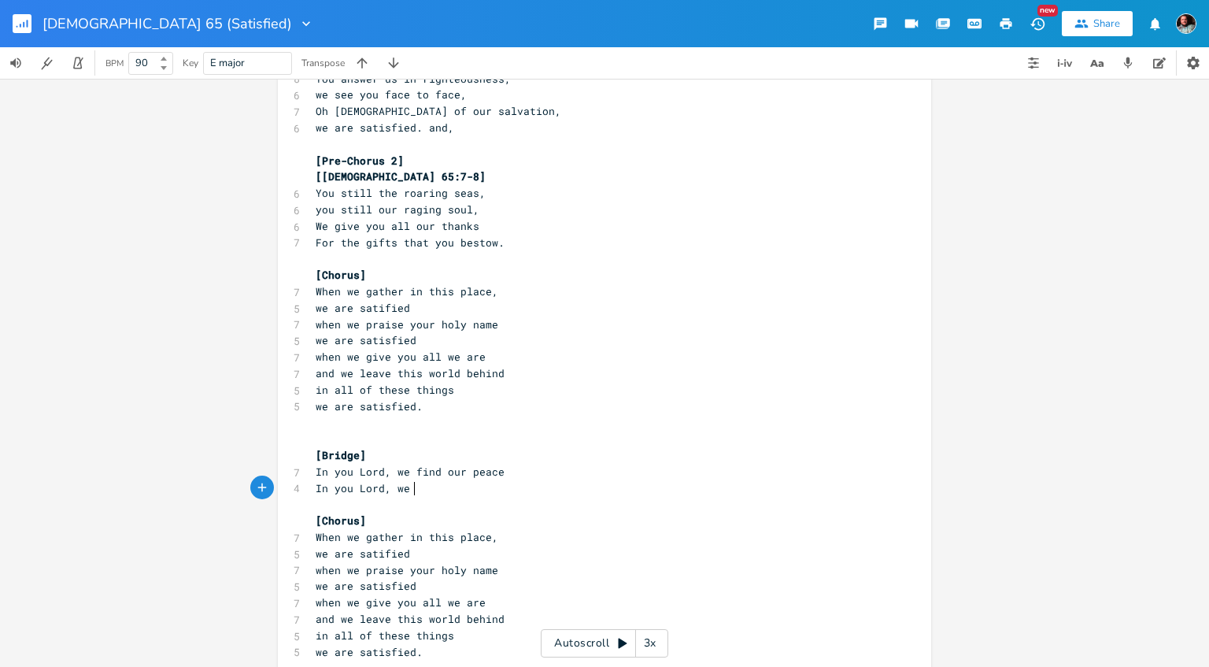
scroll to position [4, 88]
type textarea "In you Lord, we love"
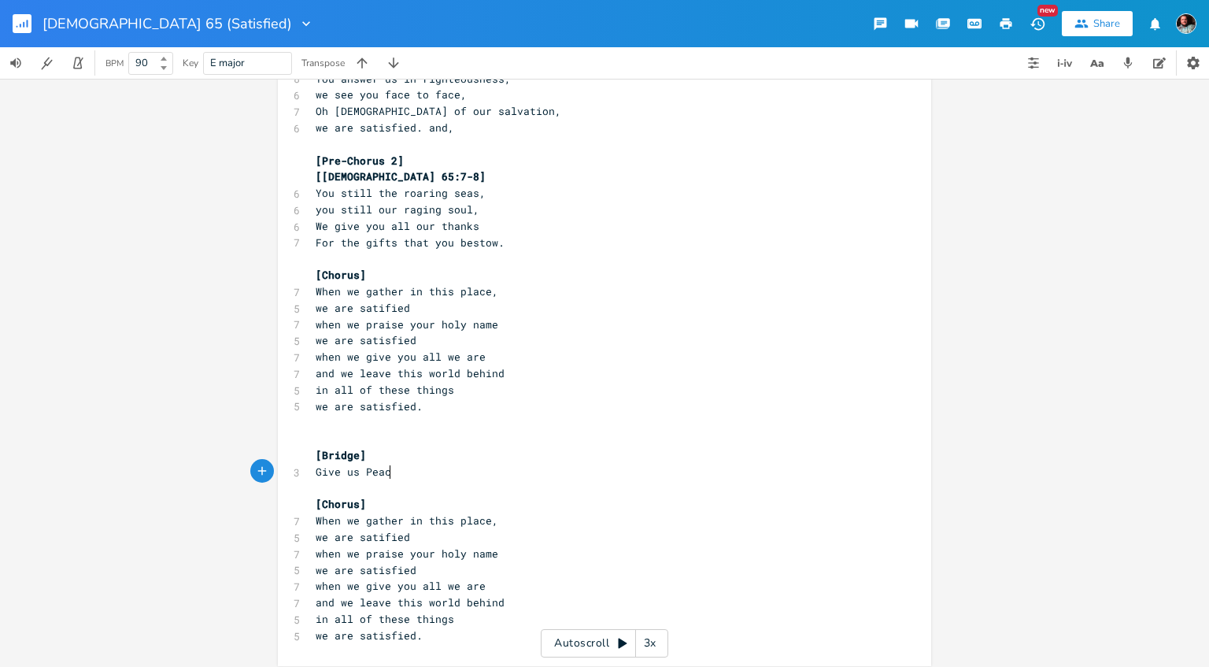
type textarea "Give us Peace"
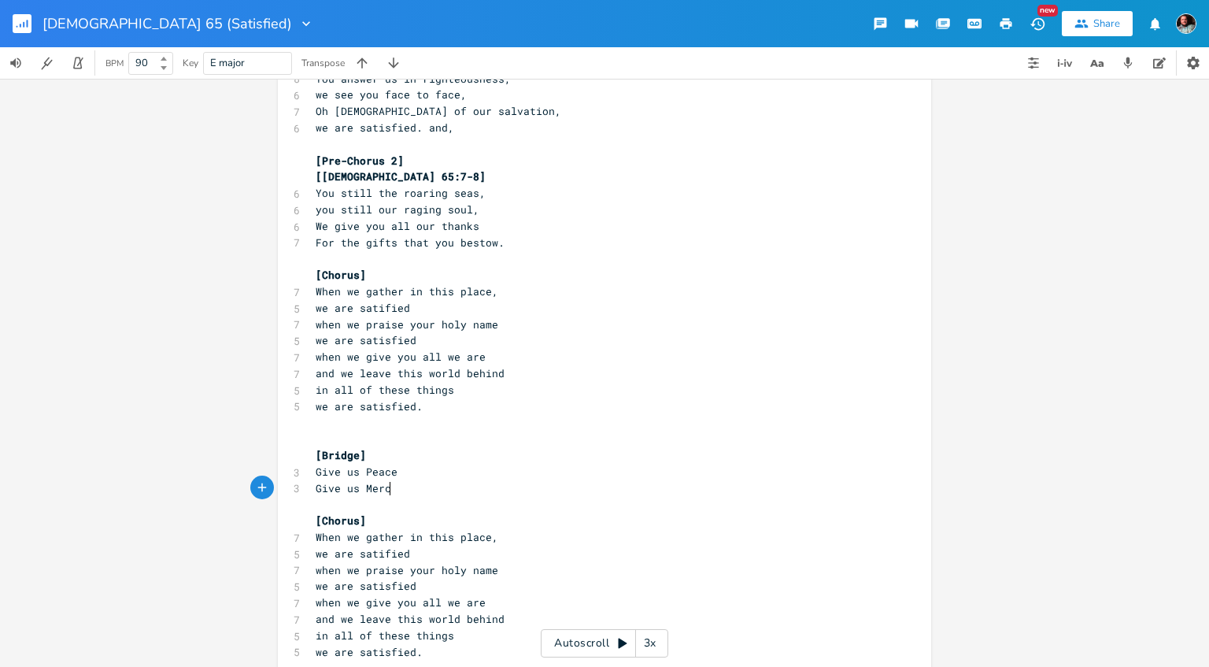
type textarea "Give us Mercy"
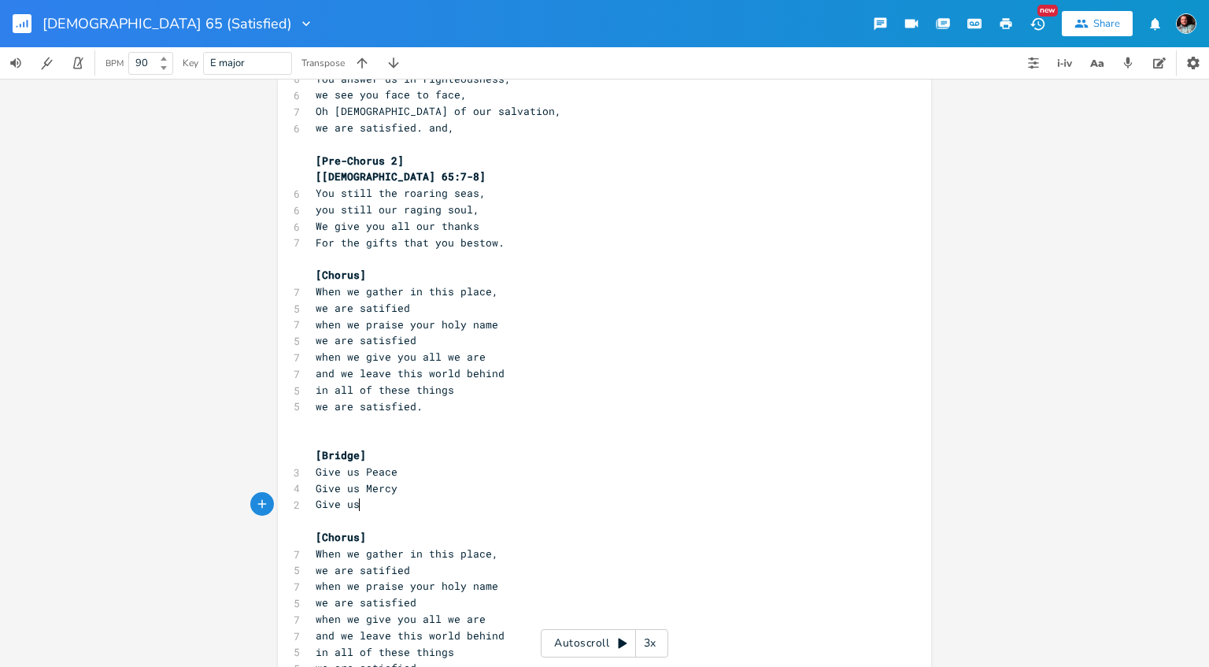
scroll to position [4, 43]
type textarea "Give us l"
type textarea "Love"
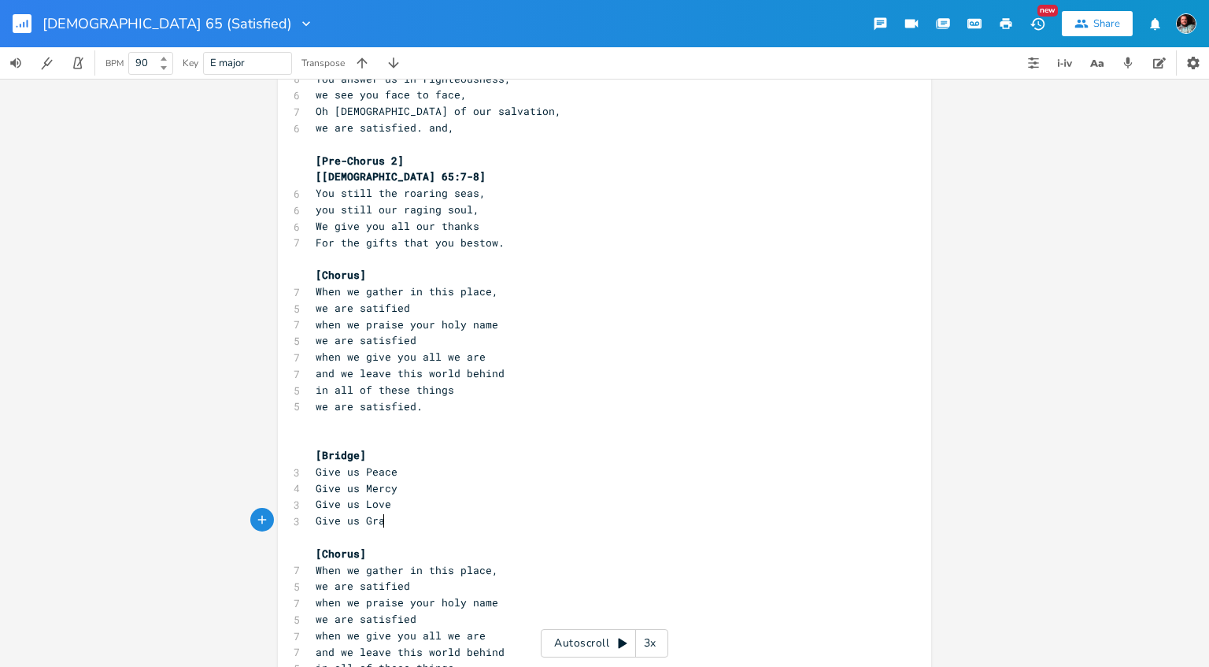
type textarea "Give us Grace"
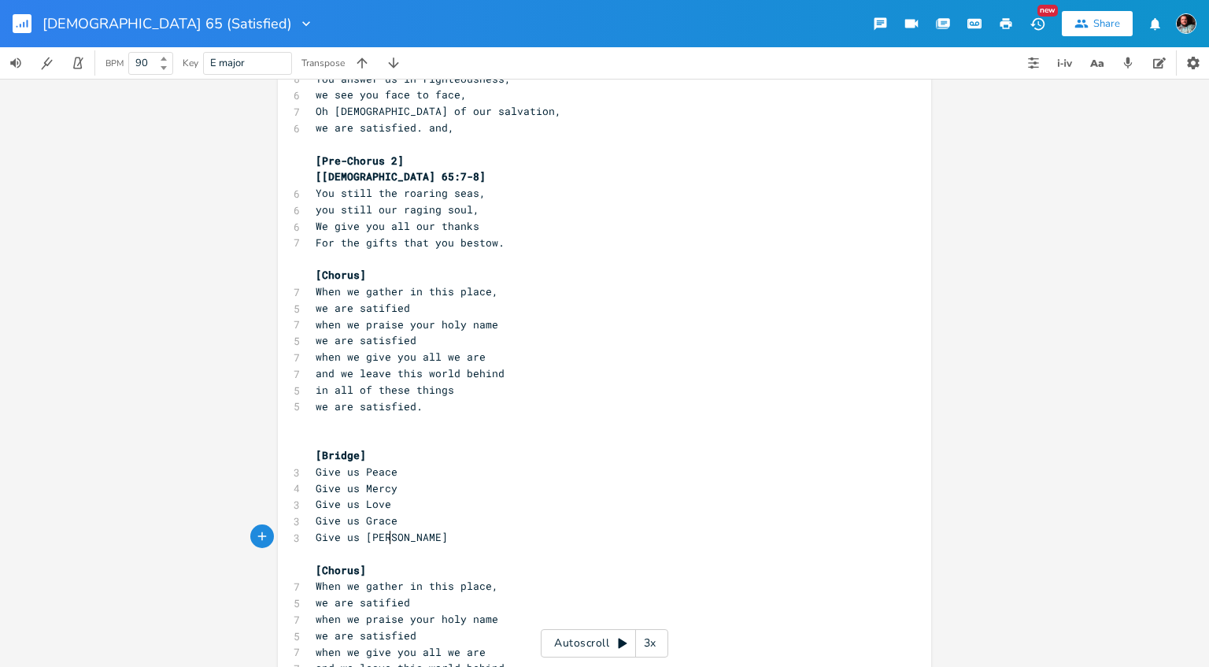
type textarea "Give us power"
type textarea "O"
type textarea "Pw"
type textarea "w"
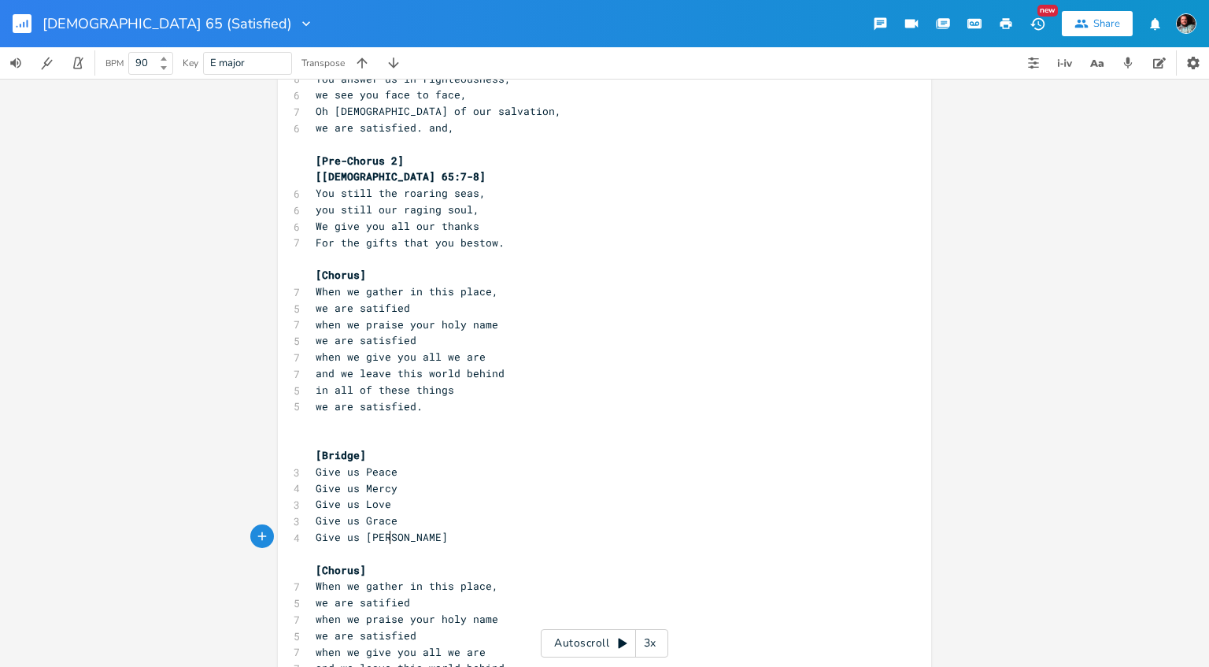
type textarea "ower"
type textarea "Give us"
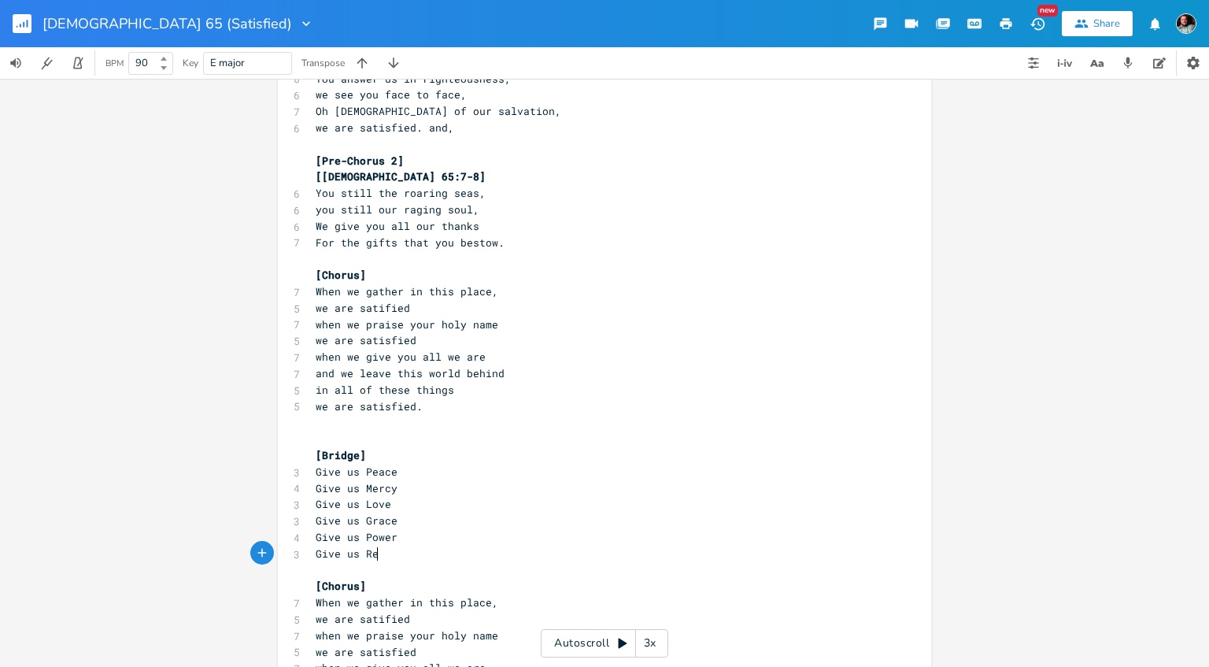
type textarea "Rest"
type textarea "Gi"
type textarea "ive us"
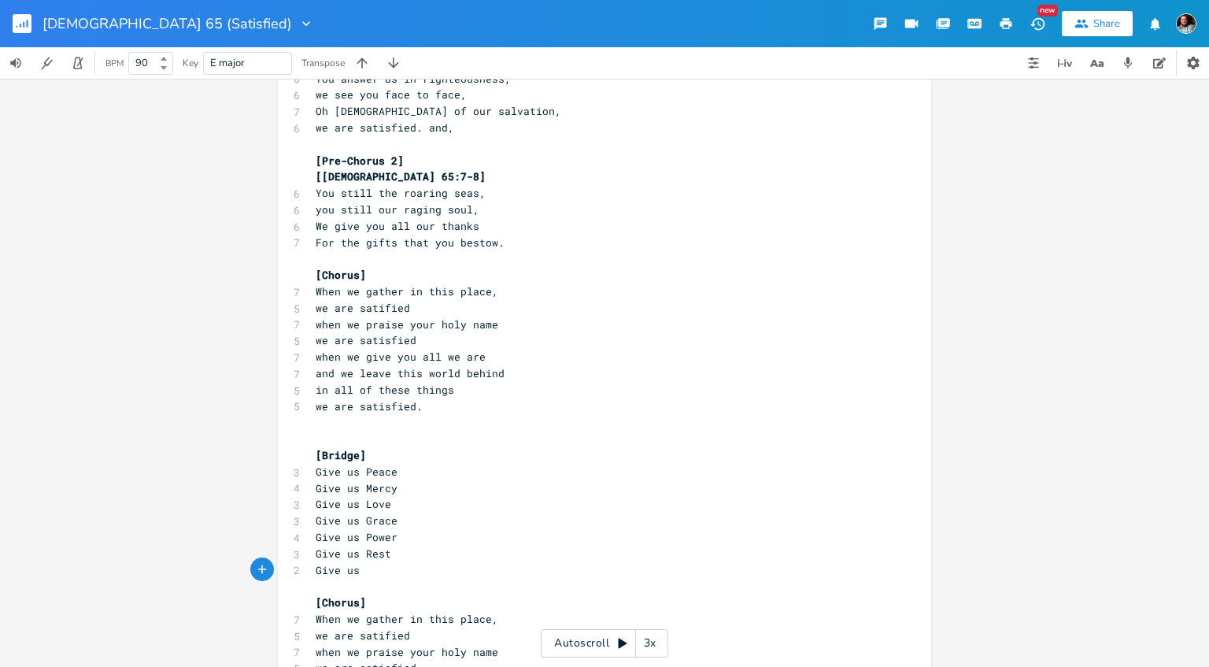
scroll to position [4, 0]
type textarea "directions"
type textarea "Give us"
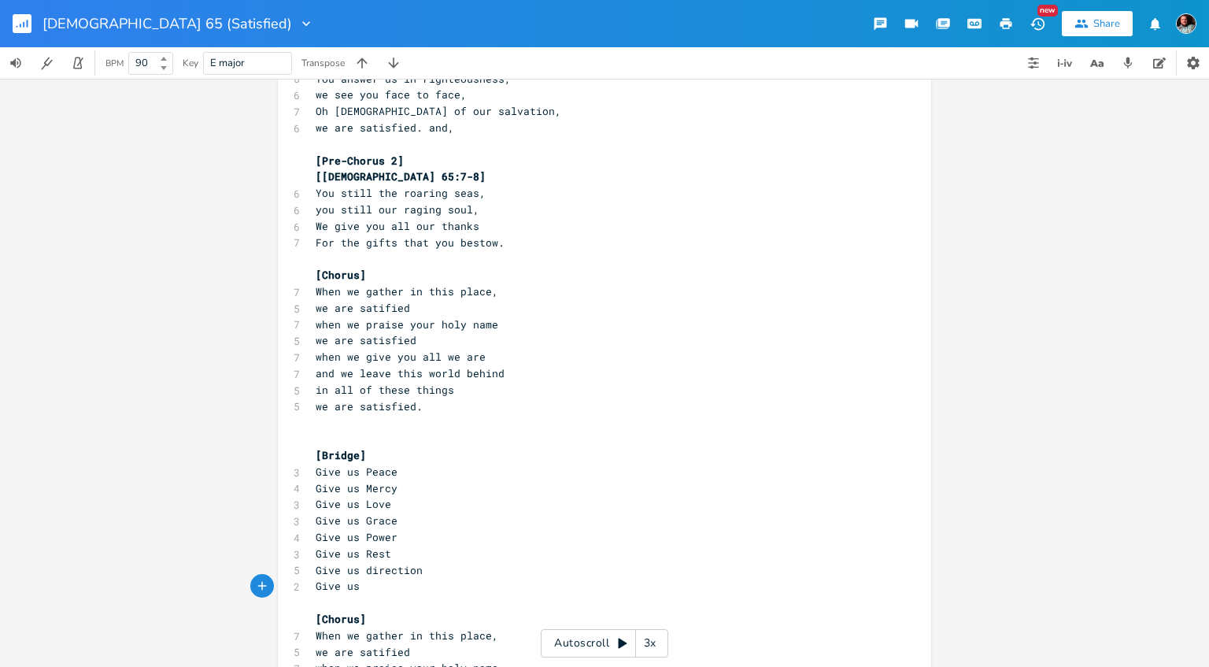
click at [369, 576] on span "Give us direction" at bounding box center [369, 570] width 107 height 14
type textarea "D"
click at [379, 591] on pre "Give us" at bounding box center [597, 586] width 569 height 17
type textarea "Healing"
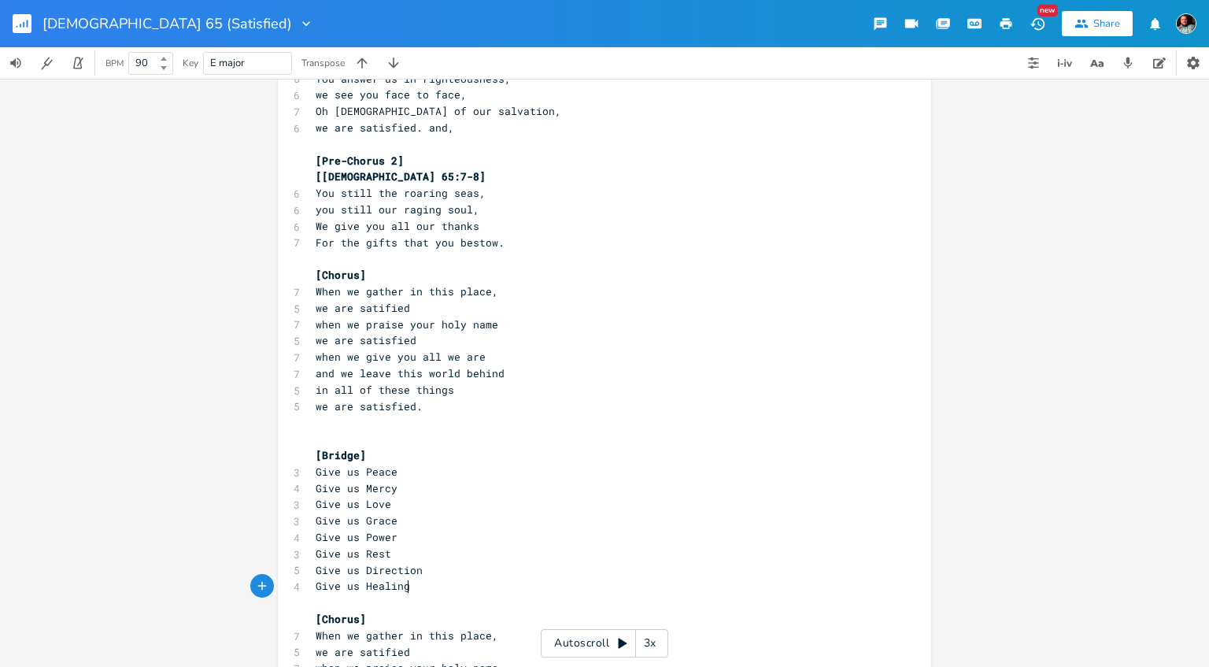
scroll to position [4, 0]
type textarea "Fi"
type textarea "Give us Truth"
type textarea "GIve uss"
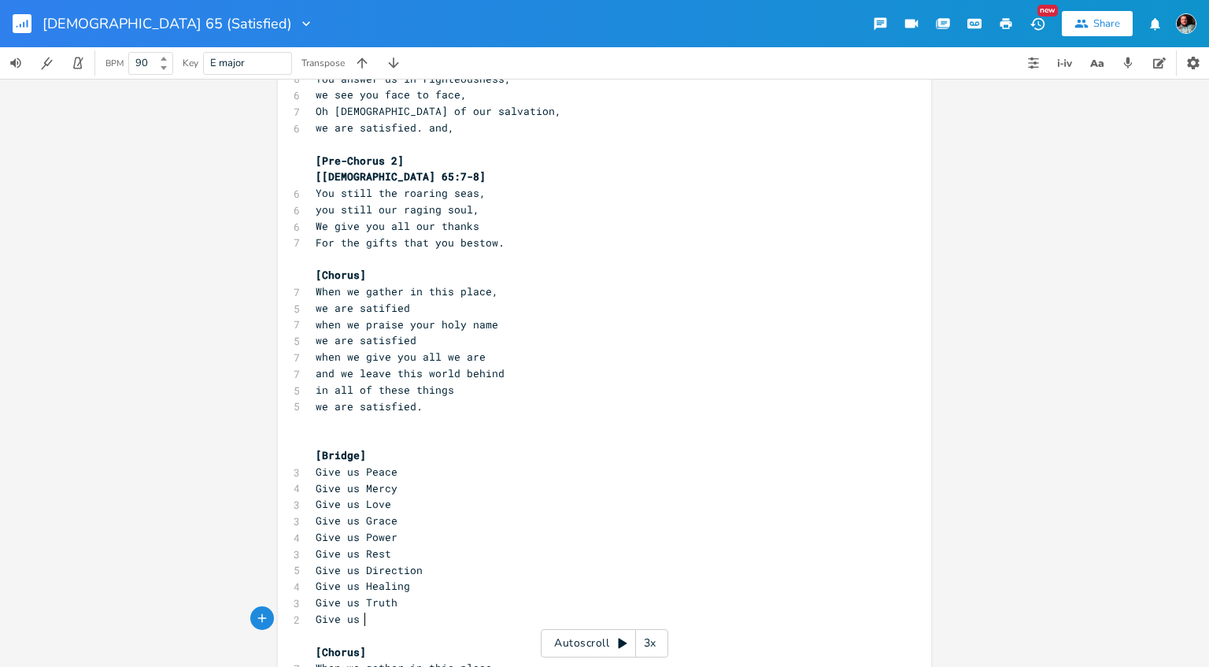
type textarea "ive us"
type textarea "your salvation"
type textarea "through the hope of this"
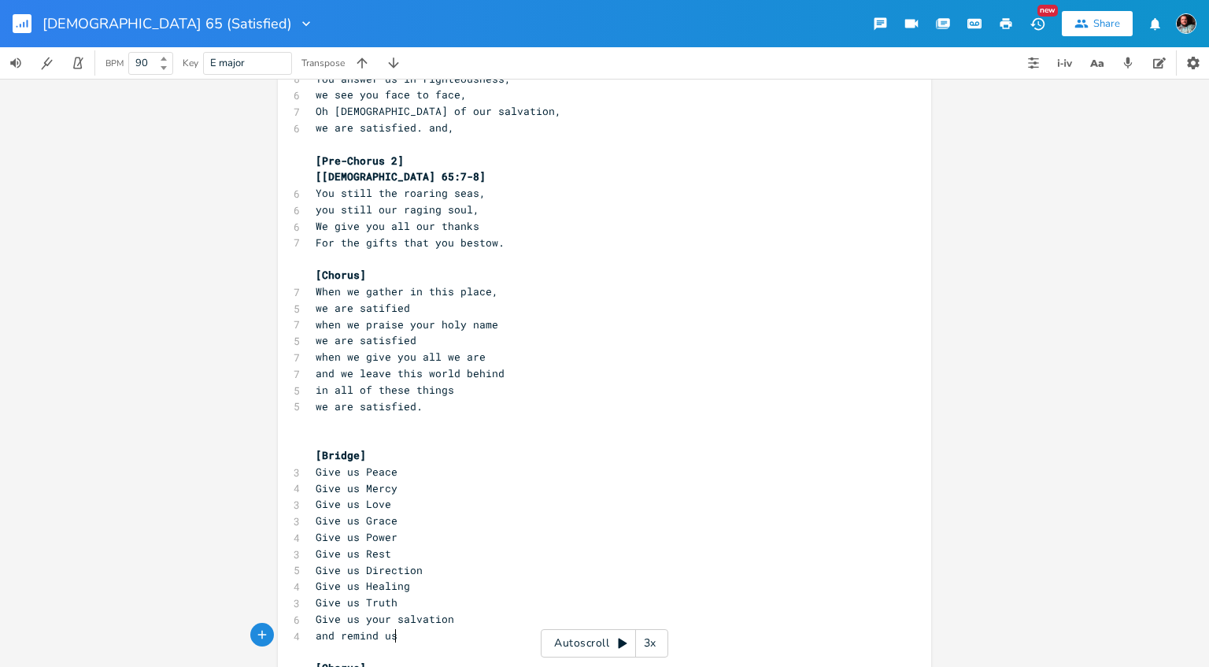
type textarea "and remind us,"
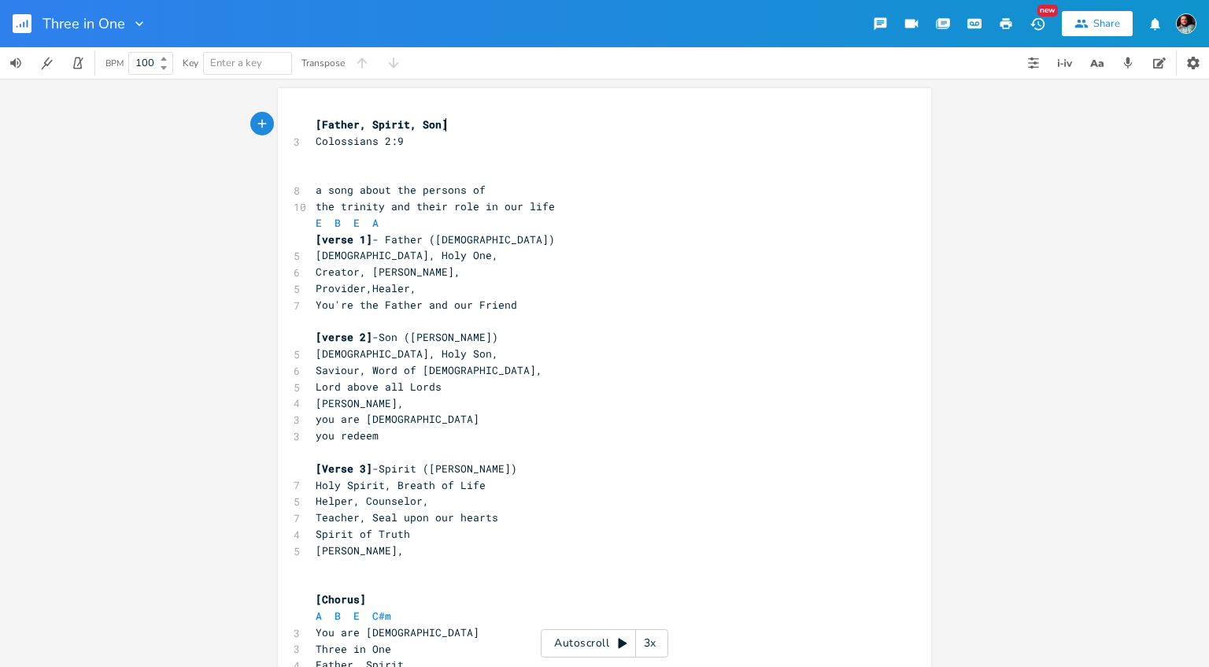
scroll to position [6, 0]
click at [537, 307] on pre "You're the Father and our Friend" at bounding box center [597, 305] width 569 height 17
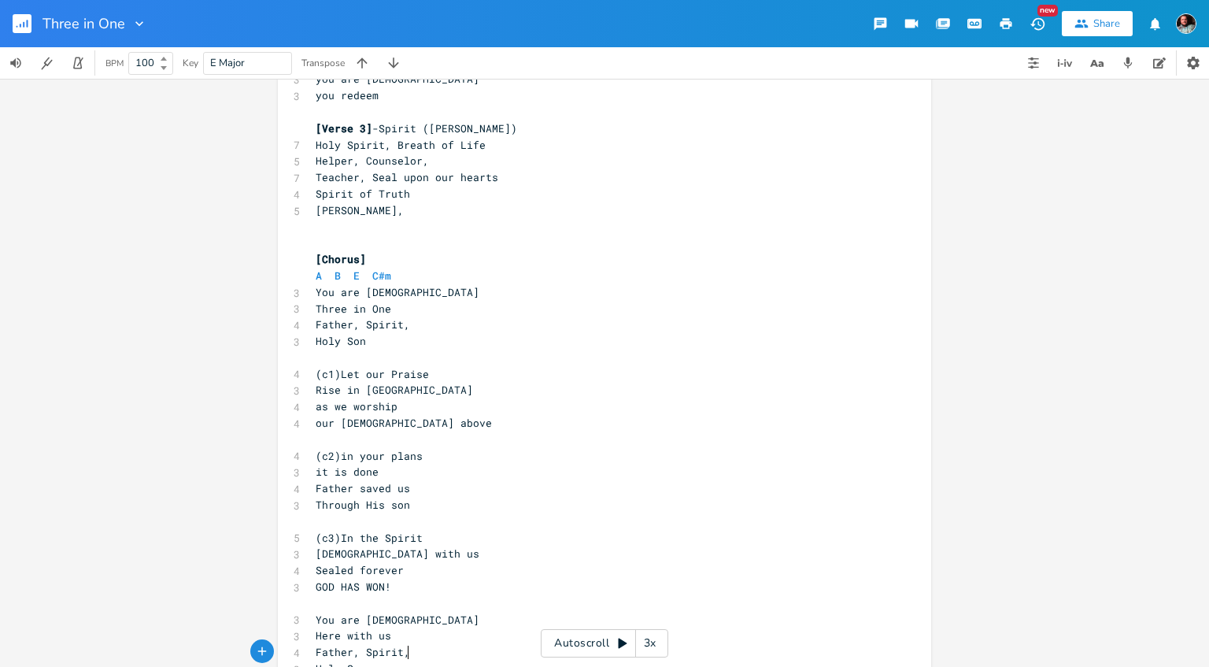
scroll to position [390, 0]
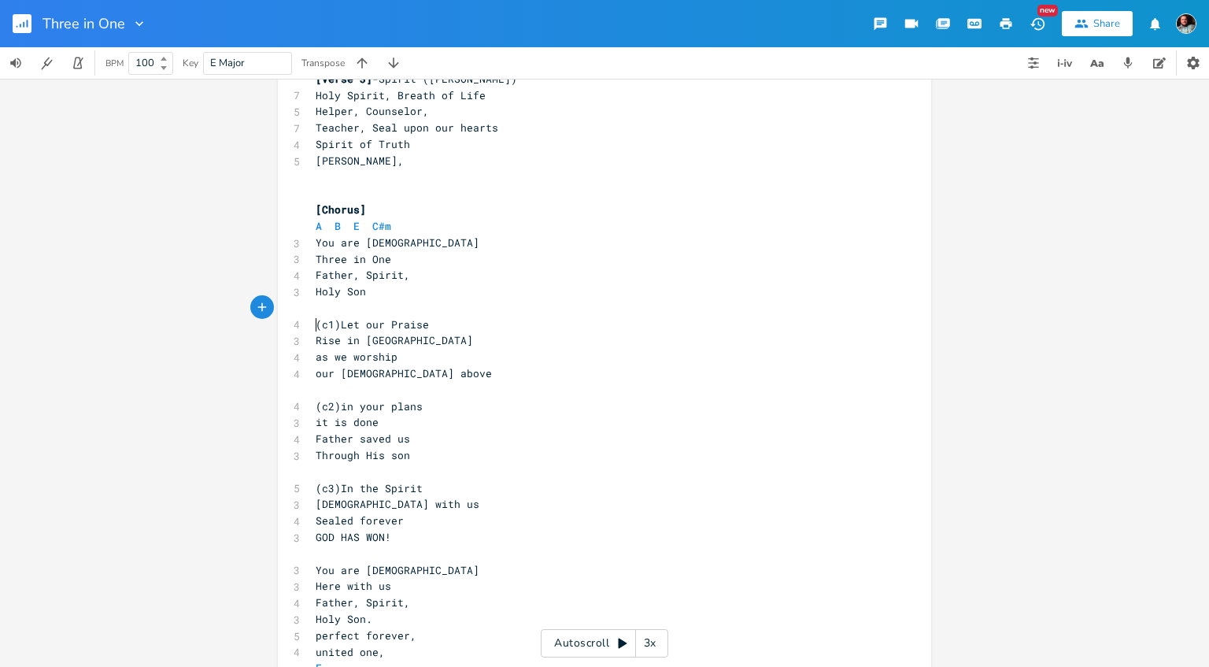
click at [537, 307] on pre "​" at bounding box center [597, 308] width 569 height 17
